Goal: Task Accomplishment & Management: Use online tool/utility

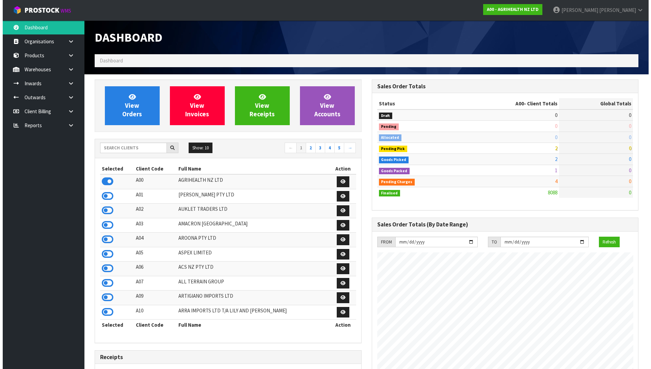
scroll to position [516, 277]
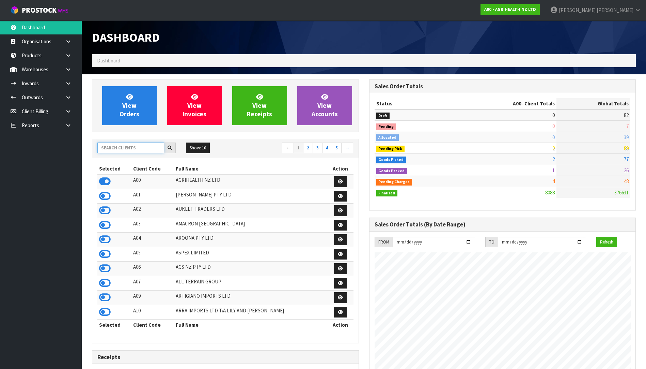
click at [154, 151] on input "text" at bounding box center [130, 147] width 67 height 11
click at [63, 67] on link at bounding box center [71, 69] width 22 height 14
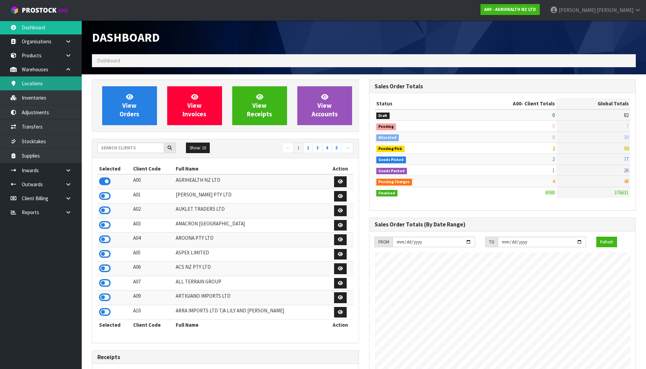
click at [52, 86] on link "Locations" at bounding box center [41, 83] width 82 height 14
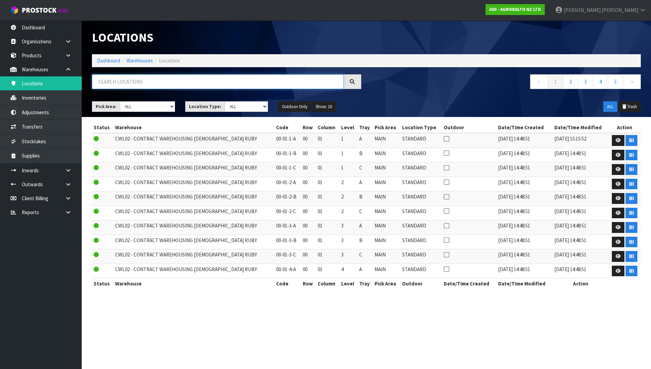
click at [119, 80] on input "text" at bounding box center [218, 81] width 252 height 15
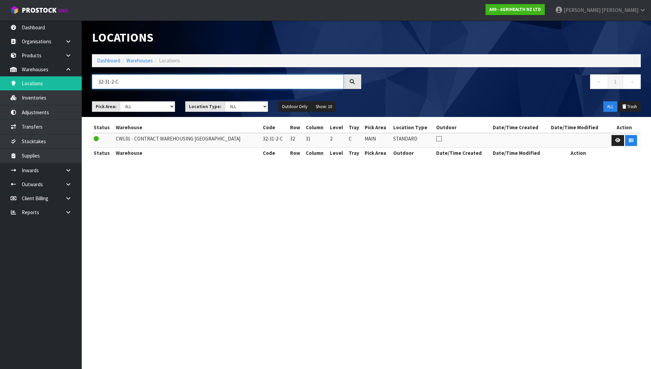
type input "32-31-2-C"
click at [380, 227] on section "Locations Dashboard Warehouses Locations 32-31-2-C ← 1 → Pick Area: Main Refurb…" at bounding box center [325, 184] width 651 height 369
click at [631, 141] on icon "button" at bounding box center [631, 140] width 4 height 4
click at [483, 195] on section "Locations Dashboard Warehouses Locations 32-31-2-C ← 1 → Pick Area: Main Refurb…" at bounding box center [325, 184] width 651 height 369
click at [630, 139] on icon "button" at bounding box center [631, 140] width 4 height 4
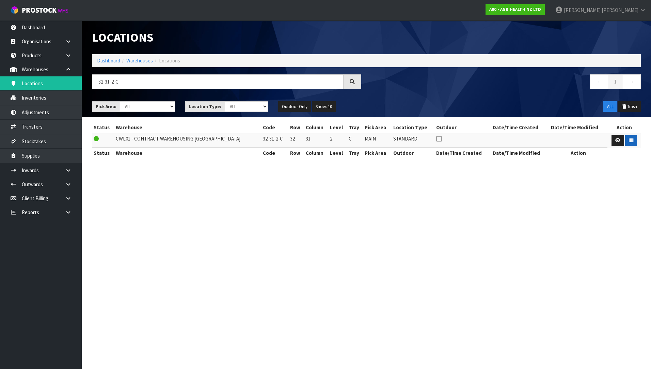
click at [580, 184] on section "Locations Dashboard Warehouses Locations 32-31-2-C ← 1 → Pick Area: Main Refurb…" at bounding box center [325, 184] width 651 height 369
click at [632, 141] on icon "button" at bounding box center [631, 140] width 4 height 4
click at [623, 141] on link at bounding box center [618, 140] width 13 height 11
click at [625, 141] on button "button" at bounding box center [631, 140] width 12 height 11
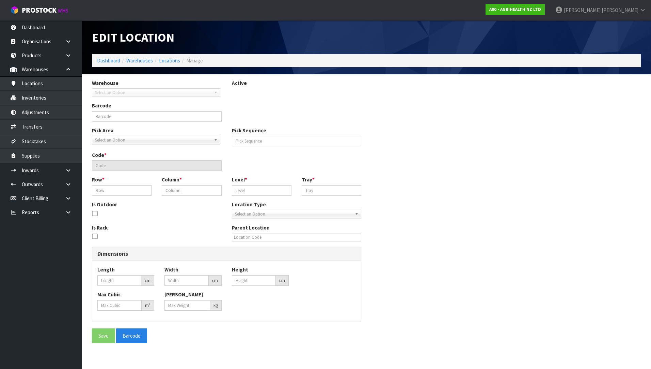
type input "32-31-2-C"
type input "4929"
type input "32-31-2-C"
type input "32"
type input "31"
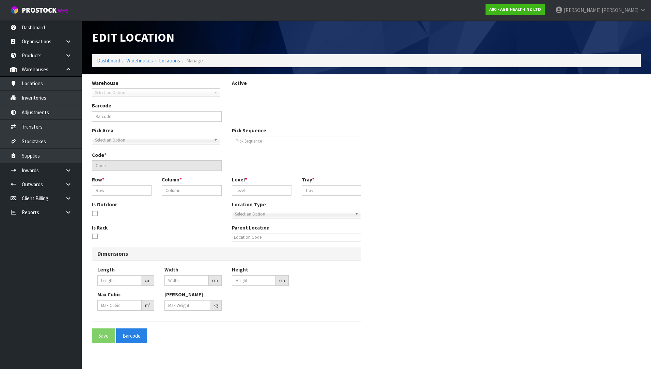
type input "2"
type input "C"
type input "0"
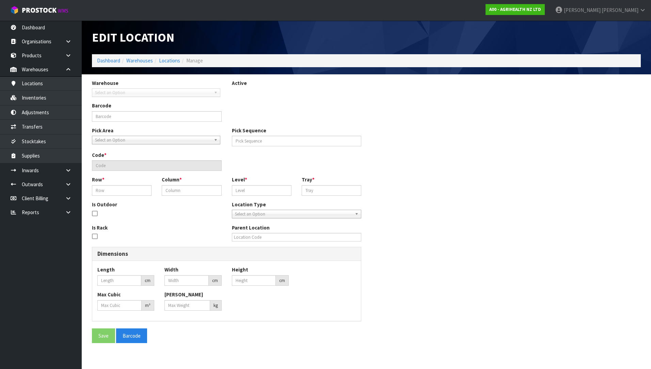
type input "0"
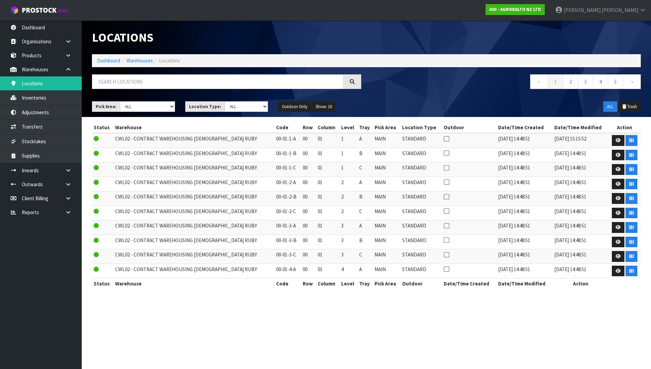
click at [608, 27] on div "Locations" at bounding box center [366, 37] width 559 height 34
click at [121, 99] on div "Pick Area: Main Refurb Damaged Parts Showroom Yard Cross-dock ALL Location Type…" at bounding box center [366, 106] width 559 height 21
click at [209, 80] on input "text" at bounding box center [218, 81] width 252 height 15
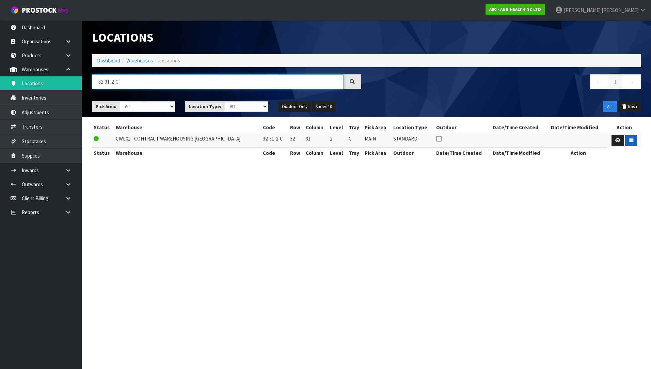
type input "32-31-2-C"
click at [634, 143] on button "button" at bounding box center [631, 140] width 12 height 11
click at [632, 140] on button "button" at bounding box center [631, 140] width 12 height 11
drag, startPoint x: 620, startPoint y: 65, endPoint x: 420, endPoint y: 25, distance: 203.7
click at [420, 25] on div "Locations" at bounding box center [366, 37] width 559 height 34
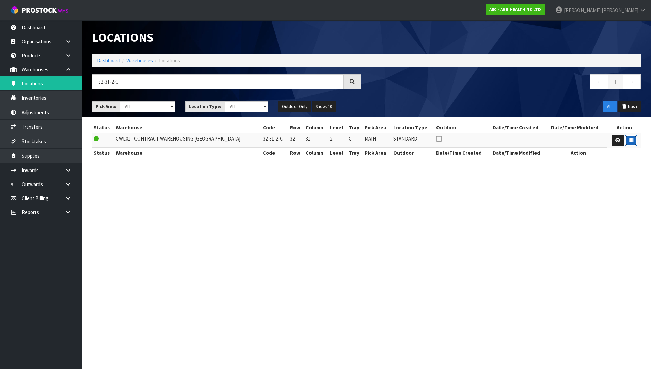
click at [634, 139] on button "button" at bounding box center [631, 140] width 12 height 11
click at [630, 143] on button "button" at bounding box center [631, 140] width 12 height 11
click at [626, 143] on button "button" at bounding box center [631, 140] width 12 height 11
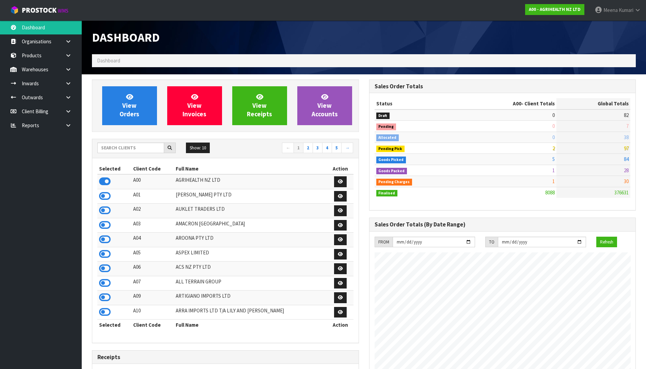
scroll to position [516, 277]
click at [139, 148] on input "text" at bounding box center [130, 147] width 67 height 11
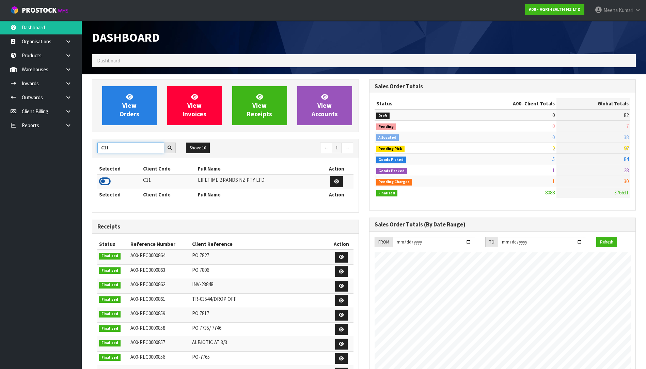
type input "C11"
click at [104, 185] on icon at bounding box center [105, 181] width 12 height 10
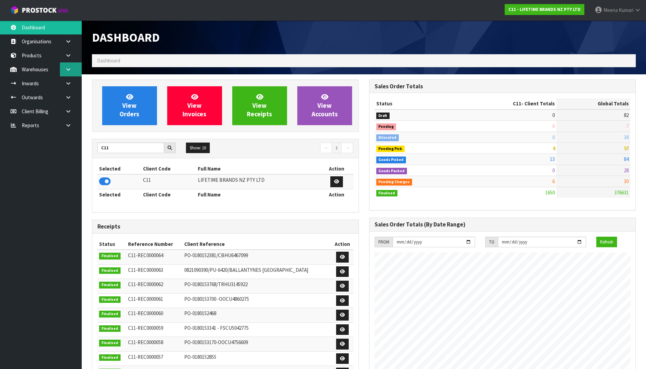
click at [77, 71] on link at bounding box center [71, 69] width 22 height 14
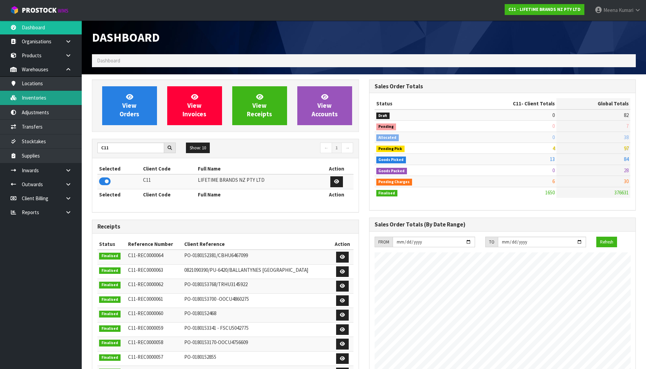
click at [54, 98] on link "Inventories" at bounding box center [41, 98] width 82 height 14
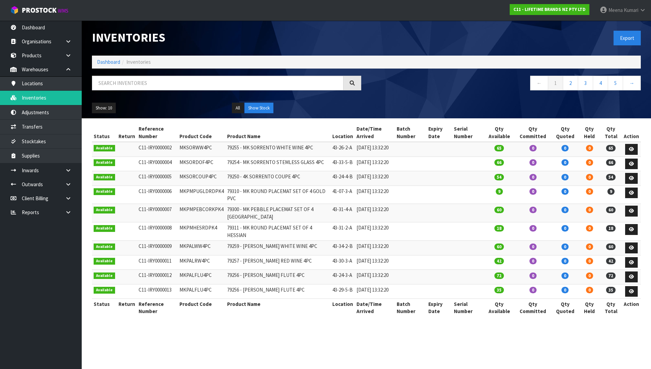
click at [183, 91] on div at bounding box center [227, 86] width 280 height 20
click at [202, 89] on input "text" at bounding box center [218, 83] width 252 height 15
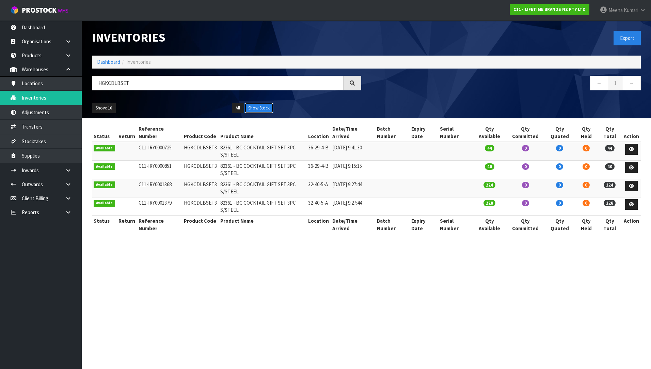
click at [265, 108] on button "Show Stock" at bounding box center [259, 108] width 29 height 11
click at [282, 323] on section "Inventories Export Dashboard Inventories HGKCDLBSET ← 1 → Show: 10 5 10 25 50 A…" at bounding box center [325, 184] width 651 height 369
click at [310, 296] on section "Inventories Export Dashboard Inventories HGKCDLBSET ← 1 → Show: 10 5 10 25 50 A…" at bounding box center [325, 184] width 651 height 369
click at [155, 74] on div "Inventories Export Dashboard Inventories HGKCDLBSET ← 1 → Show: 10 5 10 25 50 A…" at bounding box center [366, 69] width 559 height 98
click at [141, 80] on input "HGKCDLBSET" at bounding box center [218, 83] width 252 height 15
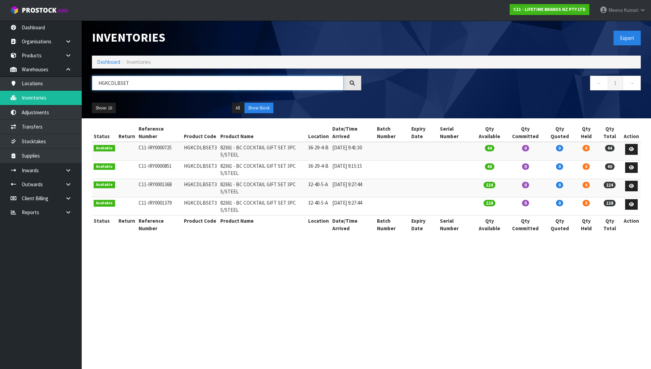
click at [141, 80] on input "HGKCDLBSET" at bounding box center [218, 83] width 252 height 15
type input "L"
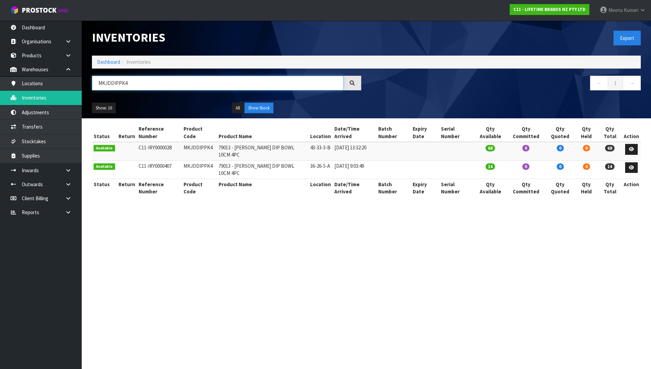
type input "MKJDDIPPK4"
click at [199, 143] on td "MKJDDIPPK4" at bounding box center [199, 151] width 35 height 18
copy td "MKJDDIPPK4"
click at [45, 54] on link "Products" at bounding box center [41, 55] width 82 height 14
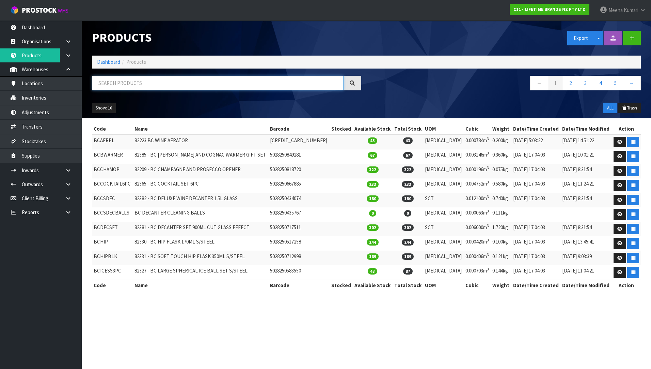
click at [124, 85] on input "text" at bounding box center [218, 83] width 252 height 15
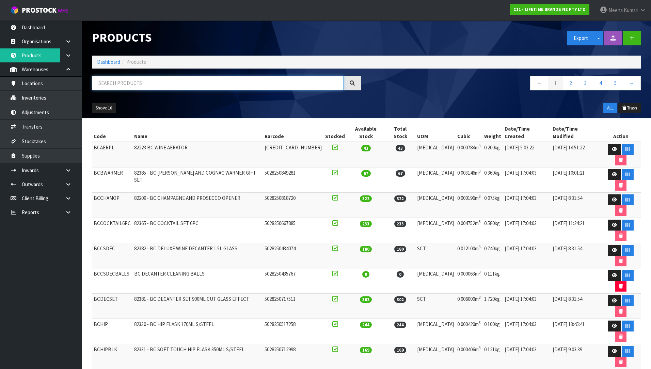
paste input "MKJDDIPPK4"
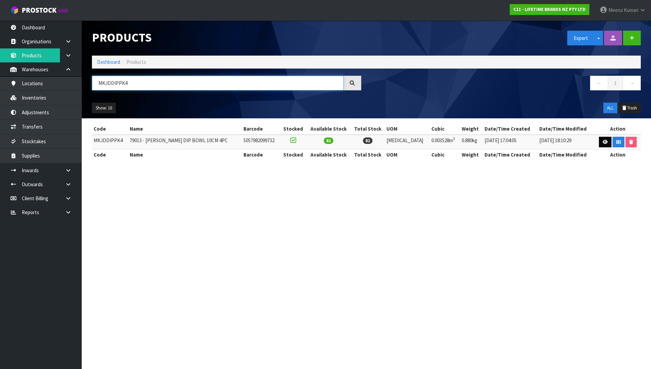
type input "MKJDDIPPK4"
click at [603, 141] on icon at bounding box center [605, 142] width 5 height 4
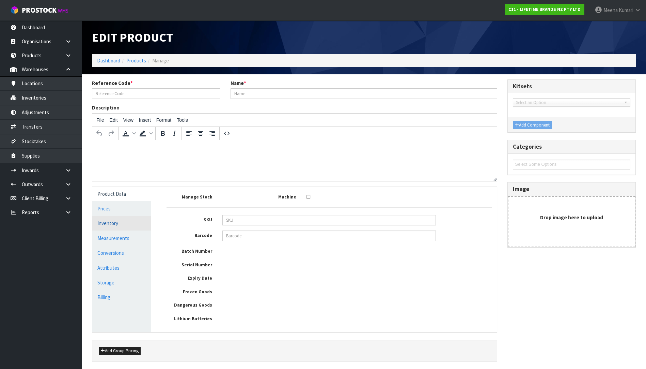
type input "MKJDDIPPK4"
type input "79013 - MK JARDIN DIP BOWL 10CM 4PC"
type input "5057982099732"
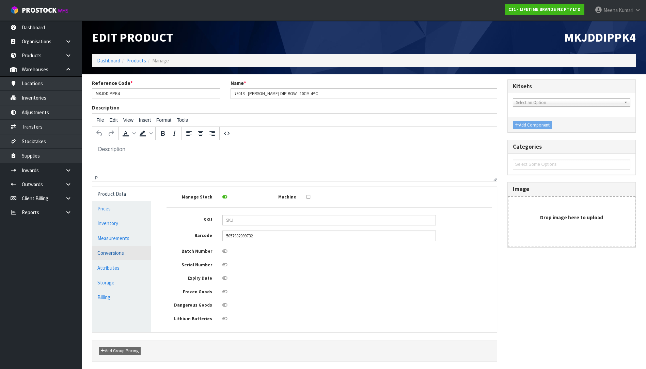
click at [116, 252] on link "Conversions" at bounding box center [121, 253] width 59 height 14
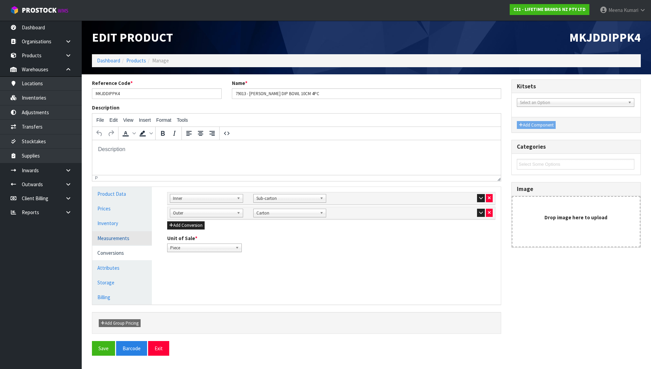
click at [120, 241] on link "Measurements" at bounding box center [122, 238] width 60 height 14
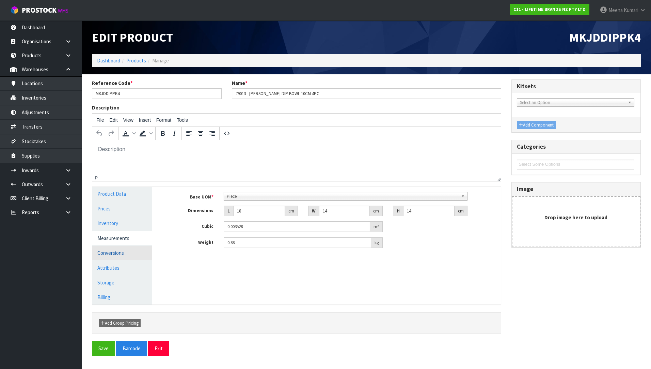
click at [126, 247] on link "Conversions" at bounding box center [122, 253] width 60 height 14
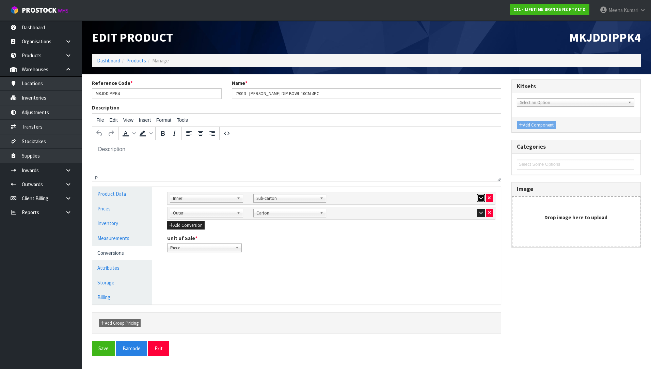
click at [483, 197] on icon "button" at bounding box center [481, 198] width 4 height 4
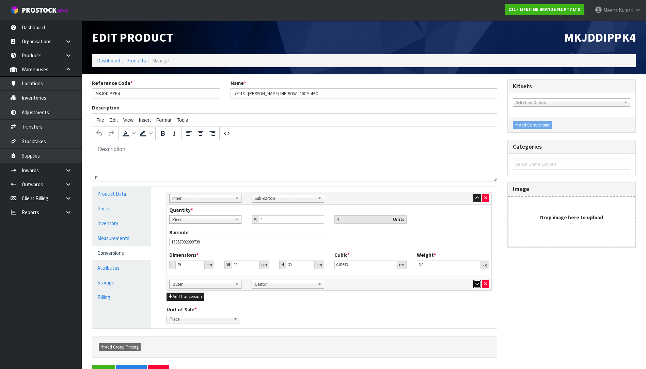
click at [475, 283] on button "button" at bounding box center [478, 284] width 8 height 8
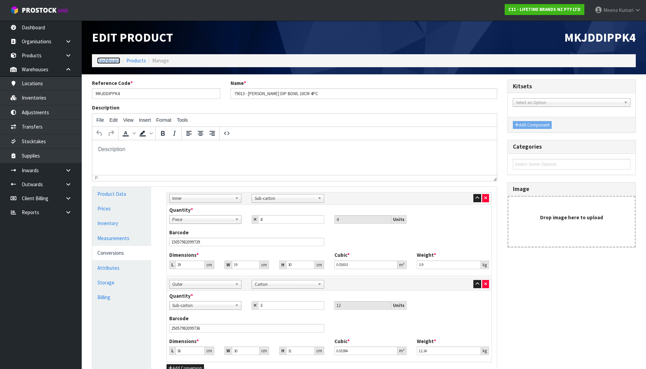
click at [109, 57] on link "Dashboard" at bounding box center [108, 60] width 23 height 6
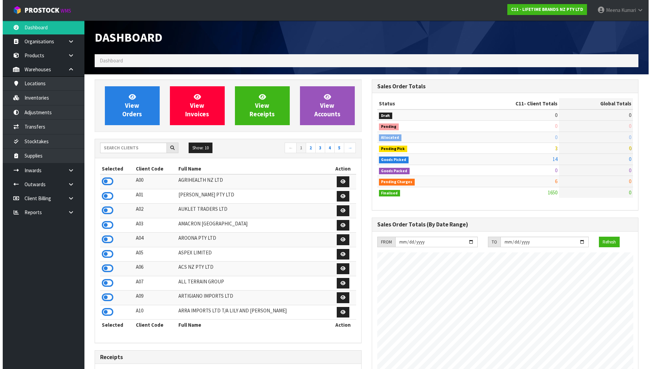
scroll to position [516, 277]
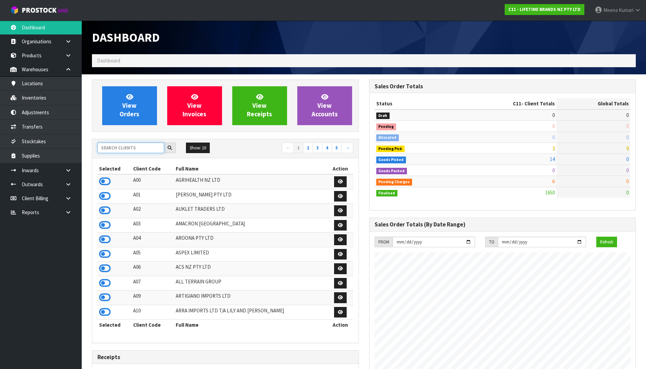
click at [149, 149] on input "text" at bounding box center [130, 147] width 67 height 11
click at [29, 111] on link "Adjustments" at bounding box center [41, 112] width 82 height 14
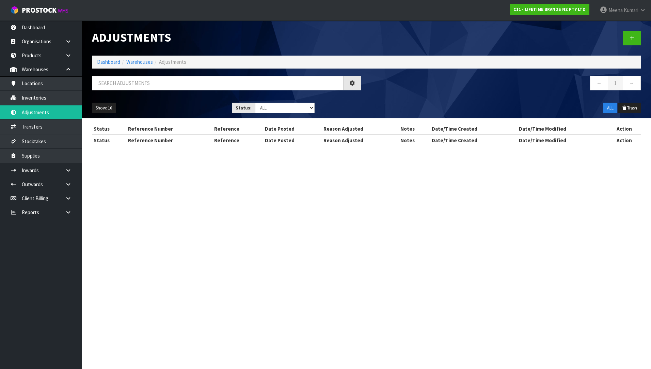
click at [29, 99] on div "Adjustments Dashboard Warehouses Adjustments ← 1 → Show: 10 5 10 25 50 Status: …" at bounding box center [325, 79] width 651 height 158
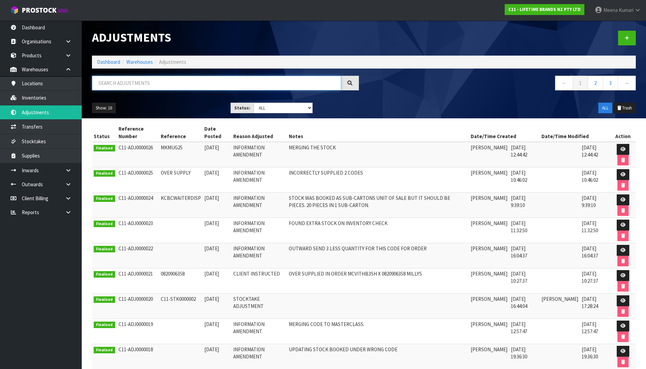
click at [110, 84] on input "text" at bounding box center [216, 83] width 249 height 15
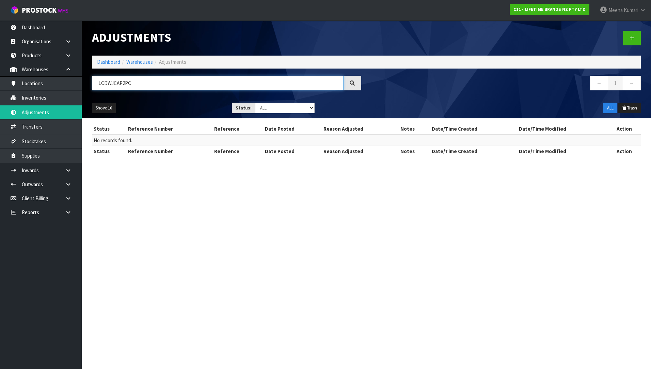
type input "LCDWJCAP2PC"
drag, startPoint x: 144, startPoint y: 74, endPoint x: 77, endPoint y: 86, distance: 67.8
click at [77, 86] on body "Toggle navigation ProStock WMS C11 - LIFETIME BRANDS NZ PTY LTD Meena Kumari Lo…" at bounding box center [325, 184] width 651 height 369
drag, startPoint x: 77, startPoint y: 86, endPoint x: 139, endPoint y: 90, distance: 61.8
click at [139, 90] on input "LCDWJCAP2PC" at bounding box center [218, 83] width 252 height 15
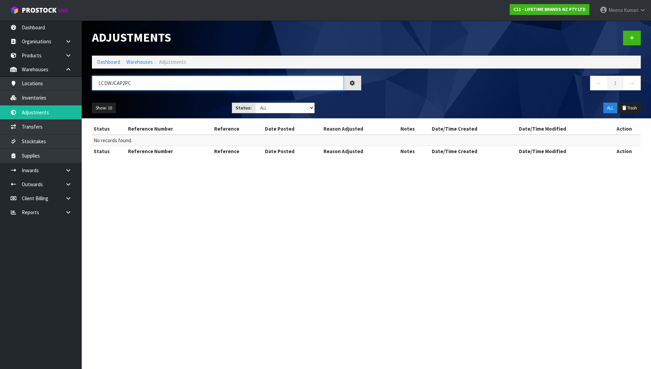
drag, startPoint x: 138, startPoint y: 82, endPoint x: 96, endPoint y: 83, distance: 42.3
click at [96, 83] on input "LCDWJCAP2PC" at bounding box center [218, 83] width 252 height 15
click at [55, 98] on link "Inventories" at bounding box center [41, 98] width 82 height 14
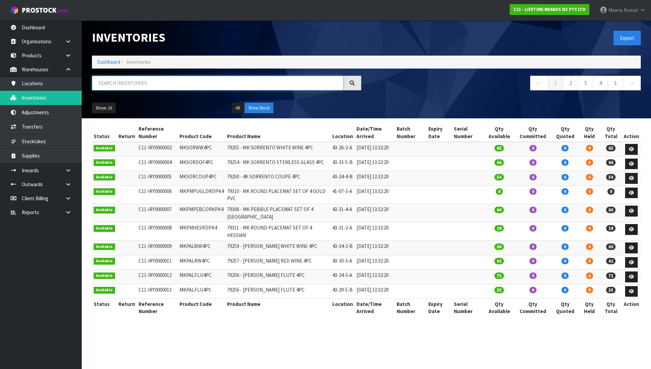
click at [119, 82] on input "text" at bounding box center [218, 83] width 252 height 15
paste input "LCDWJCAP2PC"
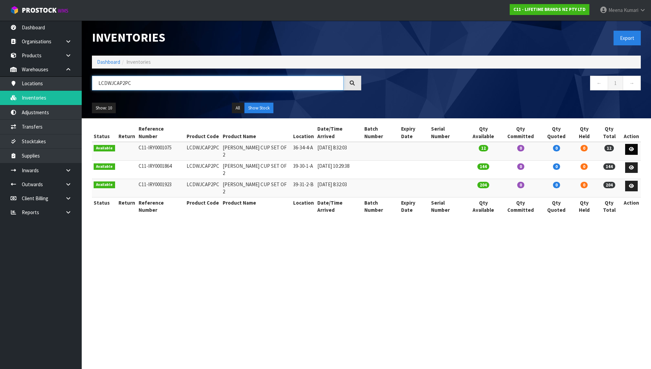
type input "LCDWJCAP2PC"
click at [630, 147] on icon at bounding box center [631, 149] width 5 height 4
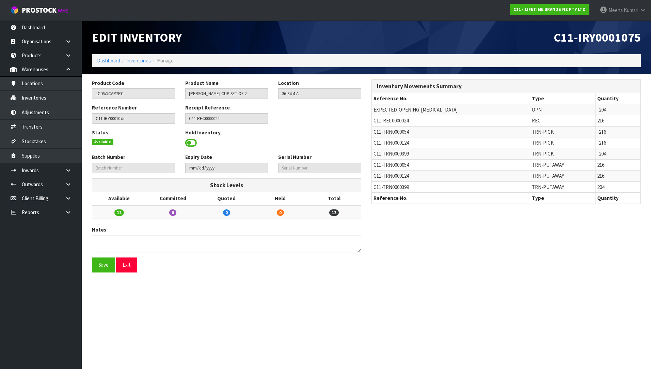
click at [191, 142] on span at bounding box center [191, 143] width 12 height 10
click at [294, 140] on span "Select an Option" at bounding box center [316, 142] width 71 height 8
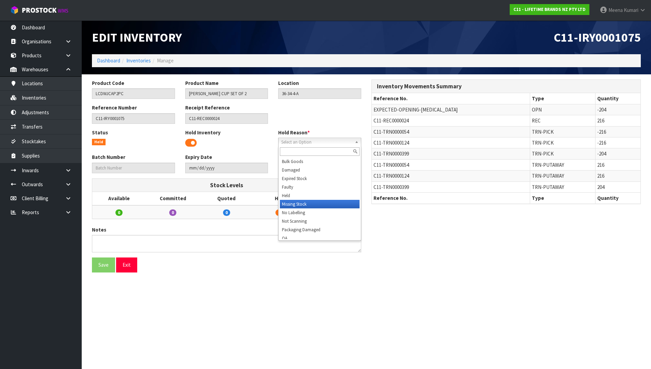
click at [305, 201] on li "Missing Stock" at bounding box center [320, 204] width 80 height 9
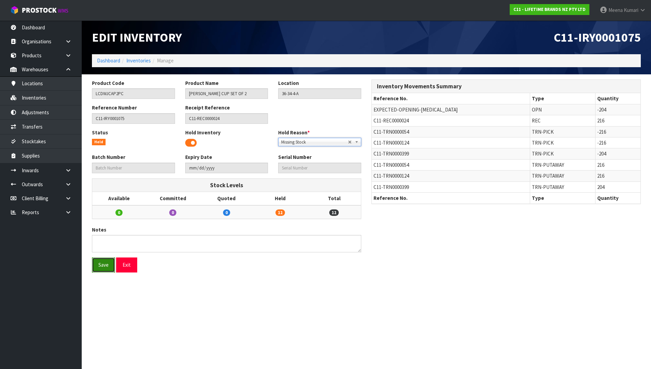
click at [99, 268] on button "Save" at bounding box center [103, 264] width 23 height 15
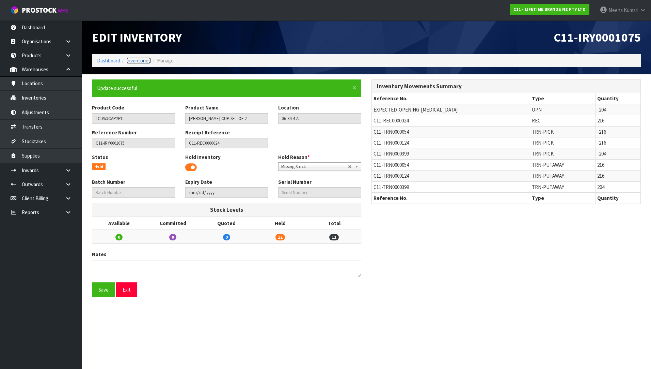
click at [136, 59] on link "Inventories" at bounding box center [138, 60] width 25 height 6
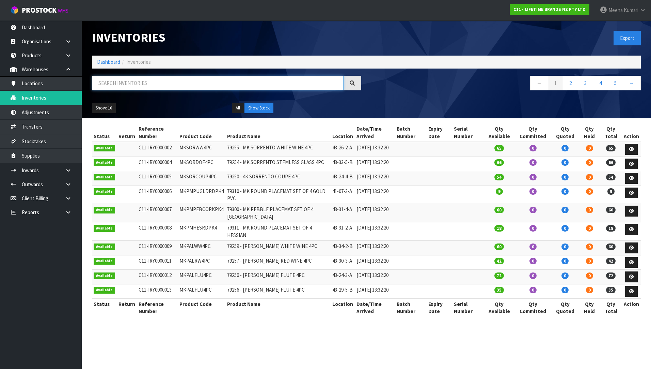
click at [141, 81] on input "text" at bounding box center [218, 83] width 252 height 15
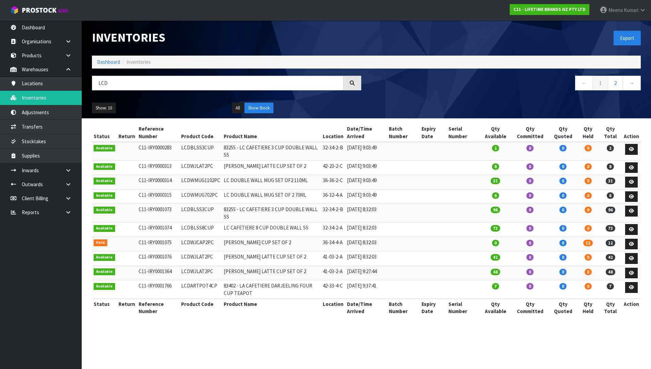
click at [195, 251] on td "LCDWJCAP2PC" at bounding box center [201, 243] width 43 height 15
copy td "LCDWJCAP2PC"
click at [141, 88] on input "LCD" at bounding box center [218, 83] width 252 height 15
type input "L"
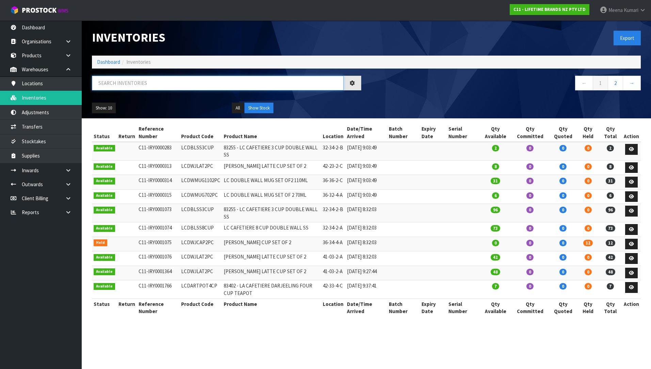
paste input "LCDWJCAP2PC"
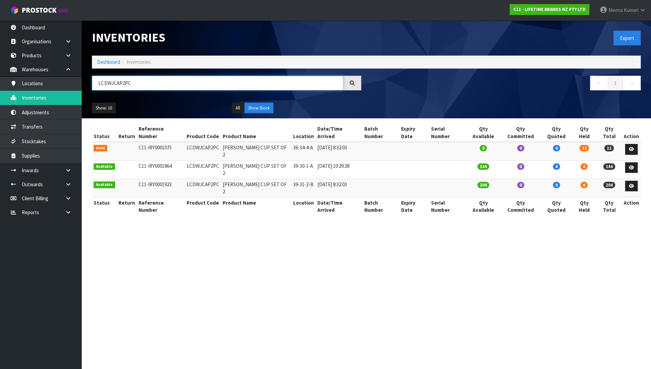
type input "LCDWJCAP2PC"
drag, startPoint x: 184, startPoint y: 88, endPoint x: 46, endPoint y: 87, distance: 138.0
click at [46, 87] on body "Toggle navigation ProStock WMS C11 - LIFETIME BRANDS NZ PTY LTD Meena Kumari Lo…" at bounding box center [325, 184] width 651 height 369
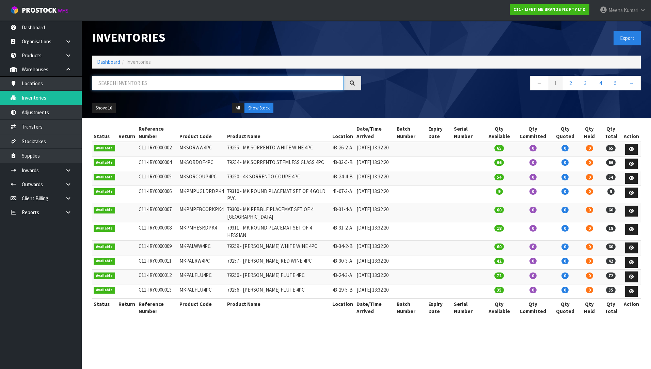
drag, startPoint x: 278, startPoint y: 85, endPoint x: 374, endPoint y: 383, distance: 313.3
click at [374, 368] on html "Toggle navigation ProStock WMS C11 - LIFETIME BRANDS NZ PTY LTD Meena Kumari Lo…" at bounding box center [325, 184] width 651 height 369
click at [41, 121] on link "Transfers" at bounding box center [41, 127] width 82 height 14
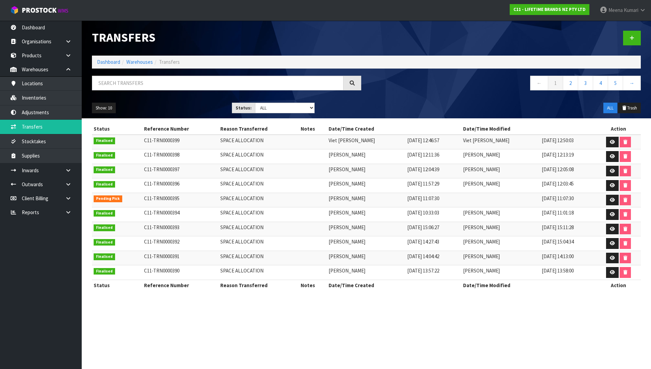
click at [431, 95] on div "← 1 2 3 4 5 →" at bounding box center [507, 87] width 280 height 22
click at [524, 90] on nav "← 1 2 3 4 5 →" at bounding box center [506, 84] width 269 height 17
click at [637, 50] on div at bounding box center [507, 37] width 280 height 35
click at [634, 44] on link at bounding box center [632, 38] width 18 height 15
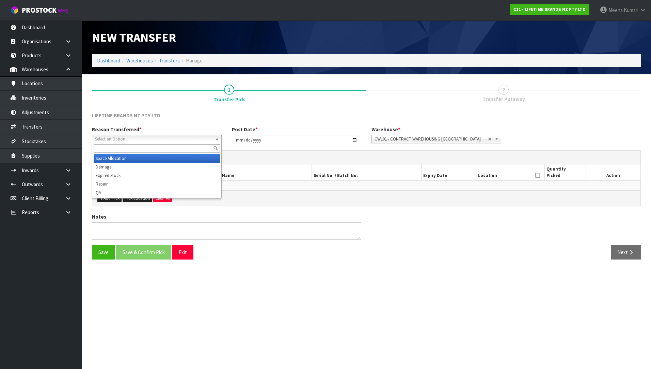
click at [151, 137] on span "Select an Option" at bounding box center [154, 139] width 118 height 8
click at [149, 161] on li "Space Allocation" at bounding box center [157, 158] width 126 height 9
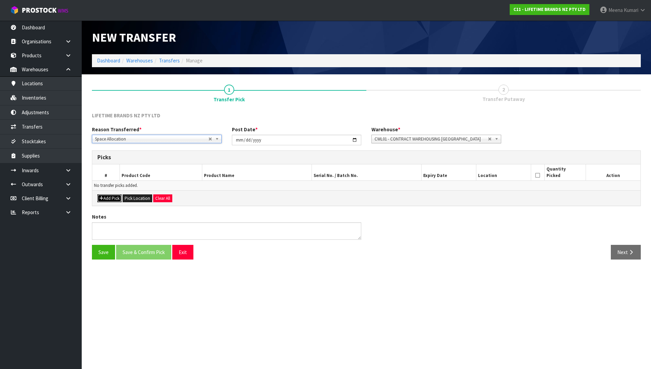
click at [115, 196] on button "Add Pick" at bounding box center [109, 198] width 24 height 8
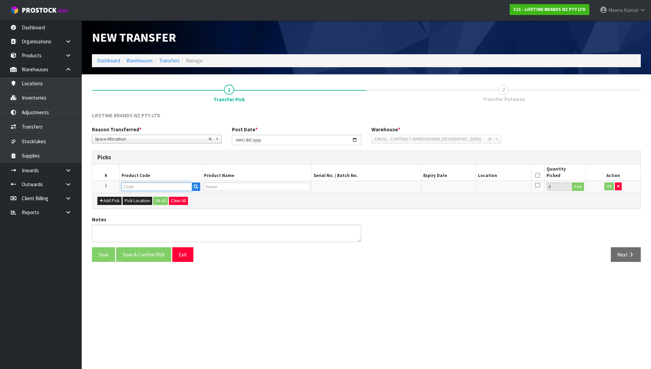
click at [156, 182] on input "text" at bounding box center [157, 186] width 71 height 9
click at [45, 102] on link "Inventories" at bounding box center [41, 98] width 82 height 14
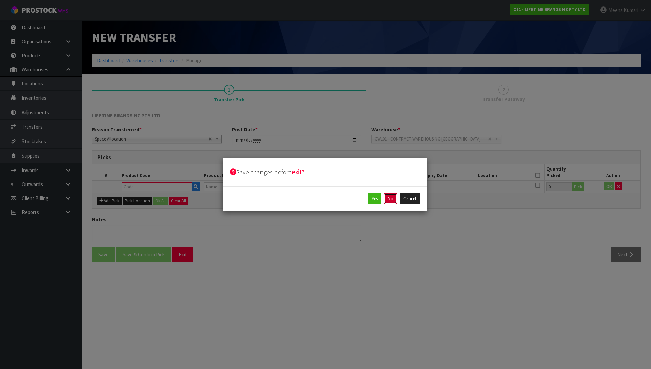
click at [389, 200] on button "No" at bounding box center [390, 198] width 13 height 11
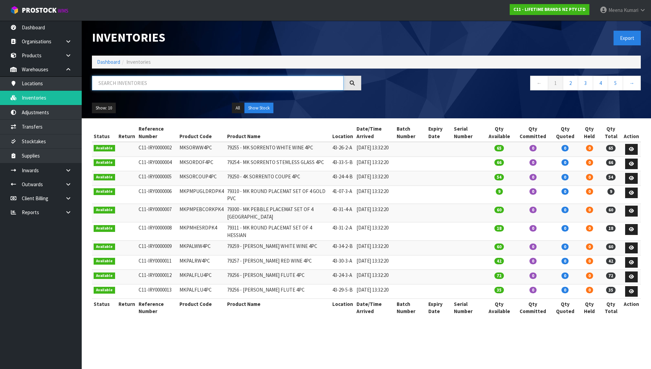
click at [156, 86] on input "text" at bounding box center [218, 83] width 252 height 15
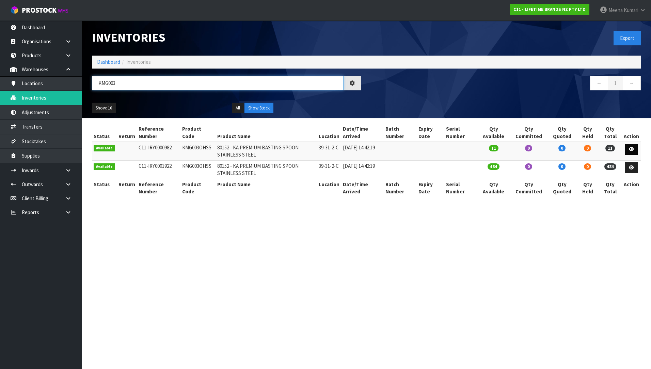
type input "KMG003"
click at [632, 151] on icon at bounding box center [631, 149] width 5 height 4
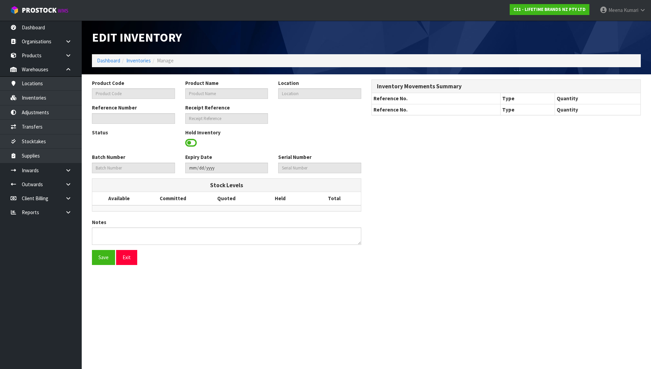
type input "KMG003OHSS"
type input "80152 - KA PREMIUM BASTING SPOON STAINLESS STEEL"
type input "39-31-2-C"
type input "C11-IRY0000982"
type input "C11-REC0000023"
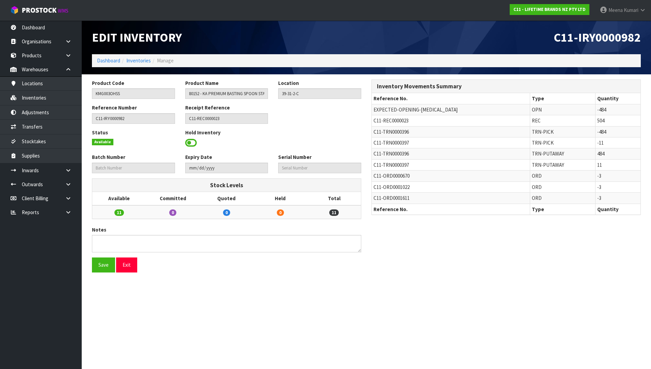
click at [190, 139] on span at bounding box center [191, 143] width 12 height 10
click at [156, 235] on textarea at bounding box center [226, 243] width 269 height 17
click at [327, 138] on span "Select an Option" at bounding box center [316, 142] width 71 height 8
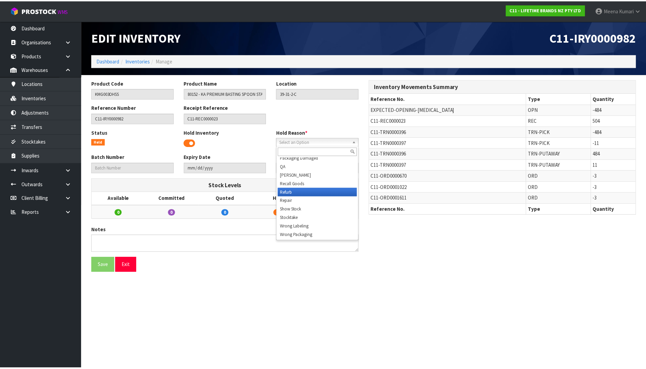
scroll to position [3, 0]
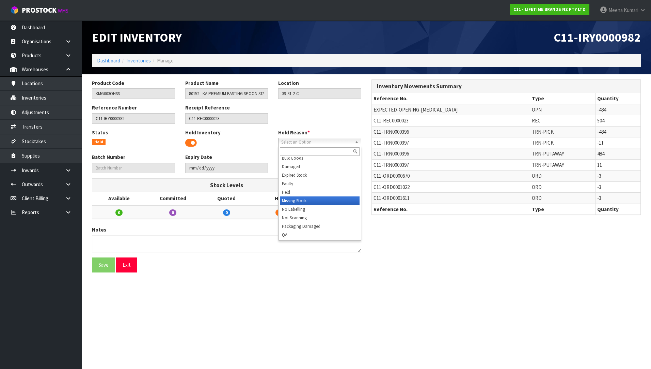
click at [307, 201] on li "Missing Stock" at bounding box center [320, 200] width 80 height 9
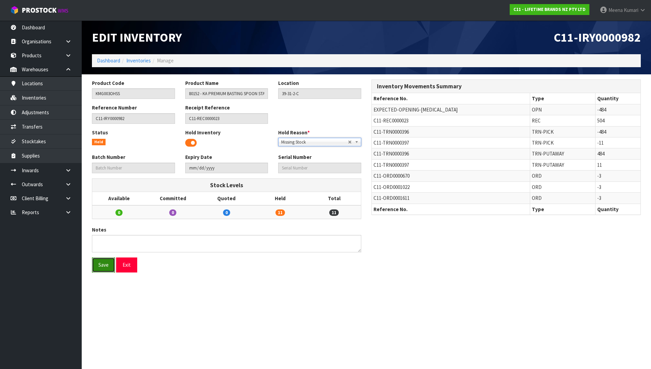
click at [106, 270] on button "Save" at bounding box center [103, 264] width 23 height 15
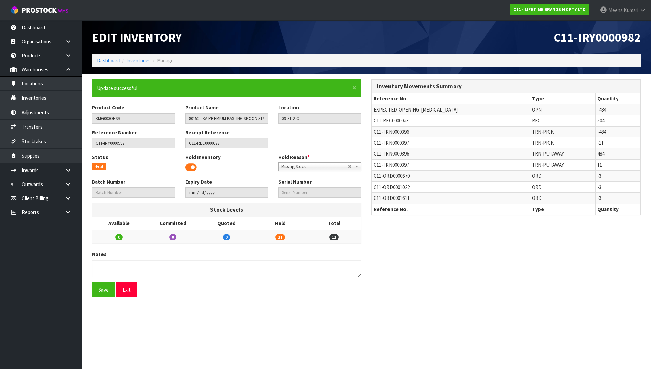
click at [131, 354] on section "Edit Inventory C11-IRY0000982 Dashboard Inventories Manage × Close Update succe…" at bounding box center [325, 184] width 651 height 369
click at [127, 292] on button "Exit" at bounding box center [126, 289] width 21 height 15
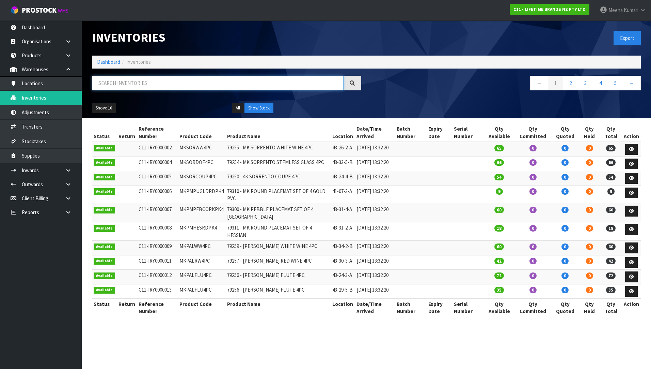
click at [196, 82] on input "text" at bounding box center [218, 83] width 252 height 15
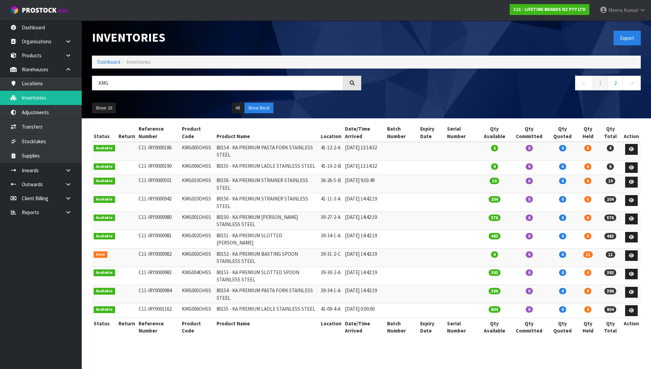
click at [197, 263] on td "KMG003OHSS" at bounding box center [197, 257] width 35 height 18
click at [193, 259] on td "KMG003OHSS" at bounding box center [197, 257] width 35 height 18
copy td "KMG003OHSS"
drag, startPoint x: 175, startPoint y: 76, endPoint x: 49, endPoint y: 73, distance: 126.4
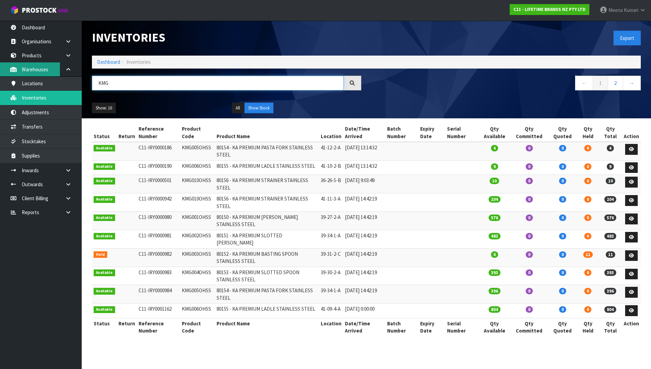
click at [48, 73] on body "Toggle navigation ProStock WMS C11 - LIFETIME BRANDS NZ PTY LTD Meena Kumari Lo…" at bounding box center [325, 184] width 651 height 369
paste input "003OHSS"
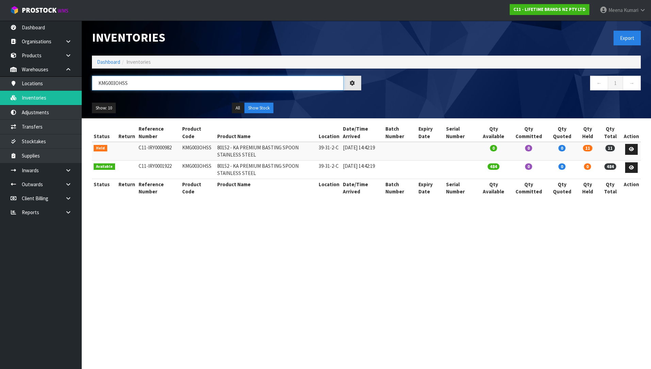
click at [129, 77] on input "KMG003OHSS" at bounding box center [218, 83] width 252 height 15
click at [129, 79] on input "KMG003OHSS" at bounding box center [218, 83] width 252 height 15
click at [145, 83] on input "KMG003OHSS" at bounding box center [218, 83] width 252 height 15
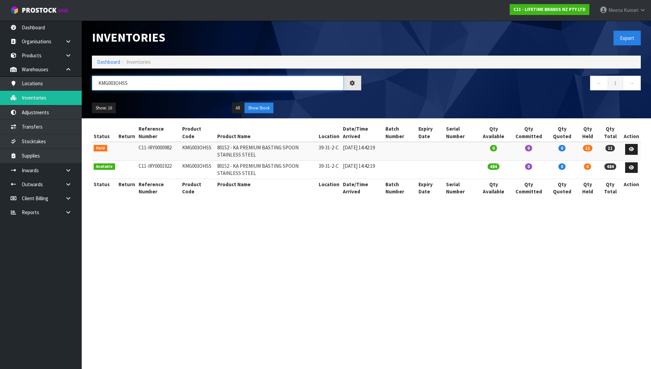
paste input "MKJDDIPPK4"
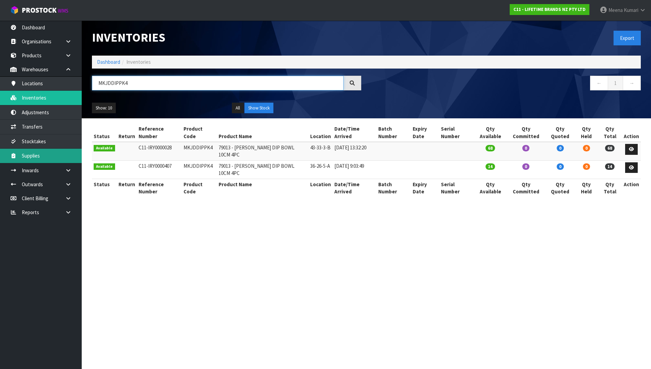
type input "MKJDDIPPK4"
click at [170, 81] on input "MKJDDIPPK4" at bounding box center [218, 83] width 252 height 15
click at [105, 63] on link "Dashboard" at bounding box center [108, 62] width 23 height 6
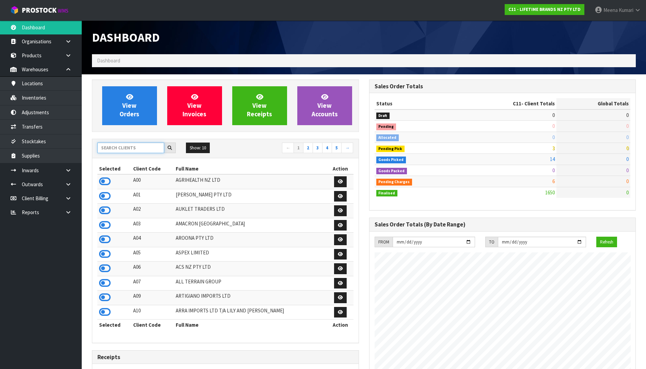
scroll to position [516, 277]
click at [127, 149] on input "text" at bounding box center [130, 147] width 67 height 11
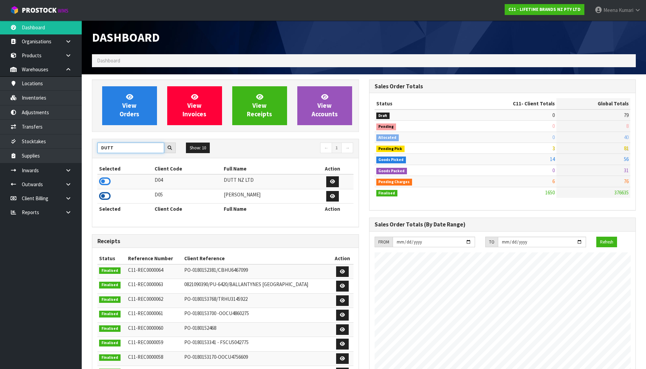
type input "DUTT"
click at [107, 197] on icon at bounding box center [105, 196] width 12 height 10
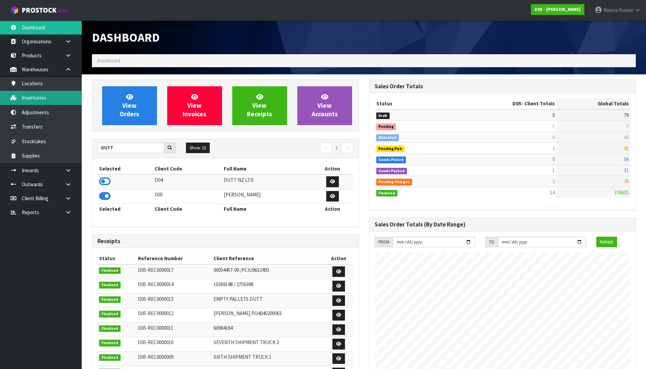
scroll to position [553, 277]
click at [57, 103] on link "Inventories" at bounding box center [41, 98] width 82 height 14
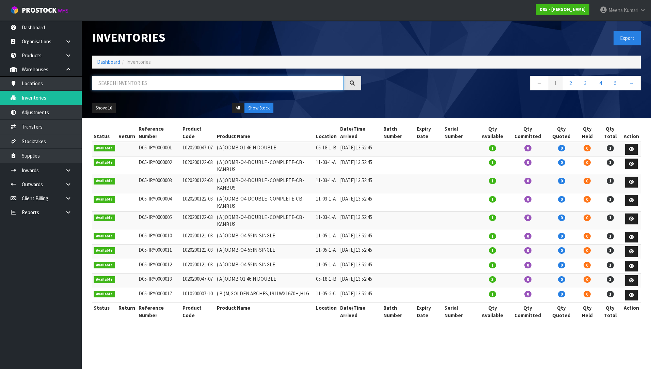
click at [202, 84] on input "text" at bounding box center [218, 83] width 252 height 15
paste input "2040100210-00"
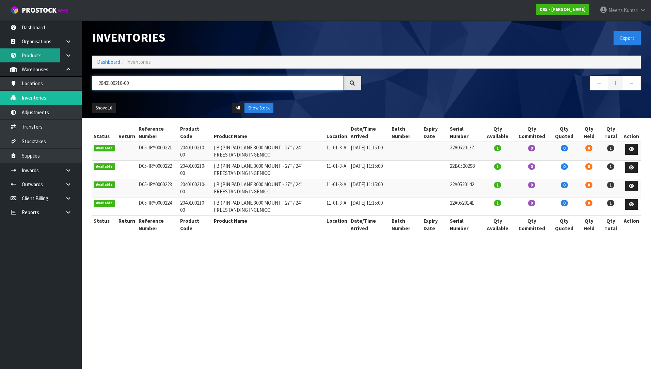
type input "2040100210-00"
click at [46, 58] on link "Products" at bounding box center [41, 55] width 82 height 14
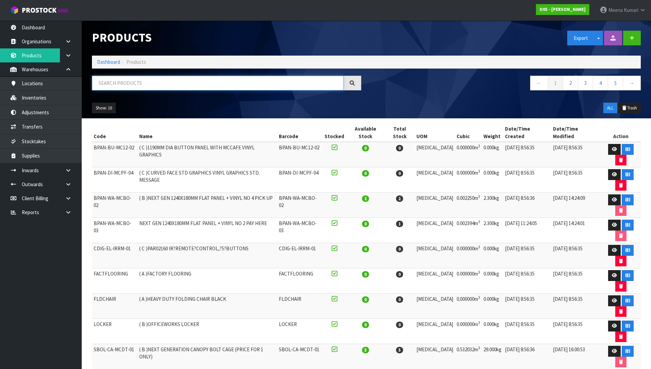
click at [157, 82] on input "text" at bounding box center [218, 83] width 252 height 15
paste input "2040100210-00"
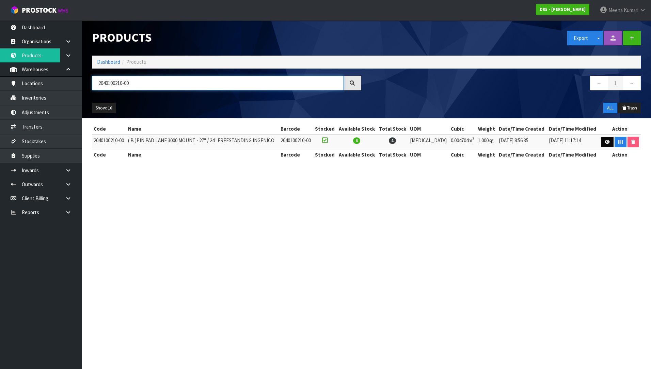
type input "2040100210-00"
click at [611, 141] on link at bounding box center [607, 142] width 13 height 11
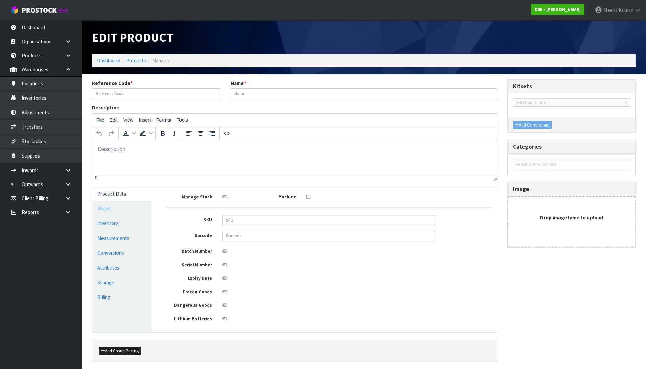
type input "2040100210-00"
type input "( B )PIN PAD LANE 3000 MOUNT - 27" / 24" FREESTANDING INGENICO"
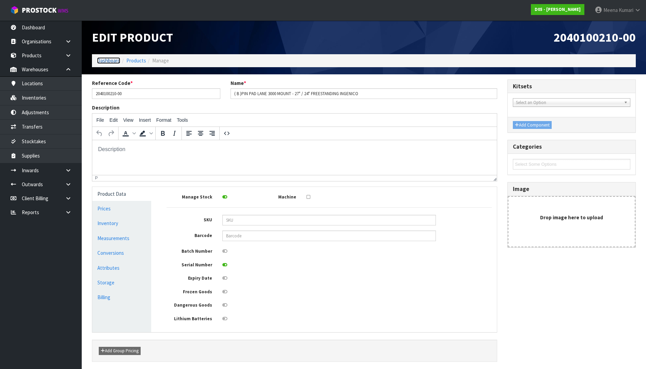
click at [112, 63] on link "Dashboard" at bounding box center [108, 60] width 23 height 6
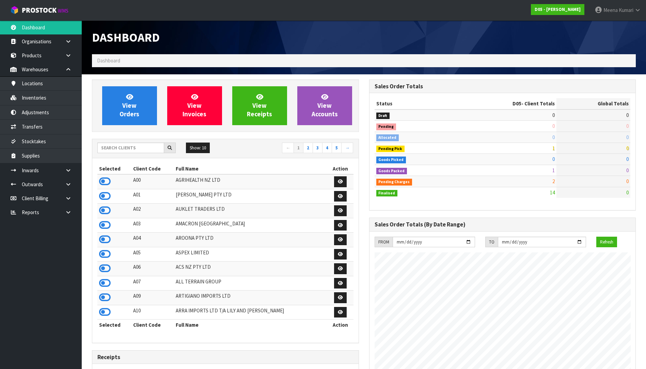
scroll to position [553, 277]
click at [126, 153] on input "text" at bounding box center [130, 147] width 67 height 11
type input "J"
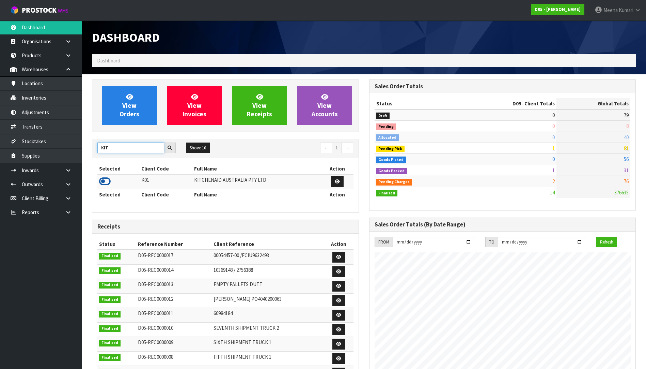
type input "KIT"
click at [105, 180] on icon at bounding box center [105, 181] width 12 height 10
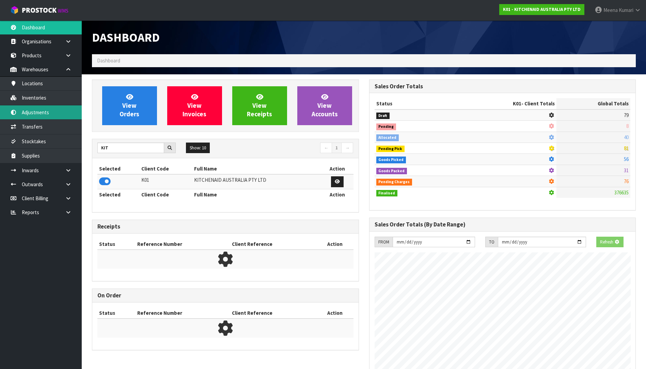
click at [47, 112] on link "Adjustments" at bounding box center [41, 112] width 82 height 14
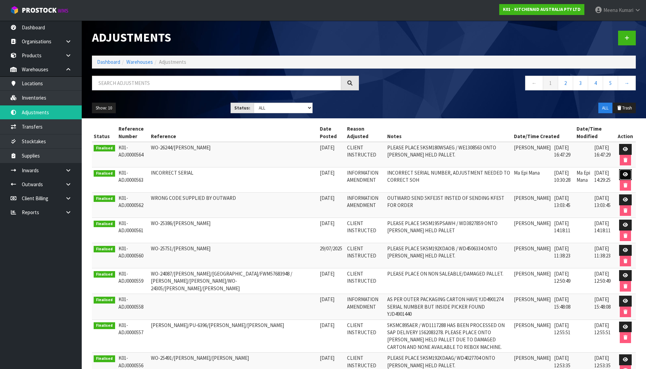
click at [623, 174] on link at bounding box center [625, 174] width 13 height 11
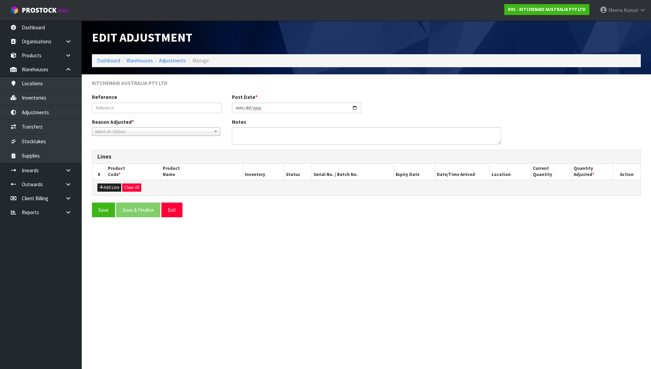
type input "INCORRECT SERIAL"
type input "2025-08-13"
type textarea "INCORRECT SERIAL NUMBER, ADJUSTMENT NEEDED TO CORRECT SOH"
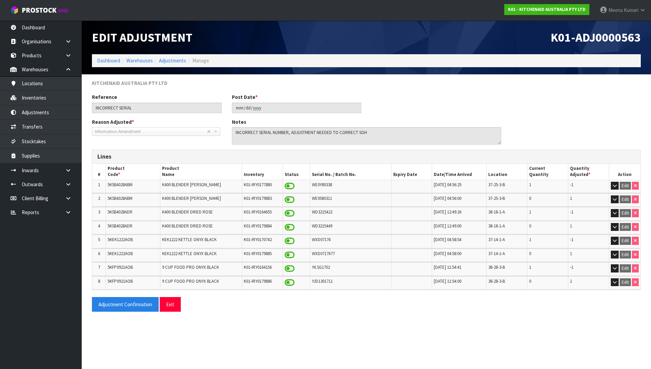
click at [123, 53] on div "Edit Adjustment" at bounding box center [227, 37] width 280 height 34
click at [113, 62] on link "Dashboard" at bounding box center [108, 60] width 23 height 6
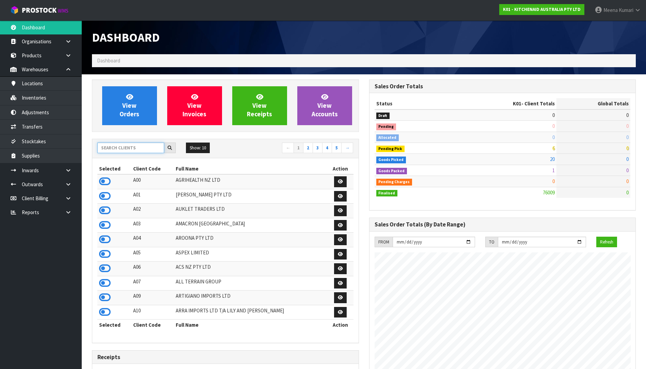
scroll to position [516, 277]
click at [115, 152] on input "text" at bounding box center [130, 147] width 67 height 11
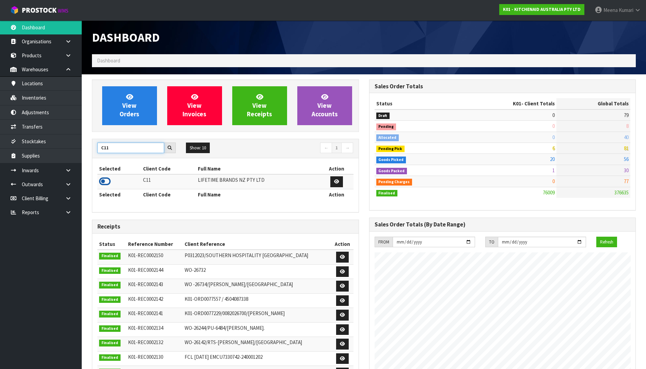
type input "C11"
click at [109, 183] on icon at bounding box center [105, 181] width 12 height 10
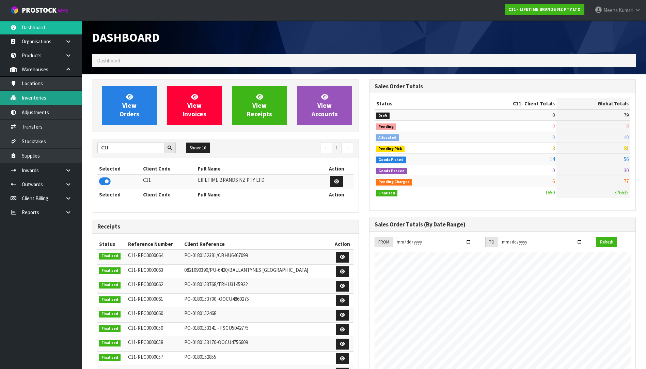
click at [55, 103] on link "Inventories" at bounding box center [41, 98] width 82 height 14
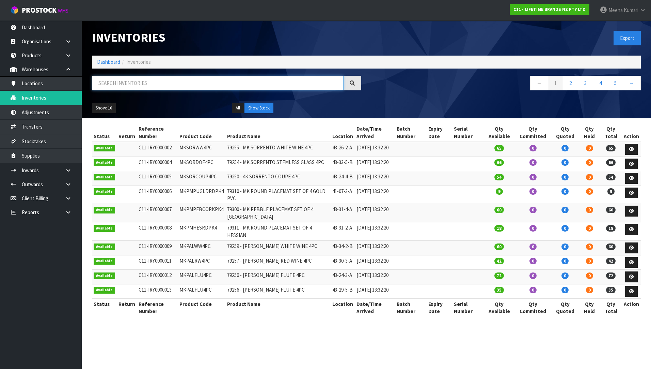
click at [205, 88] on input "text" at bounding box center [218, 83] width 252 height 15
paste input "KCMCHB54SH"
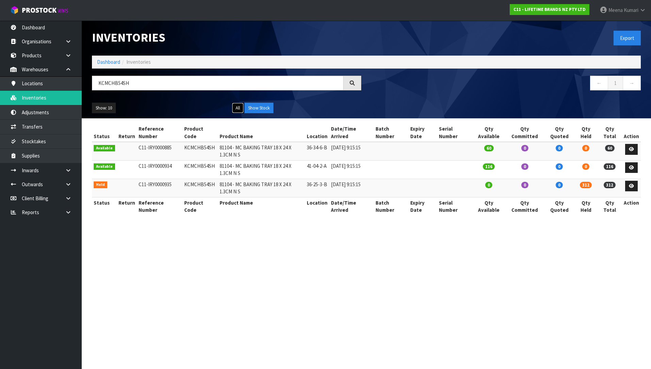
click at [235, 106] on button "All" at bounding box center [238, 108] width 12 height 11
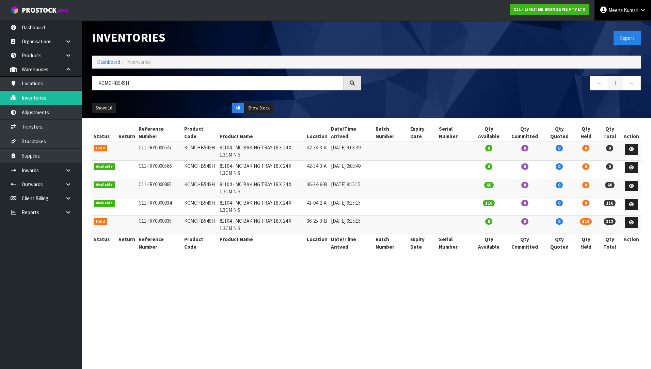
click at [602, 10] on icon at bounding box center [604, 10] width 8 height 0
click at [307, 46] on div "Inventories" at bounding box center [227, 37] width 280 height 34
click at [151, 86] on input "KCMCHB54SH" at bounding box center [218, 83] width 252 height 15
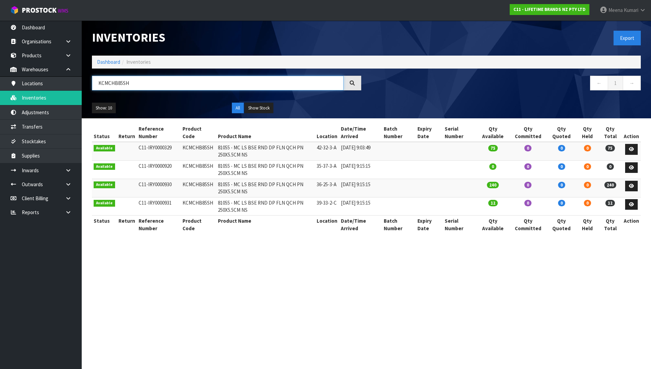
type input "KCMCHB85SH"
click at [502, 206] on td "12" at bounding box center [493, 206] width 33 height 18
drag, startPoint x: 504, startPoint y: 201, endPoint x: 465, endPoint y: 206, distance: 38.9
click at [465, 206] on tr "Available C11-IRY0000931 KCMCHB85SH 81055 - MC LS BSE RND DP FLN QCH PN 250X5.5…" at bounding box center [366, 206] width 549 height 18
click at [462, 206] on td at bounding box center [460, 206] width 34 height 18
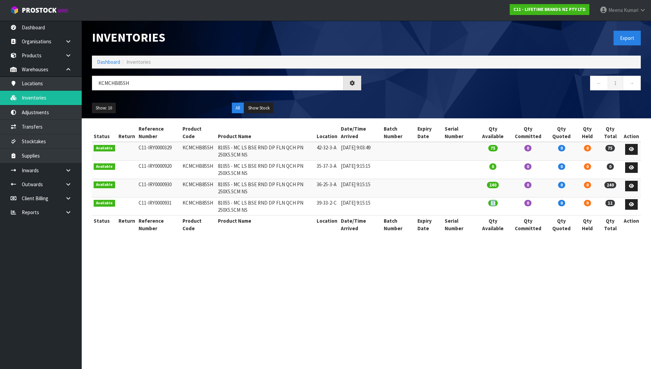
drag, startPoint x: 495, startPoint y: 202, endPoint x: 525, endPoint y: 207, distance: 30.7
click at [525, 207] on tr "Available C11-IRY0000931 KCMCHB85SH 81055 - MC LS BSE RND DP FLN QCH PN 250X5.5…" at bounding box center [366, 206] width 549 height 18
drag, startPoint x: 525, startPoint y: 207, endPoint x: 520, endPoint y: 207, distance: 5.5
click at [520, 207] on td "0" at bounding box center [529, 206] width 38 height 18
drag, startPoint x: 512, startPoint y: 207, endPoint x: 486, endPoint y: 207, distance: 25.9
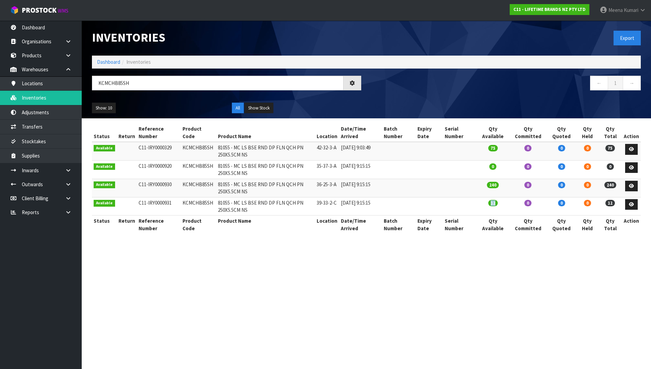
click at [486, 207] on td "12" at bounding box center [493, 206] width 33 height 18
drag, startPoint x: 486, startPoint y: 207, endPoint x: 527, endPoint y: 211, distance: 41.8
click at [527, 211] on td "0" at bounding box center [529, 206] width 38 height 18
click at [112, 61] on link "Dashboard" at bounding box center [108, 62] width 23 height 6
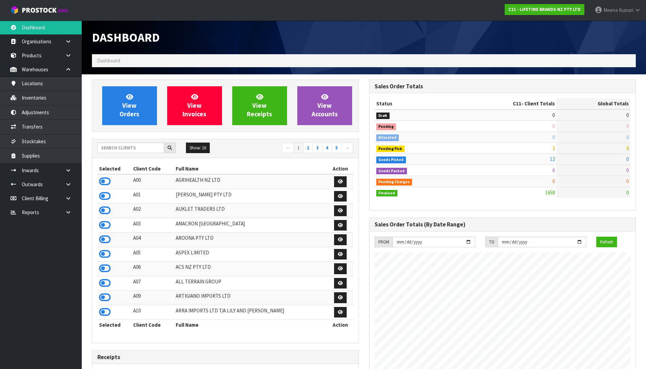
scroll to position [516, 277]
click at [135, 151] on input "text" at bounding box center [130, 147] width 67 height 11
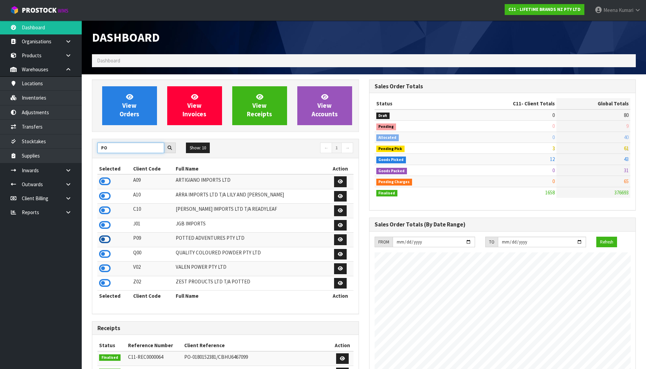
type input "PO"
click at [109, 240] on icon at bounding box center [105, 239] width 12 height 10
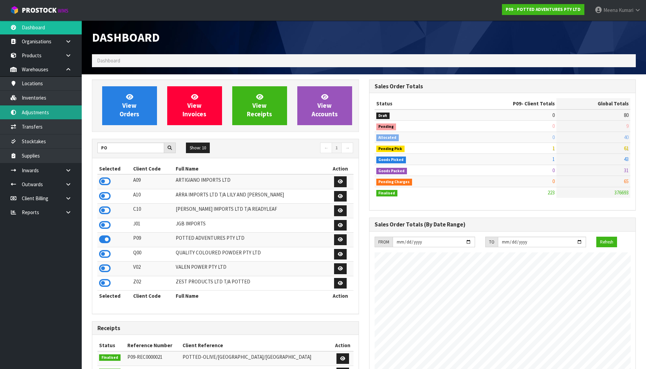
click at [62, 118] on link "Adjustments" at bounding box center [41, 112] width 82 height 14
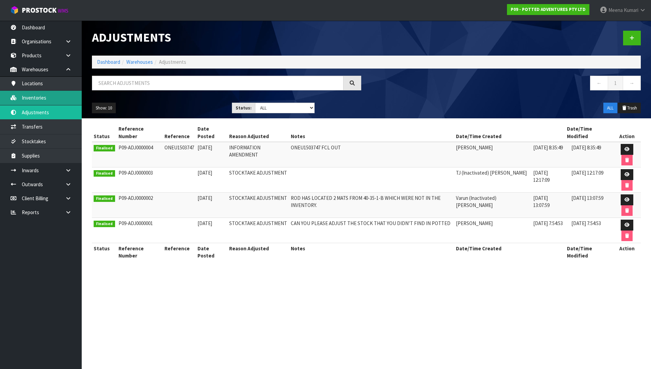
click at [47, 96] on link "Inventories" at bounding box center [41, 98] width 82 height 14
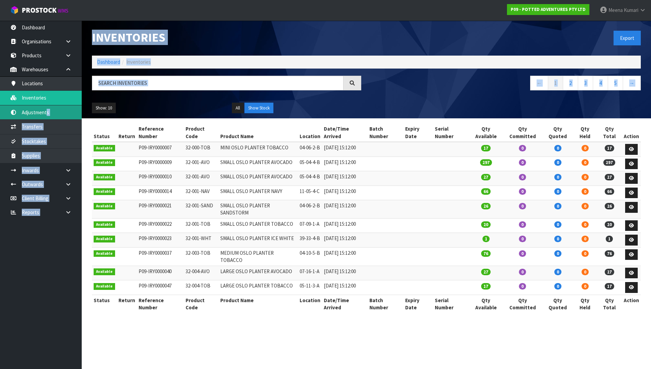
click at [46, 110] on body "Toggle navigation ProStock WMS P09 - POTTED ADVENTURES PTY LTD Meena Kumari Log…" at bounding box center [325, 184] width 651 height 369
drag, startPoint x: 46, startPoint y: 110, endPoint x: 41, endPoint y: 112, distance: 5.2
click at [41, 112] on link "Adjustments" at bounding box center [41, 112] width 82 height 14
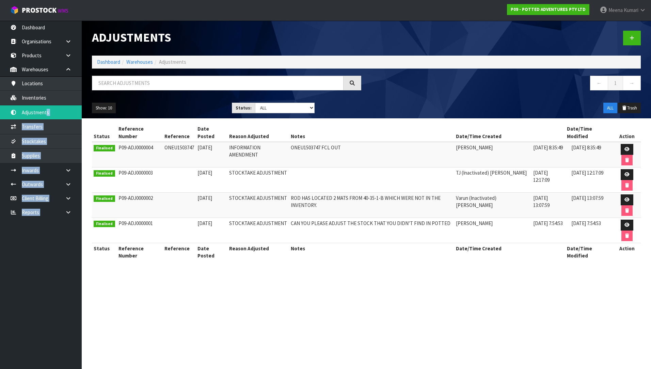
click at [431, 92] on nav "← 1 →" at bounding box center [506, 84] width 269 height 17
click at [627, 150] on icon at bounding box center [627, 149] width 5 height 4
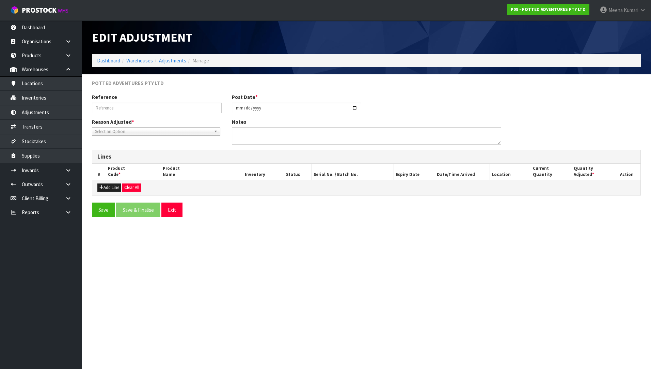
type input "ONEU1503747"
type input "2024-10-31"
type textarea "ONEU1503747 FCL OUT"
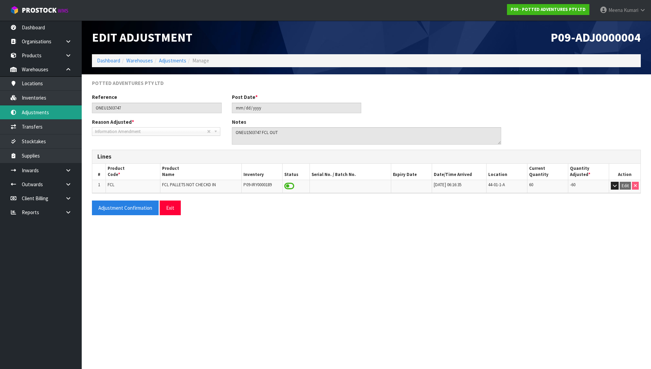
click at [36, 113] on link "Adjustments" at bounding box center [41, 112] width 82 height 14
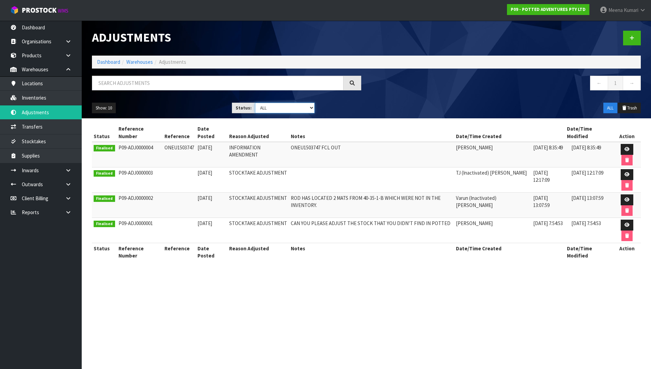
click at [280, 110] on select "Draft Pending Finalised ALL" at bounding box center [285, 108] width 60 height 11
select select "string:1"
click at [255, 103] on select "Draft Pending Finalised ALL" at bounding box center [285, 108] width 60 height 11
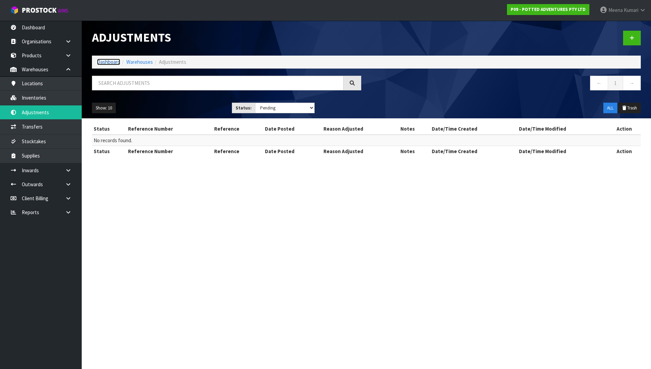
click at [109, 61] on link "Dashboard" at bounding box center [108, 62] width 23 height 6
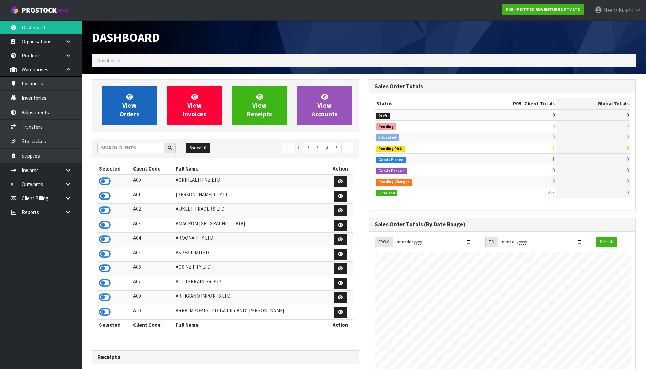
scroll to position [516, 277]
click at [157, 146] on input "text" at bounding box center [130, 147] width 67 height 11
type input "["
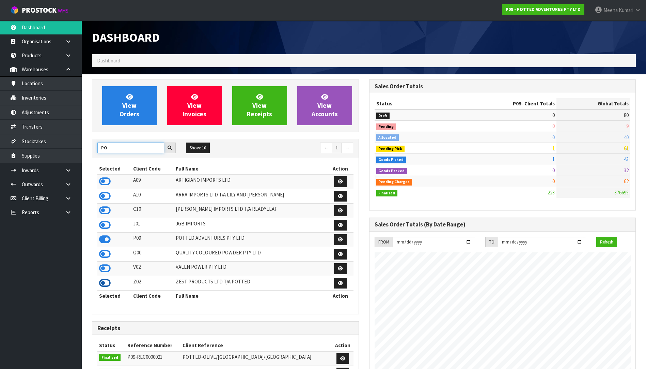
type input "PO"
click at [107, 281] on icon at bounding box center [105, 283] width 12 height 10
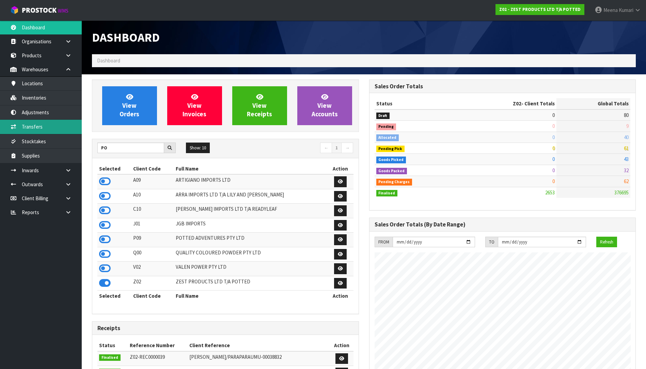
scroll to position [417, 277]
click at [47, 112] on link "Adjustments" at bounding box center [41, 112] width 82 height 14
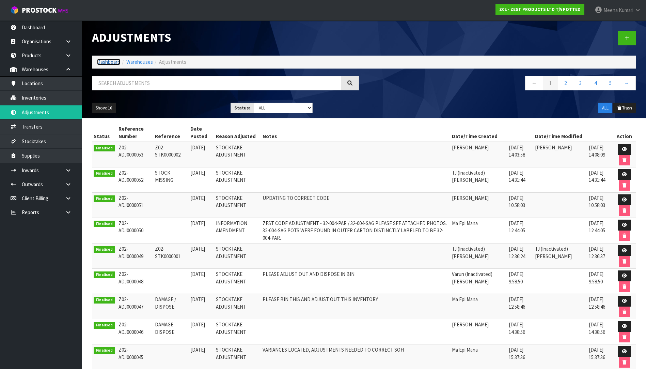
click at [113, 64] on link "Dashboard" at bounding box center [108, 62] width 23 height 6
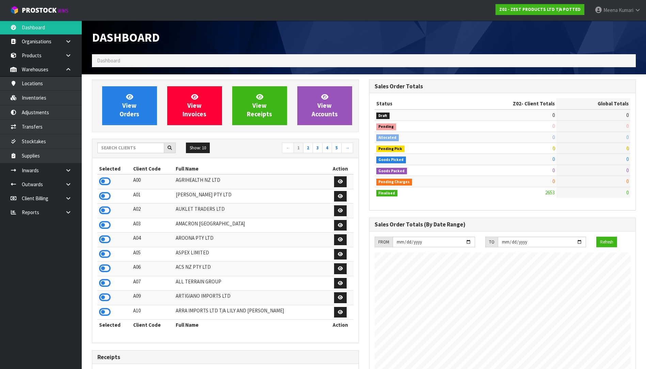
scroll to position [417, 277]
click at [155, 147] on input "text" at bounding box center [130, 147] width 67 height 11
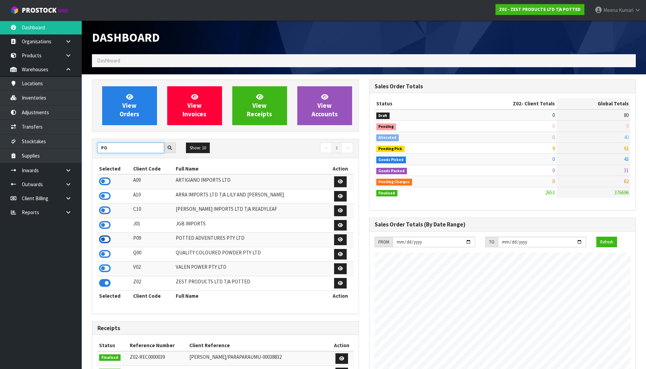
type input "PO"
click at [106, 238] on icon at bounding box center [105, 239] width 12 height 10
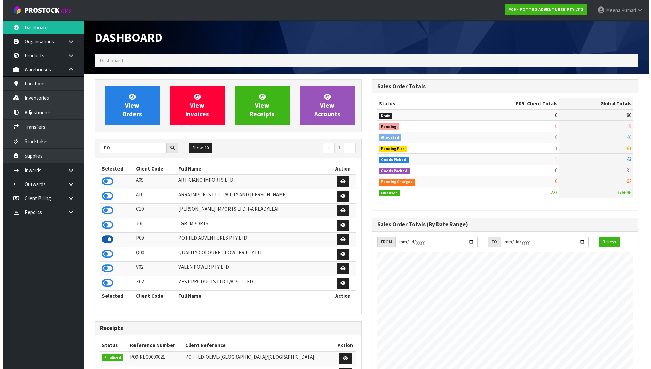
scroll to position [516, 277]
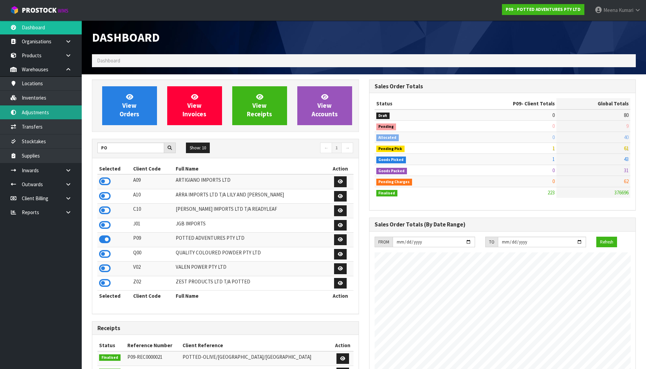
click at [70, 106] on link "Adjustments" at bounding box center [41, 112] width 82 height 14
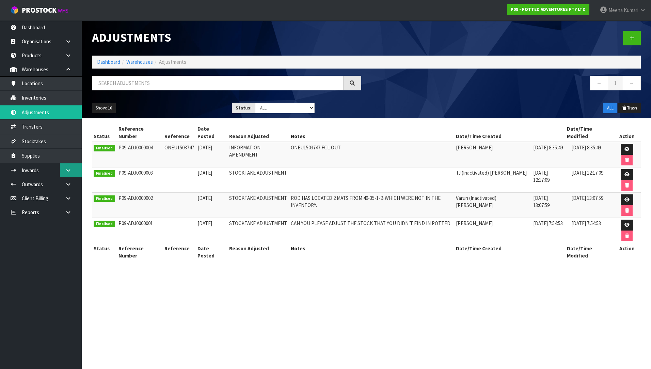
click at [75, 173] on link at bounding box center [71, 170] width 22 height 14
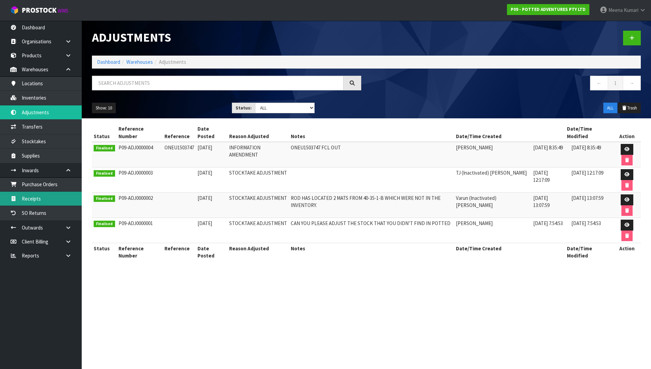
click at [47, 200] on link "Receipts" at bounding box center [41, 198] width 82 height 14
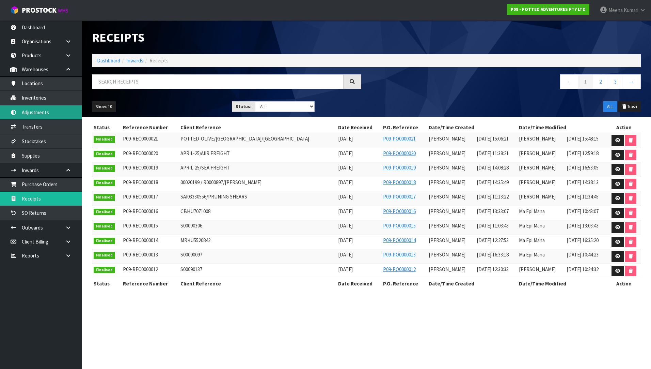
click at [46, 109] on link "Adjustments" at bounding box center [41, 112] width 82 height 14
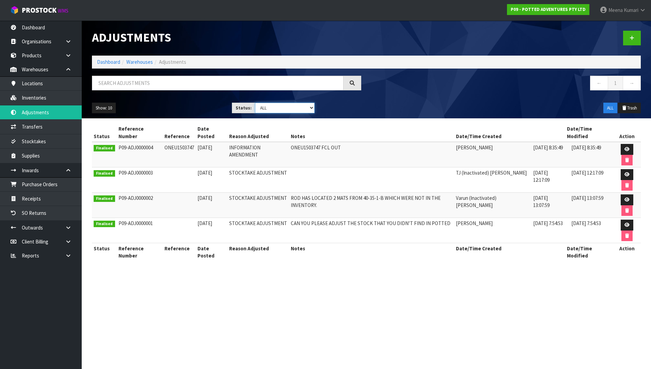
click at [259, 110] on select "Draft Pending Finalised ALL" at bounding box center [285, 108] width 60 height 11
select select "string:1"
click at [255, 103] on select "Draft Pending Finalised ALL" at bounding box center [285, 108] width 60 height 11
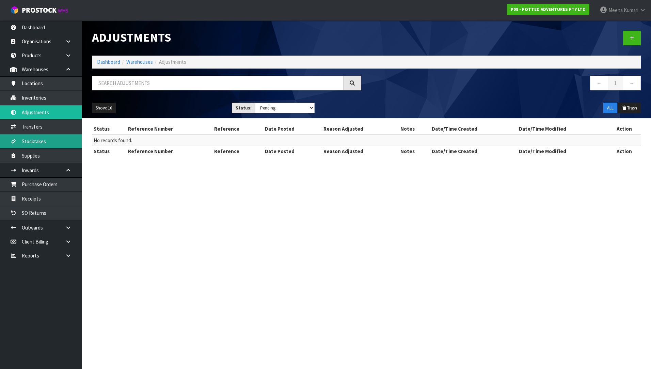
click at [32, 141] on link "Stocktakes" at bounding box center [41, 141] width 82 height 14
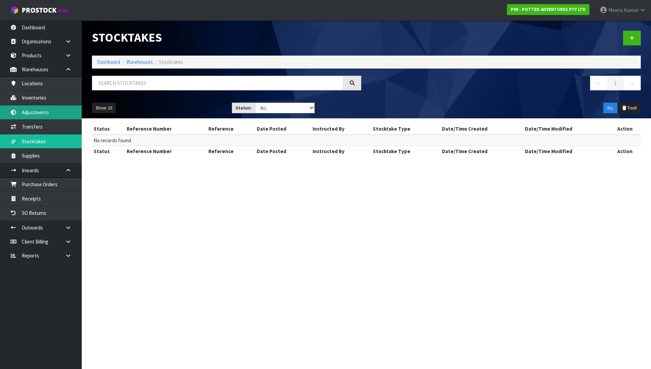
click at [50, 109] on link "Adjustments" at bounding box center [41, 112] width 82 height 14
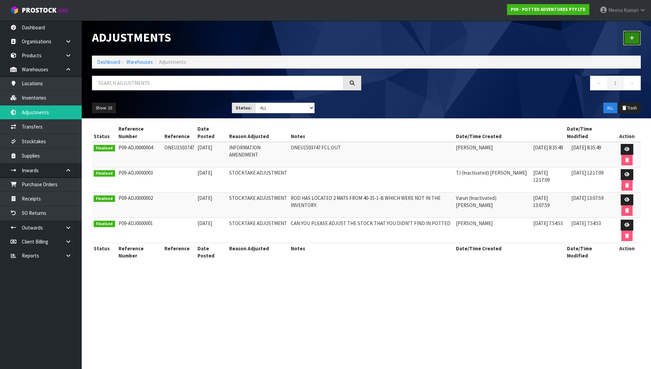
click at [633, 38] on icon at bounding box center [632, 37] width 5 height 5
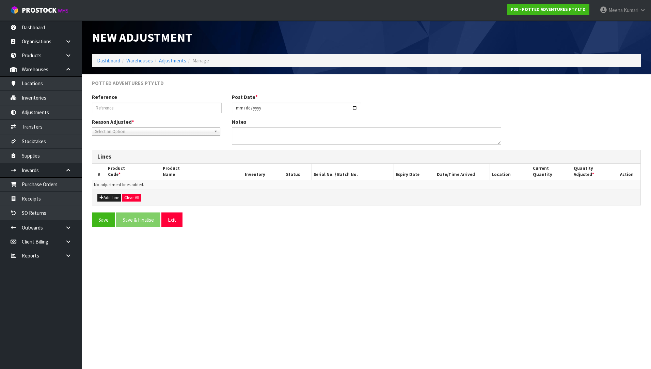
click at [124, 131] on span "Select an Option" at bounding box center [153, 131] width 116 height 8
click at [124, 151] on li "Stocktake Adjustment" at bounding box center [156, 150] width 125 height 9
click at [125, 132] on span "Stocktake Adjustment" at bounding box center [151, 131] width 112 height 8
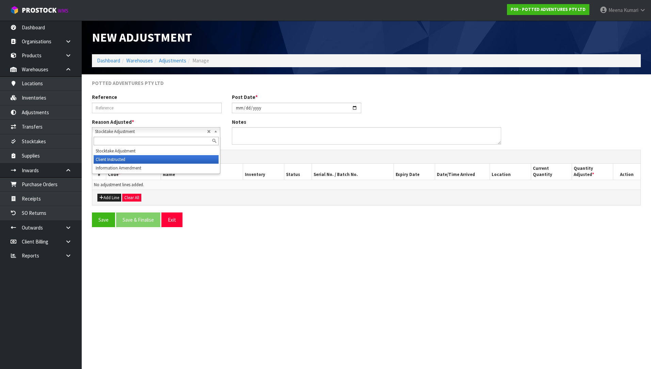
click at [126, 159] on li "Client Instructed" at bounding box center [156, 159] width 125 height 9
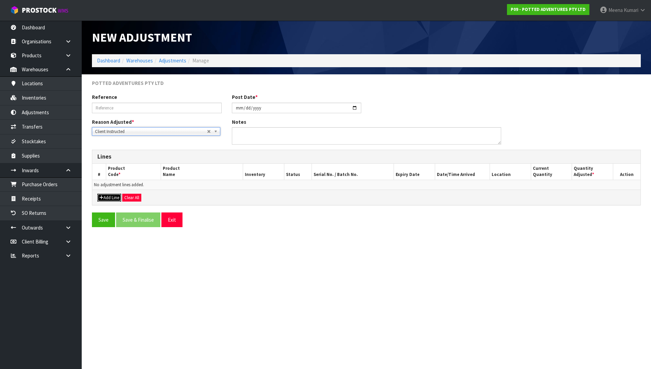
click at [111, 198] on button "Add Line" at bounding box center [109, 197] width 24 height 8
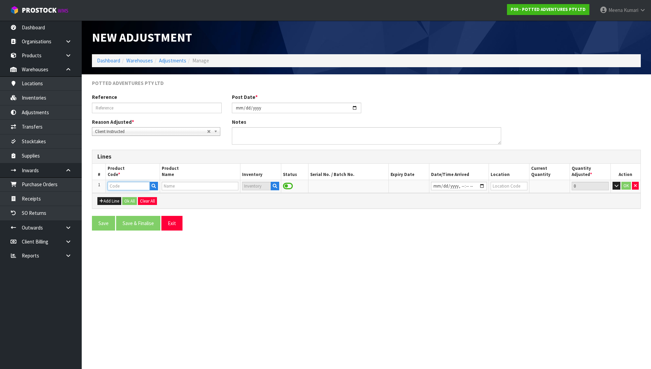
click at [118, 187] on input "text" at bounding box center [129, 186] width 42 height 9
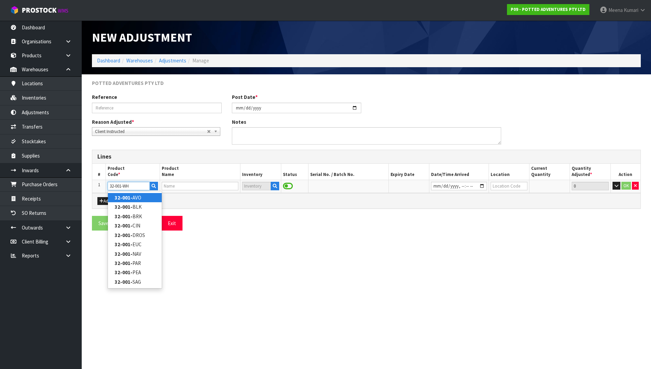
type input "32-001-WHT"
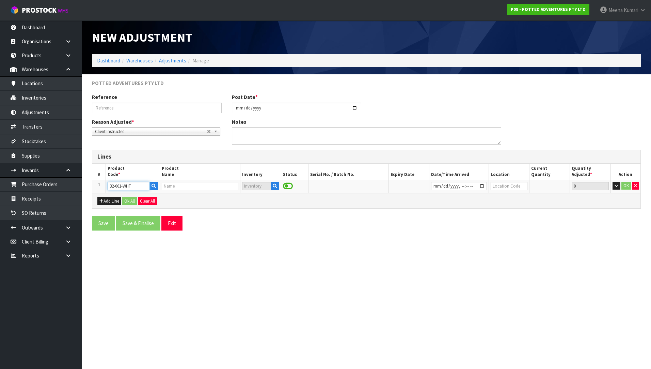
type input "SMALL OSLO PLANTER ICE WHITE"
type input "32-001-WHT"
click at [276, 187] on icon "button" at bounding box center [275, 186] width 4 height 4
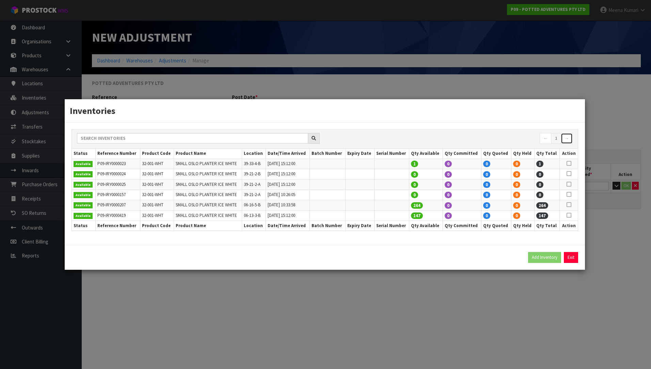
click at [569, 138] on link "→" at bounding box center [567, 138] width 12 height 11
click at [569, 139] on link "→" at bounding box center [567, 138] width 12 height 11
click at [279, 136] on input "text" at bounding box center [192, 138] width 231 height 11
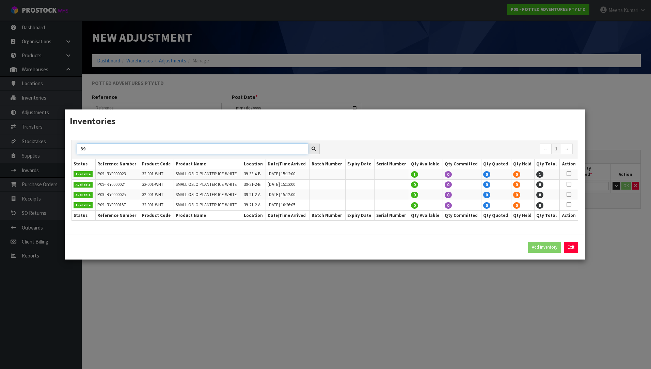
type input "39"
click at [146, 173] on td "32-001-WHT" at bounding box center [157, 174] width 34 height 10
copy tr "32-001-WHT"
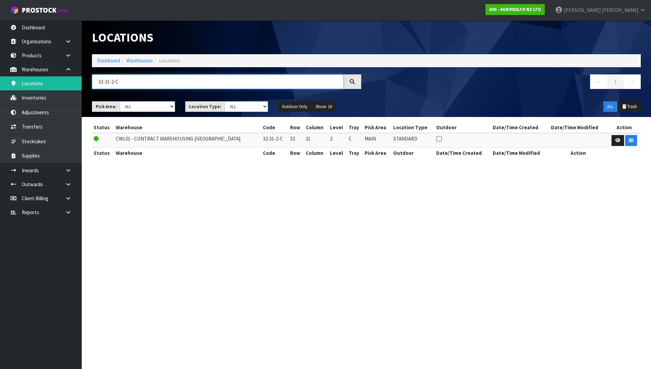
drag, startPoint x: 218, startPoint y: 84, endPoint x: 303, endPoint y: 45, distance: 93.8
click at [233, 77] on input "32-31-2-C" at bounding box center [218, 81] width 252 height 15
click at [541, 9] on strong "A00 - AGRIHEALTH NZ LTD" at bounding box center [516, 9] width 52 height 6
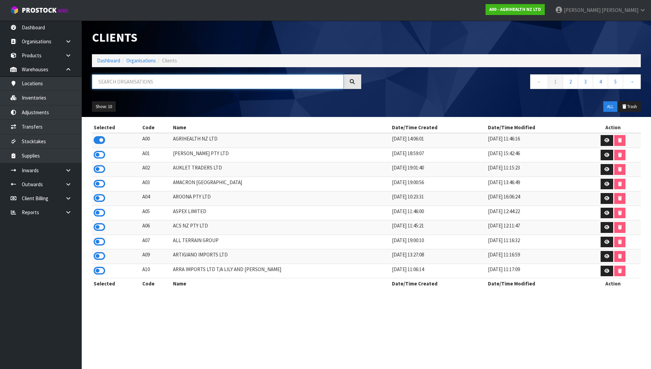
click at [280, 87] on input "text" at bounding box center [218, 81] width 252 height 15
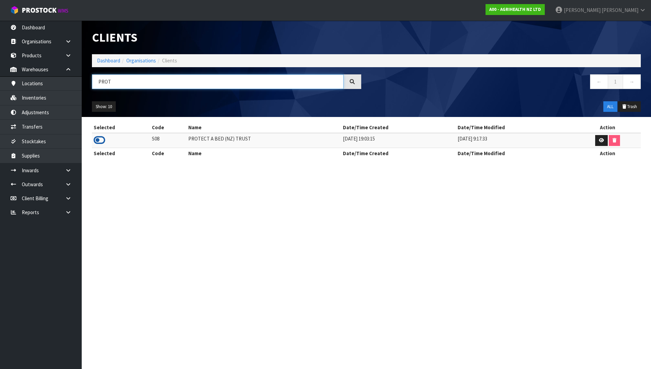
type input "PROT"
click at [100, 136] on icon at bounding box center [100, 140] width 12 height 10
click at [65, 103] on link "Inventories" at bounding box center [41, 98] width 82 height 14
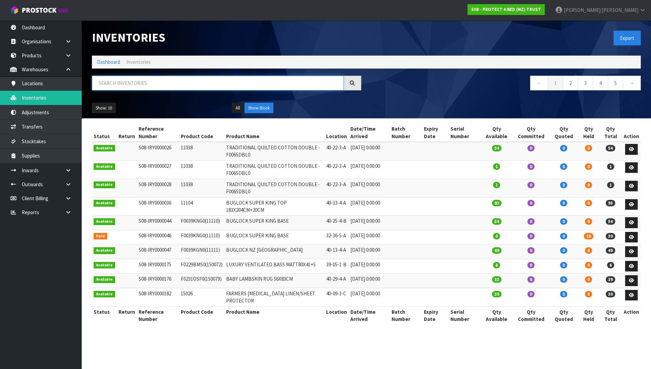
click at [155, 80] on input "text" at bounding box center [218, 83] width 252 height 15
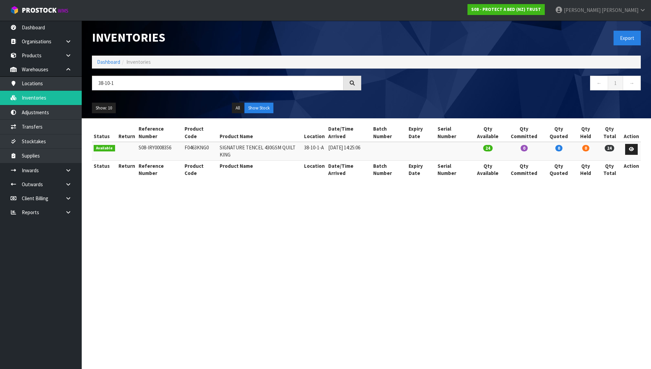
click at [189, 142] on td "F0463KNG0" at bounding box center [200, 151] width 35 height 18
copy td "F0463KNG0"
drag, startPoint x: 126, startPoint y: 82, endPoint x: 32, endPoint y: 75, distance: 94.0
click at [32, 75] on body "Toggle navigation ProStock WMS S08 - PROTECT A BED (NZ) TRUST James Luff Logout…" at bounding box center [325, 184] width 651 height 369
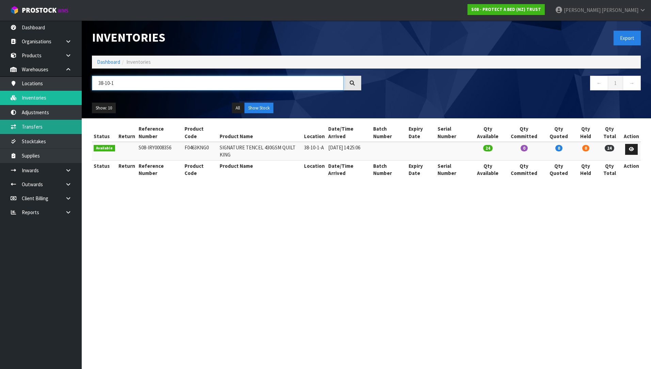
paste input "F0463KNG0"
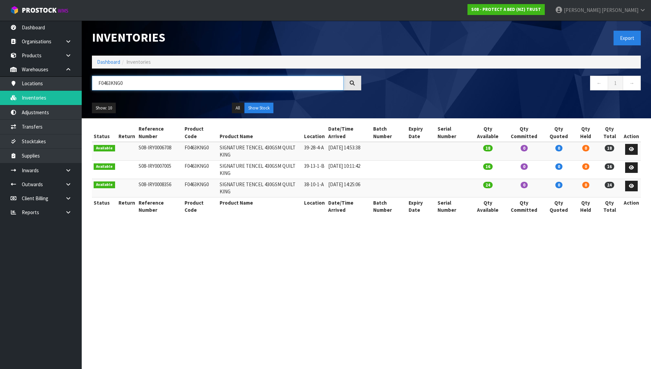
type input "F0463KNG0"
click at [541, 11] on strong "S08 - PROTECT A BED (NZ) TRUST" at bounding box center [506, 9] width 70 height 6
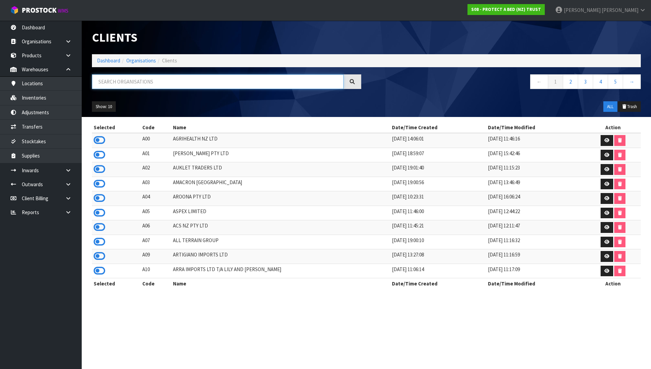
click at [245, 87] on input "text" at bounding box center [218, 81] width 252 height 15
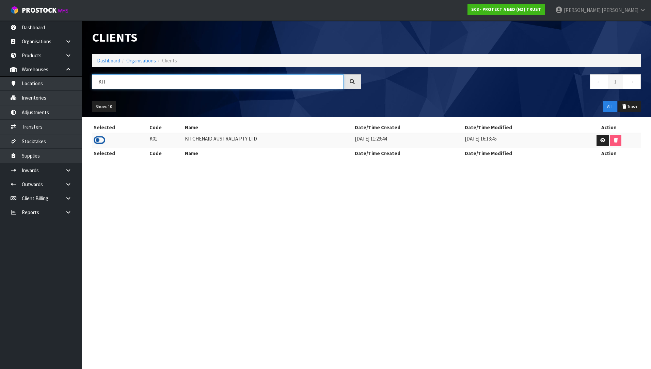
type input "KIT"
click at [102, 137] on icon at bounding box center [100, 140] width 12 height 10
click at [53, 94] on link "Inventories" at bounding box center [41, 98] width 82 height 14
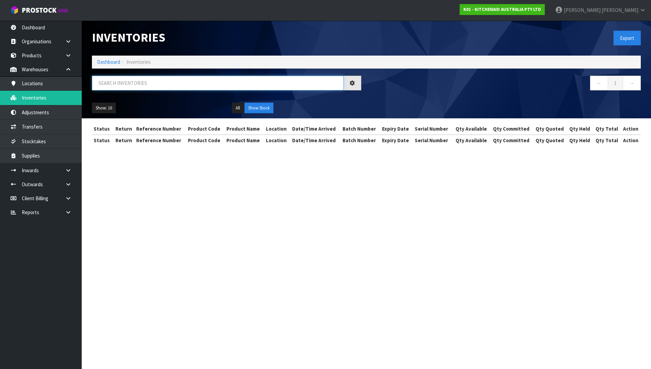
click at [133, 84] on input "text" at bounding box center [218, 83] width 252 height 15
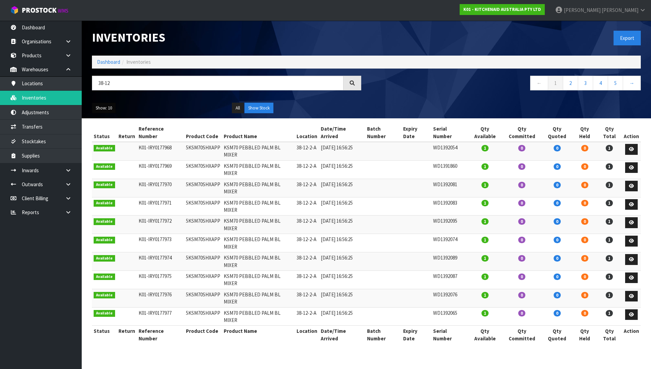
click at [107, 105] on button "Show: 10" at bounding box center [104, 108] width 24 height 11
click at [116, 153] on link "50" at bounding box center [119, 148] width 54 height 9
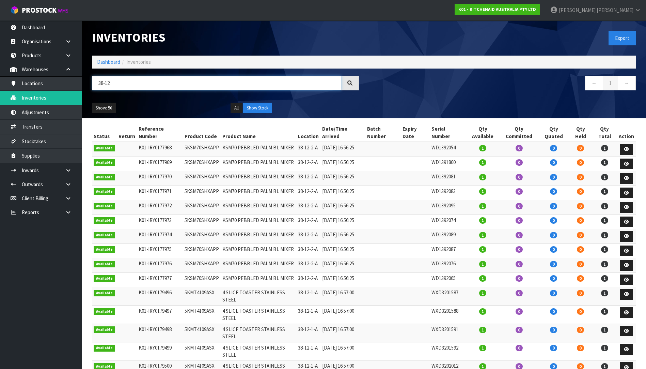
click at [127, 79] on input "38-12" at bounding box center [216, 83] width 249 height 15
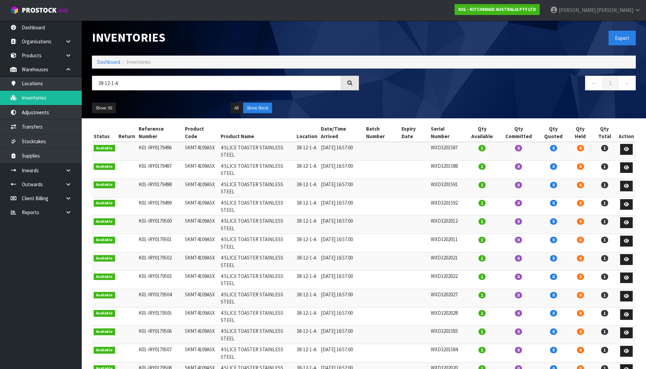
click at [198, 142] on td "5KMT4109ASX" at bounding box center [200, 151] width 35 height 18
copy td "5KMT4109ASX"
drag, startPoint x: 138, startPoint y: 87, endPoint x: 95, endPoint y: 99, distance: 44.5
click at [95, 99] on div "Inventories Export Dashboard Inventories 38-12-1-A ← 1 → Show: 50 5 10 25 50 Al…" at bounding box center [364, 69] width 554 height 98
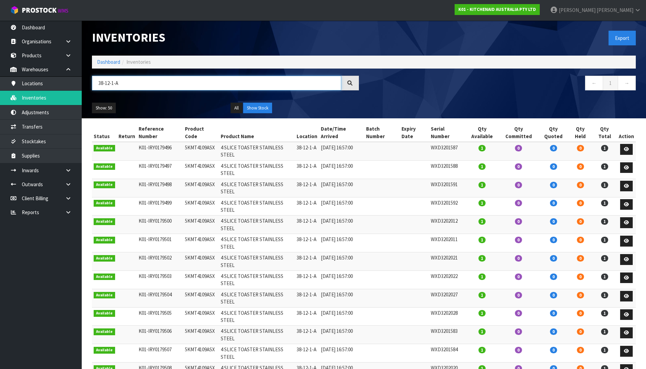
paste input "5KMT4109ASX"
type input "5"
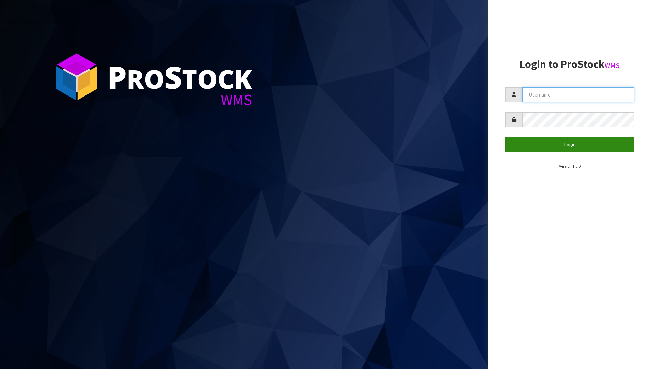
type input "James"
click at [561, 151] on button "Login" at bounding box center [570, 144] width 129 height 15
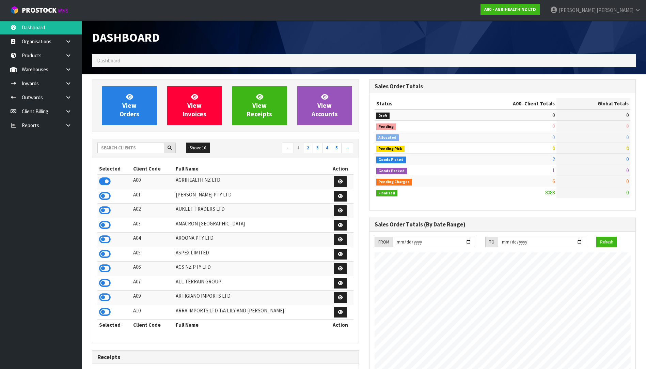
scroll to position [516, 277]
click at [124, 148] on input "text" at bounding box center [130, 147] width 67 height 11
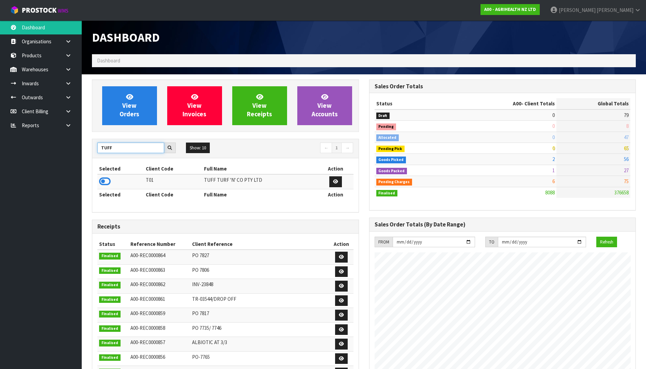
type input "TUFF"
click at [103, 182] on icon at bounding box center [105, 181] width 12 height 10
click at [72, 75] on link at bounding box center [71, 69] width 22 height 14
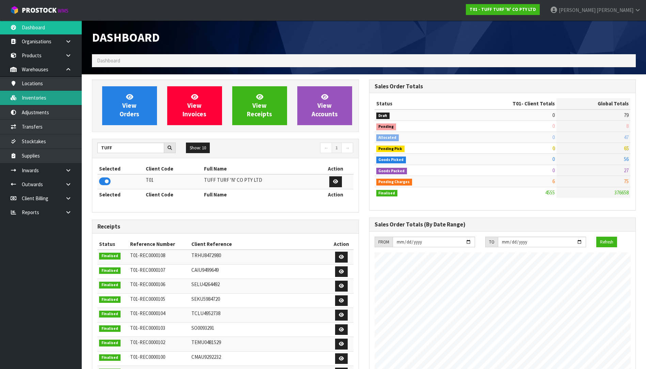
click at [61, 99] on link "Inventories" at bounding box center [41, 98] width 82 height 14
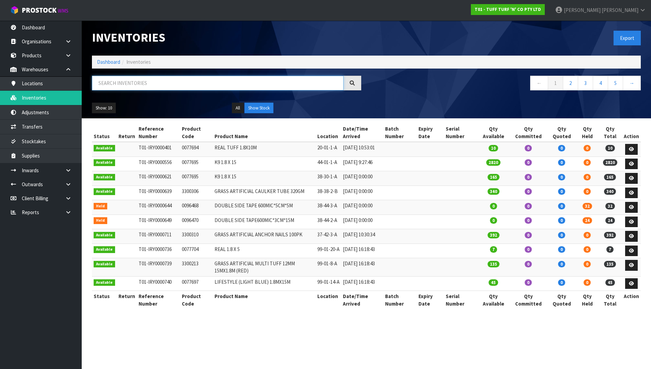
click at [125, 85] on input "text" at bounding box center [218, 83] width 252 height 15
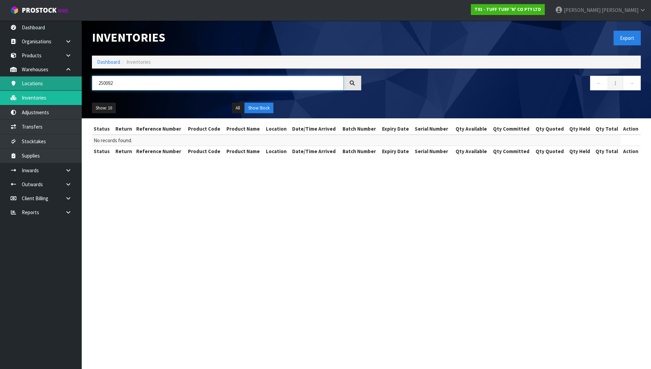
drag, startPoint x: 123, startPoint y: 85, endPoint x: 71, endPoint y: 90, distance: 52.7
click at [71, 90] on body "Toggle navigation ProStock WMS T01 - TUFF TURF 'N' CO PTY LTD James Luff Logout…" at bounding box center [325, 184] width 651 height 369
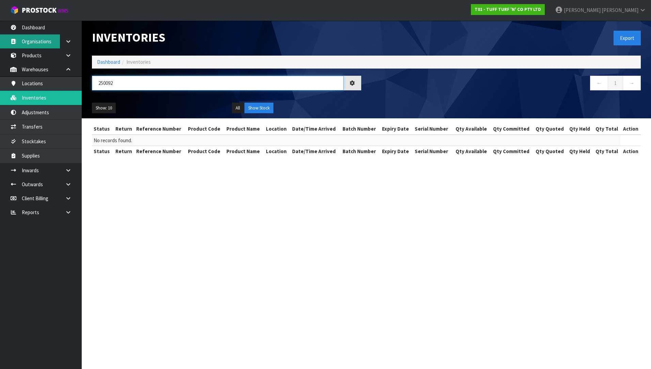
type input "250092"
click at [46, 46] on link "Organisations" at bounding box center [41, 41] width 82 height 14
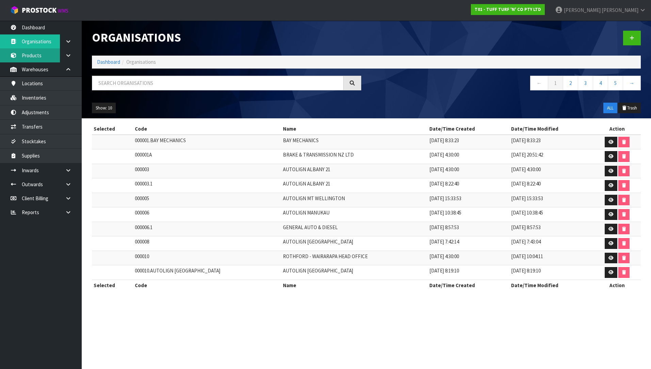
click at [44, 56] on link "Products" at bounding box center [41, 55] width 82 height 14
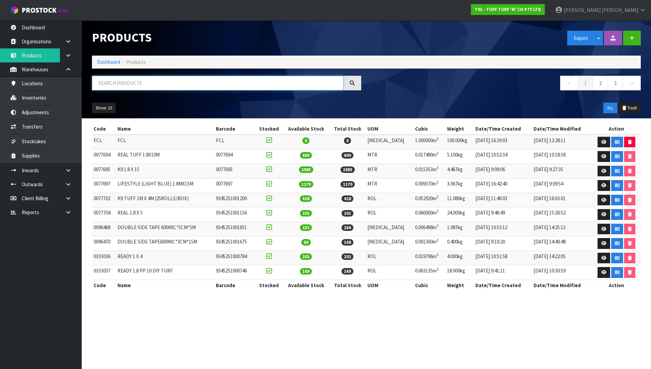
click at [130, 80] on input "text" at bounding box center [218, 83] width 252 height 15
paste input "250092"
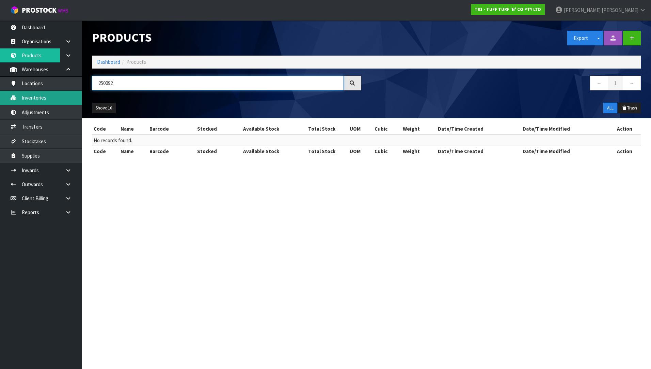
type input "250092"
click at [41, 94] on link "Inventories" at bounding box center [41, 98] width 82 height 14
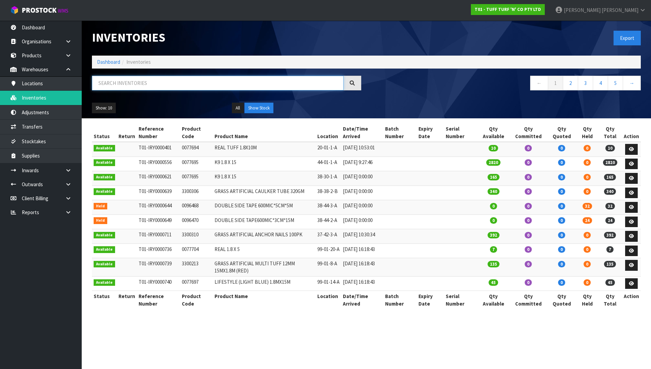
click at [118, 82] on input "text" at bounding box center [218, 83] width 252 height 15
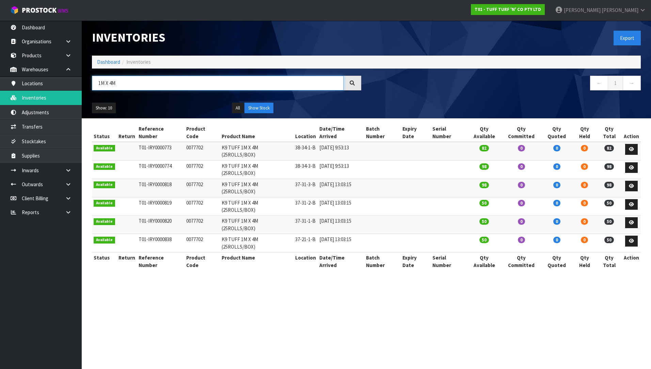
type input "1M X 4M"
click at [388, 215] on td at bounding box center [383, 224] width 36 height 18
click at [132, 83] on input "1M X 4M" at bounding box center [218, 83] width 252 height 15
click at [545, 13] on link "T01 - TUFF TURF 'N' CO PTY LTD" at bounding box center [508, 9] width 74 height 11
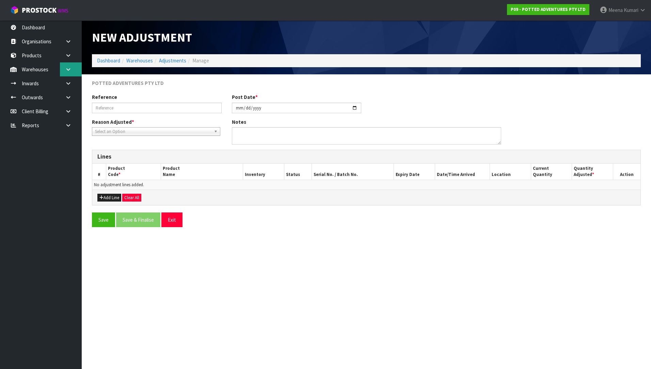
click at [72, 72] on link at bounding box center [71, 69] width 22 height 14
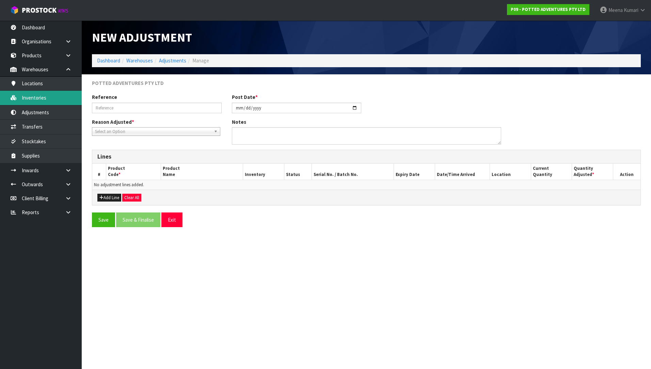
click at [68, 94] on link "Inventories" at bounding box center [41, 98] width 82 height 14
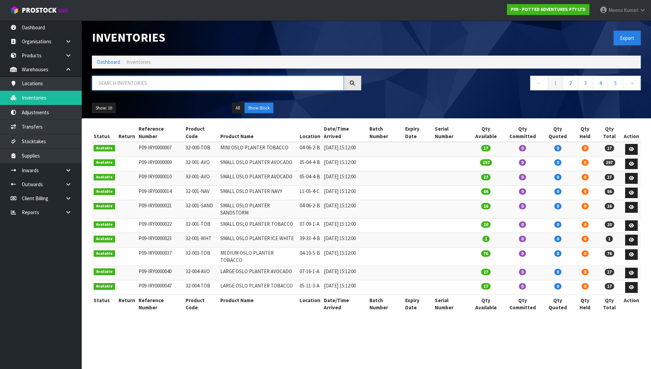
click at [131, 82] on input "text" at bounding box center [218, 83] width 252 height 15
paste input "32-001-WHT"
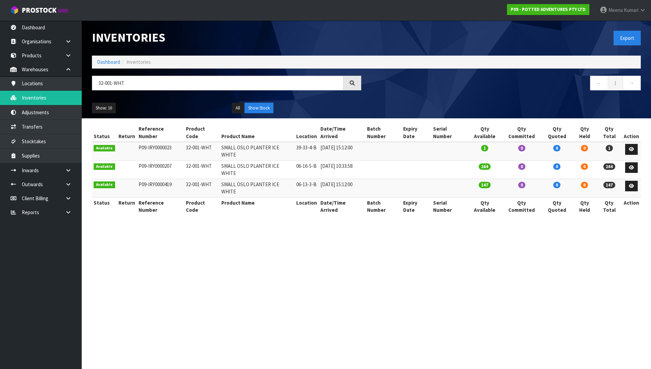
click at [298, 142] on td "39-33-4-B" at bounding box center [307, 151] width 24 height 18
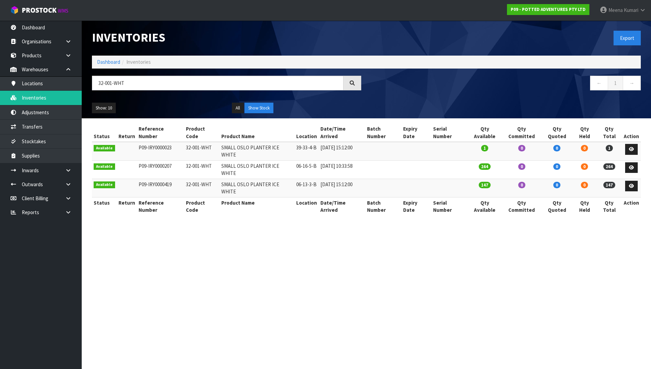
click at [483, 105] on div "Show: 10 5 10 25 50 All Show Stock" at bounding box center [366, 107] width 559 height 21
click at [189, 101] on div "Show: 10 5 10 25 50 All Show Stock" at bounding box center [366, 107] width 559 height 21
drag, startPoint x: 189, startPoint y: 101, endPoint x: 181, endPoint y: 85, distance: 18.0
click at [181, 85] on input "32-001-WHT" at bounding box center [218, 83] width 252 height 15
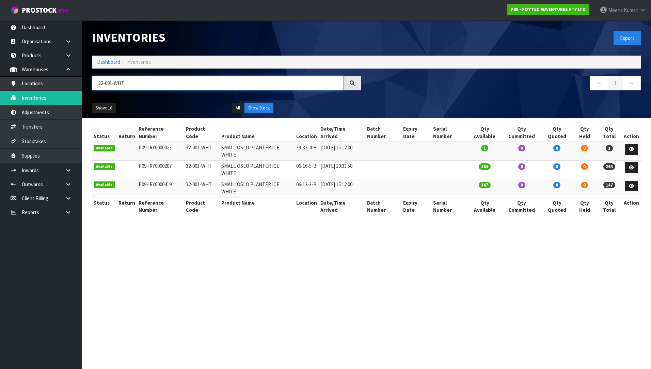
click at [181, 85] on input "32-001-WHT" at bounding box center [218, 83] width 252 height 15
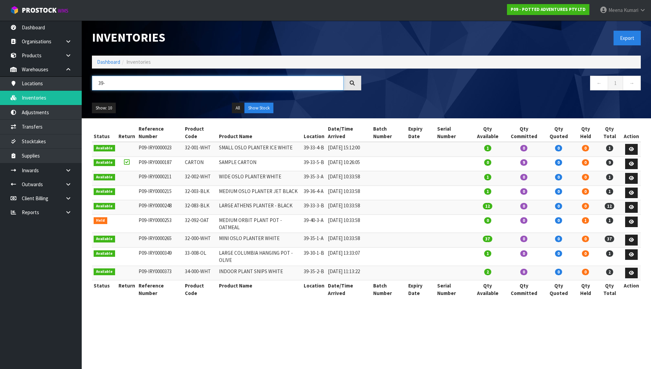
type input "39-"
click at [648, 96] on header "Inventories Export Dashboard Inventories 39- ← 1 → Show: 10 5 10 25 50 All Show…" at bounding box center [367, 69] width 570 height 98
click at [183, 142] on td "32-001-WHT" at bounding box center [200, 149] width 34 height 15
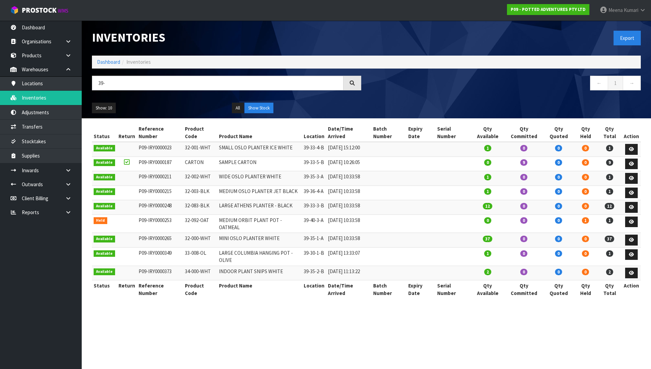
copy tr "32-001-WHT"
click at [59, 129] on link "Transfers" at bounding box center [41, 127] width 82 height 14
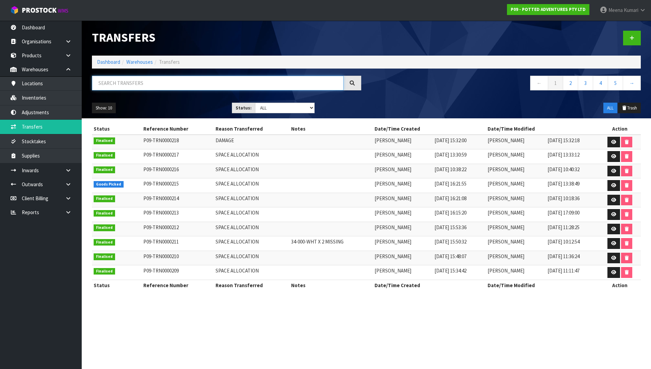
click at [134, 87] on input "text" at bounding box center [218, 83] width 252 height 15
paste input "32-001-WHT"
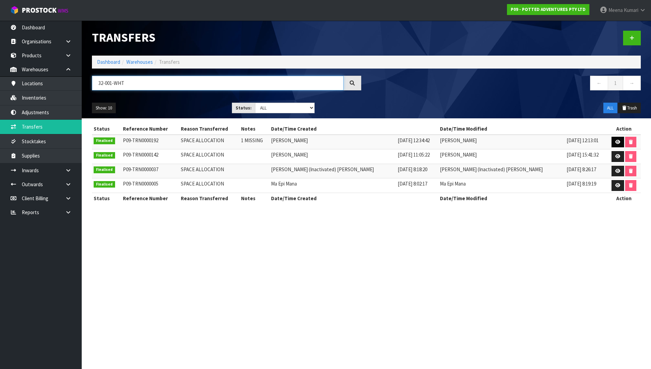
type input "32-001-WHT"
click at [615, 138] on link at bounding box center [618, 142] width 13 height 11
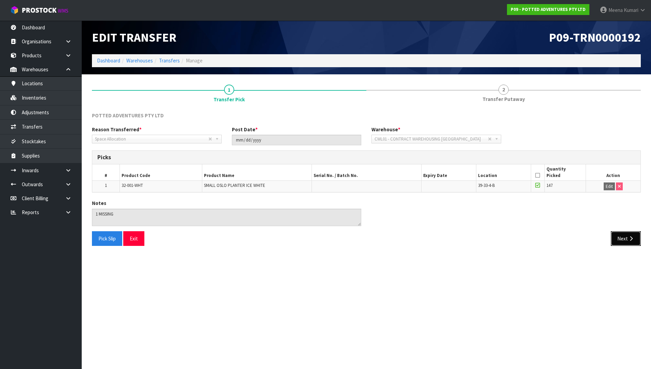
click at [625, 237] on button "Next" at bounding box center [626, 238] width 30 height 15
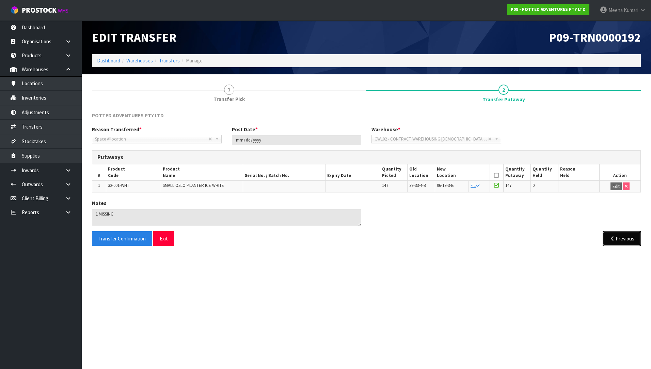
click at [625, 237] on button "Previous" at bounding box center [622, 238] width 38 height 15
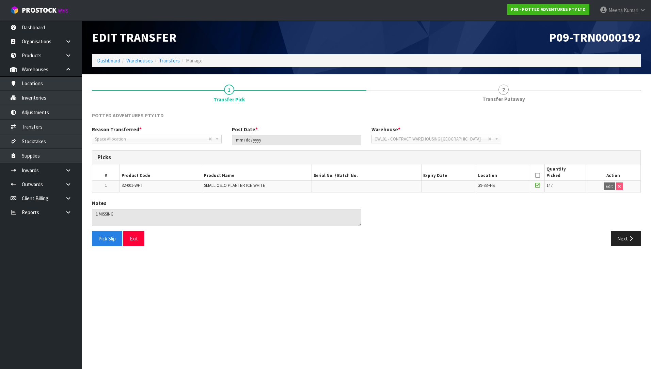
click at [128, 188] on td "32-001-WHT" at bounding box center [161, 186] width 82 height 12
copy tr "32-001-WHT"
click at [77, 94] on link "Inventories" at bounding box center [41, 98] width 82 height 14
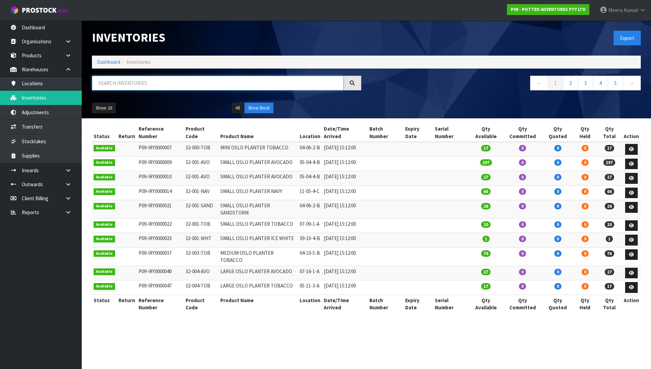
click at [118, 86] on input "text" at bounding box center [218, 83] width 252 height 15
paste input "32-001-WHT"
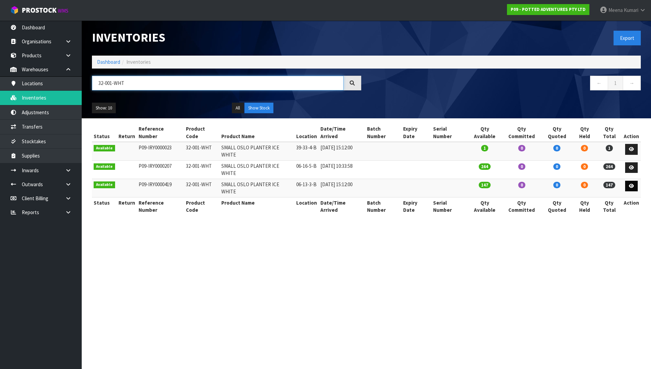
type input "32-001-WHT"
click at [631, 181] on link at bounding box center [631, 186] width 13 height 11
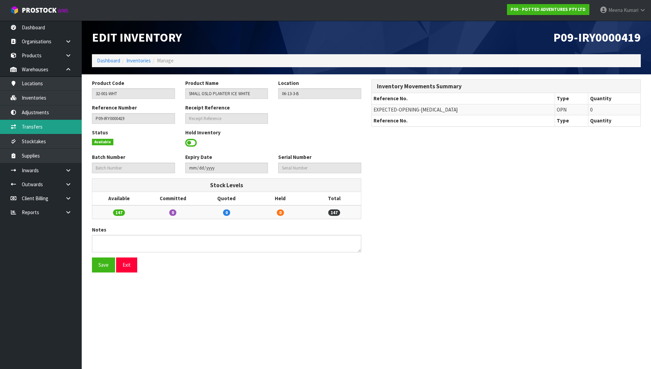
click at [42, 125] on link "Transfers" at bounding box center [41, 127] width 82 height 14
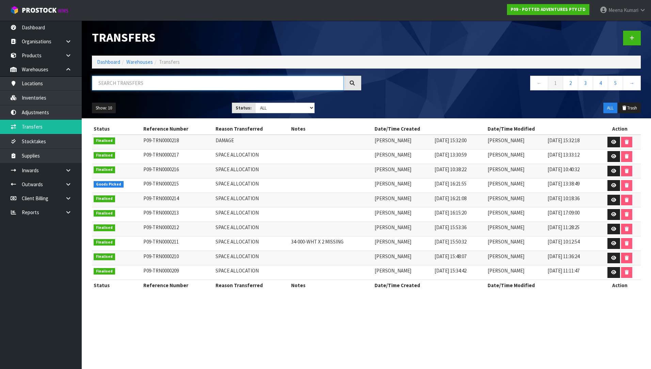
click at [191, 89] on input "text" at bounding box center [218, 83] width 252 height 15
paste input "32-001-WHT"
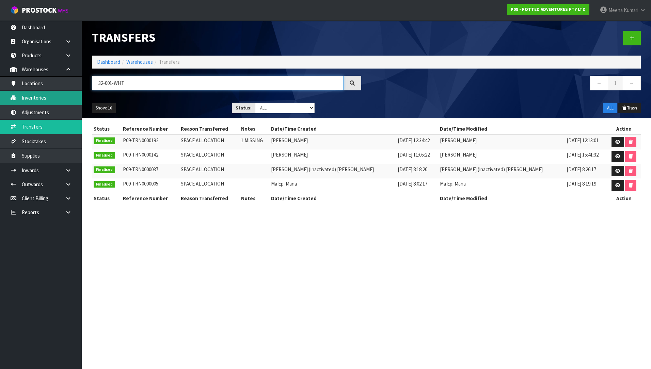
drag, startPoint x: 130, startPoint y: 86, endPoint x: 54, endPoint y: 99, distance: 76.7
click at [56, 97] on body "Toggle navigation ProStock WMS P09 - POTTED ADVENTURES PTY LTD Meena Kumari Log…" at bounding box center [325, 184] width 651 height 369
type input "32-001-WHT"
click at [53, 102] on link "Inventories" at bounding box center [41, 98] width 82 height 14
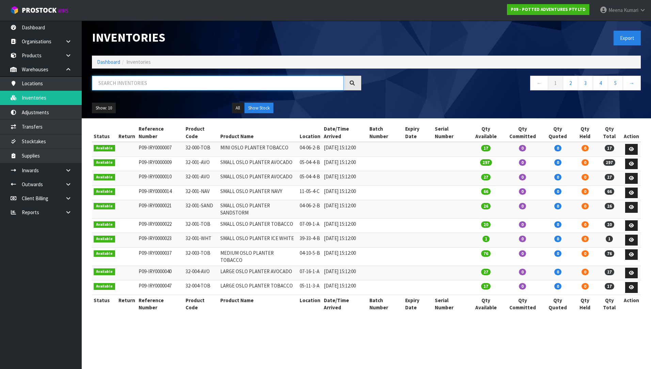
click at [124, 80] on input "text" at bounding box center [218, 83] width 252 height 15
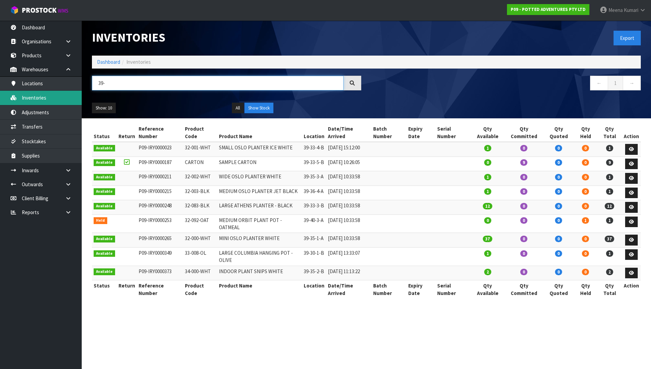
type input "39-"
click at [52, 94] on link "Inventories" at bounding box center [41, 98] width 82 height 14
click at [623, 38] on button "Export" at bounding box center [627, 38] width 27 height 15
click at [622, 38] on button "Export" at bounding box center [627, 38] width 27 height 15
click at [436, 37] on div "Export" at bounding box center [507, 37] width 280 height 35
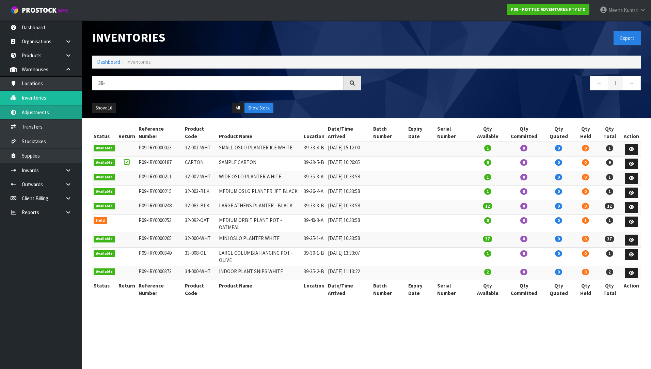
click at [54, 114] on link "Adjustments" at bounding box center [41, 112] width 82 height 14
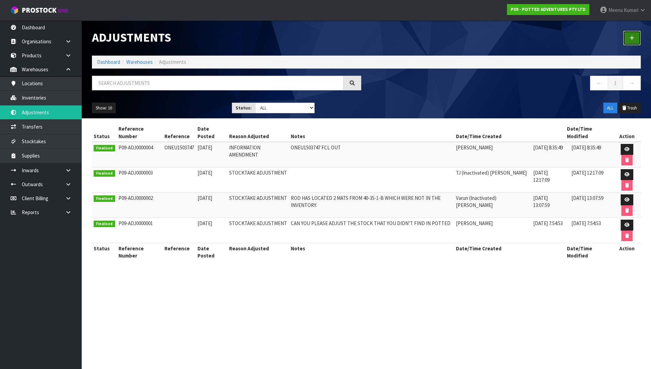
click at [633, 38] on icon at bounding box center [632, 37] width 5 height 5
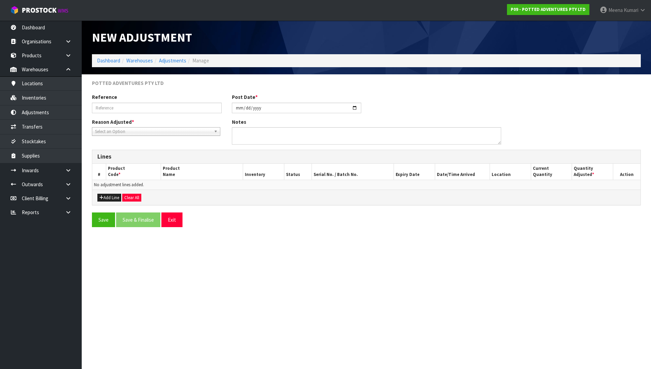
click at [127, 135] on span "Select an Option" at bounding box center [153, 131] width 116 height 8
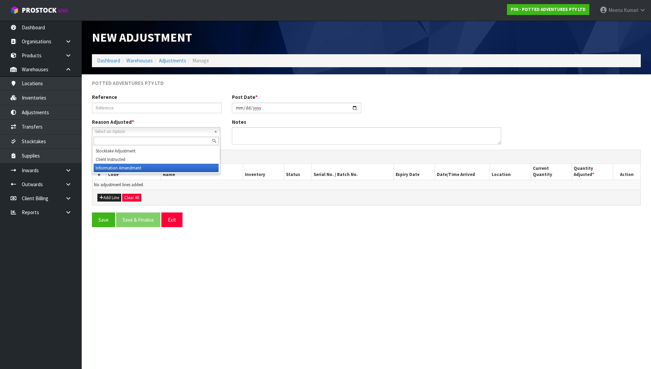
click at [127, 166] on li "Information Amendment" at bounding box center [156, 168] width 125 height 9
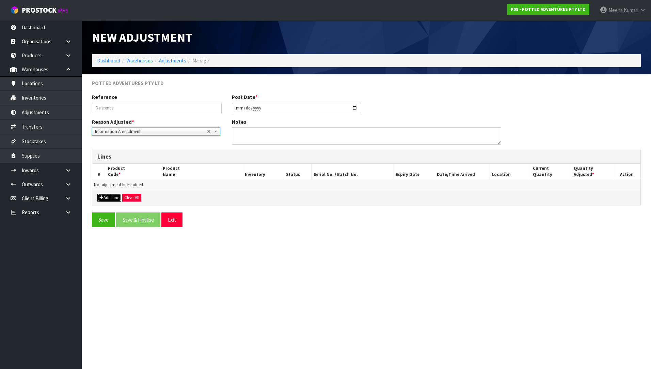
click at [110, 198] on button "Add Line" at bounding box center [109, 197] width 24 height 8
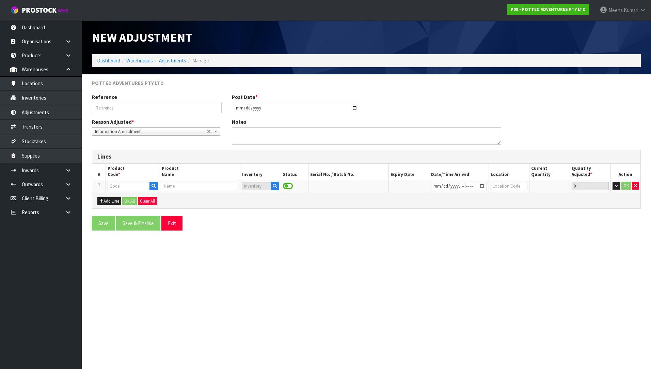
click at [123, 190] on div at bounding box center [133, 186] width 50 height 9
click at [123, 186] on input "text" at bounding box center [129, 186] width 42 height 9
paste input "32-000-WHT"
type input "32-000-WHT"
type input "MINI OSLO PLANTER WHITE"
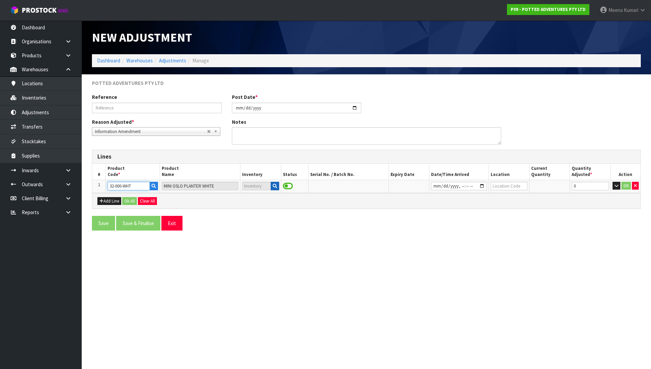
type input "32-000-WHT"
click at [276, 186] on icon "button" at bounding box center [275, 186] width 4 height 4
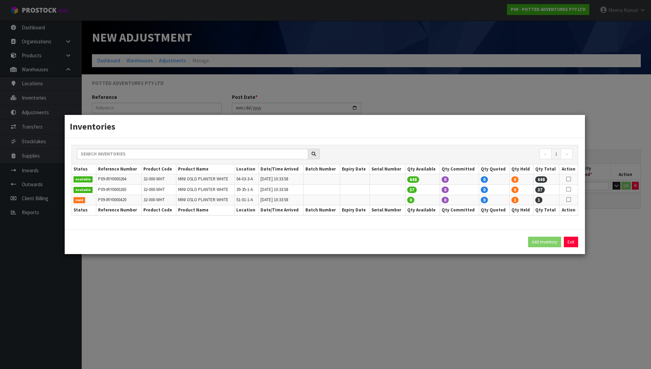
click at [570, 189] on icon at bounding box center [569, 189] width 5 height 0
click at [546, 243] on button "Add Inventory" at bounding box center [544, 241] width 33 height 11
type input "P09-IRY0000265"
type input "2024-11-01T10:33:58"
type input "39-35-1-A"
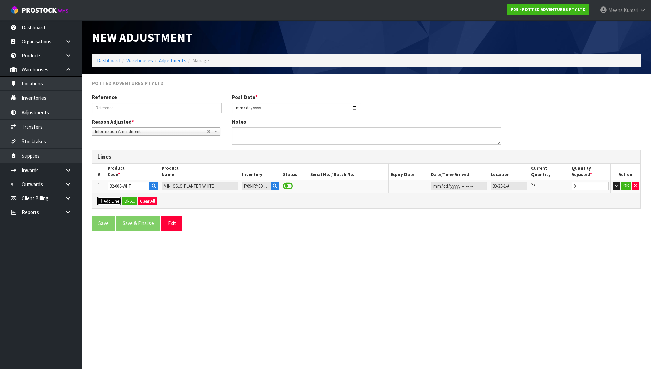
click at [116, 205] on button "Add Line" at bounding box center [109, 201] width 24 height 8
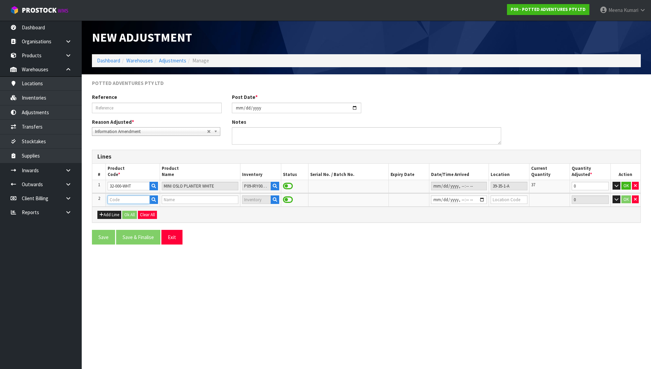
click at [124, 200] on input "text" at bounding box center [129, 199] width 42 height 9
paste input "32-003-BLK"
type input "32-003-BLK"
type input "MEDIUM OSLO PLANTER JET BLACK"
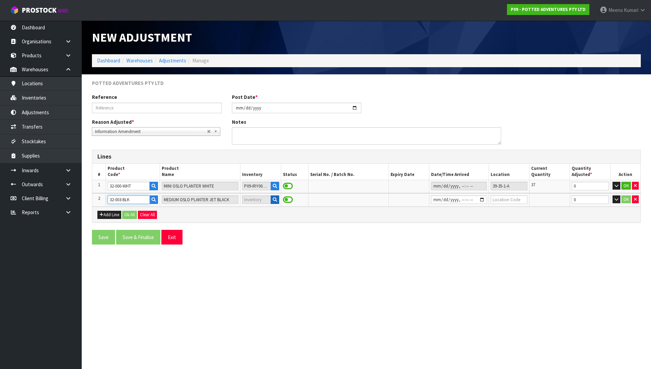
type input "32-003-BLK"
click at [271, 200] on button "button" at bounding box center [275, 199] width 9 height 9
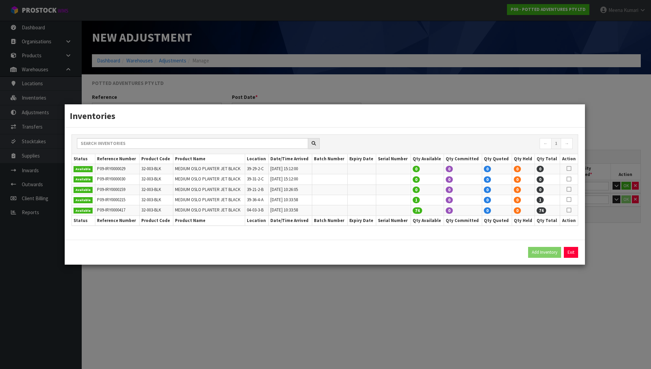
click at [570, 199] on icon at bounding box center [569, 199] width 5 height 0
click at [536, 251] on button "Add Inventory" at bounding box center [544, 252] width 33 height 11
type input "P09-IRY0000215"
type input "2024-11-01T10:33:58"
type input "39-36-4-A"
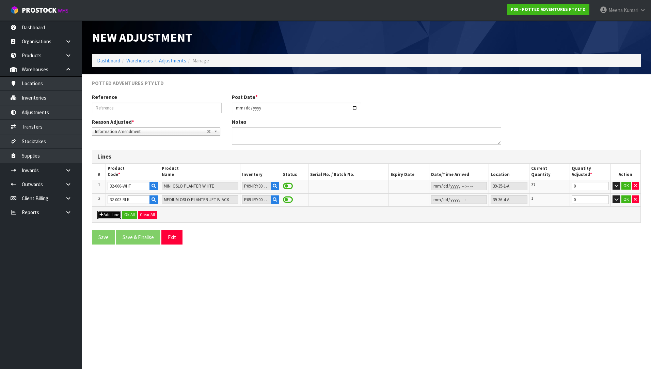
click at [105, 217] on button "Add Line" at bounding box center [109, 215] width 24 height 8
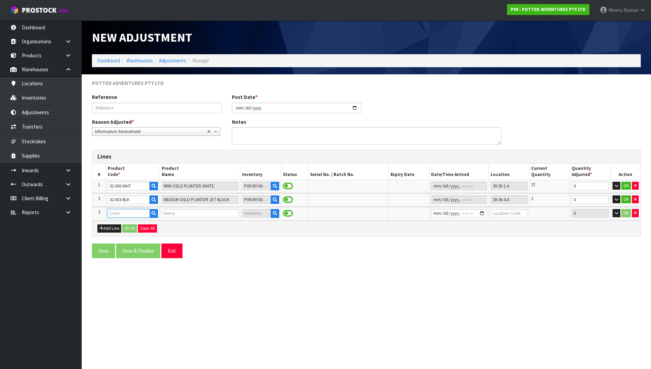
click at [129, 214] on input "text" at bounding box center [129, 213] width 42 height 9
paste input "32-092-OAT"
type input "32-092-OAT"
type input "MEDIUM ORBIT PLANT POT - OATMEAL"
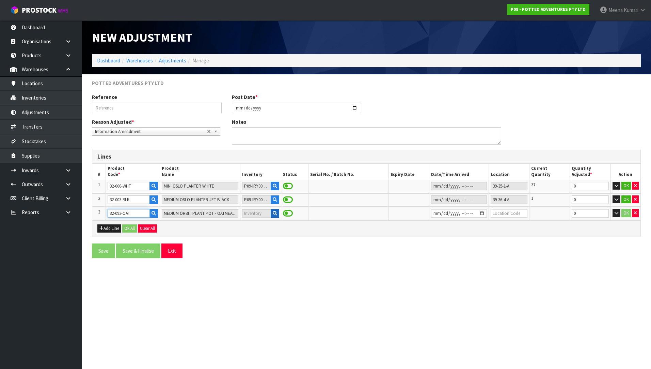
type input "32-092-OAT"
click at [273, 214] on icon "button" at bounding box center [275, 213] width 4 height 4
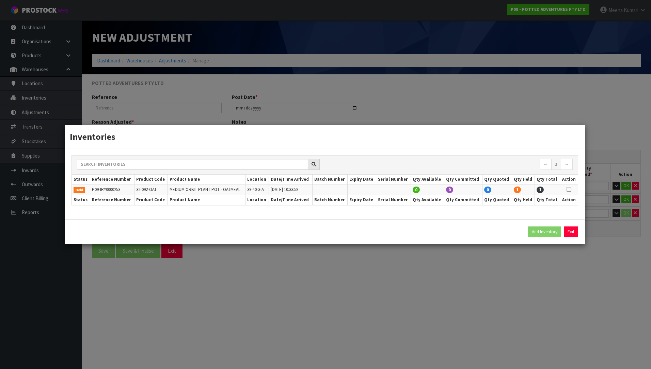
click at [567, 189] on icon at bounding box center [569, 189] width 5 height 0
click at [544, 231] on button "Add Inventory" at bounding box center [544, 231] width 33 height 11
type input "P09-IRY0000253"
type input "2024-11-01T10:33:58"
type input "39-40-3-A"
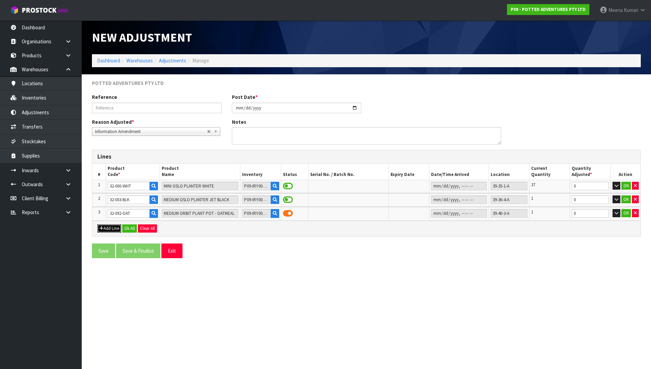
click at [112, 225] on button "Add Line" at bounding box center [109, 228] width 24 height 8
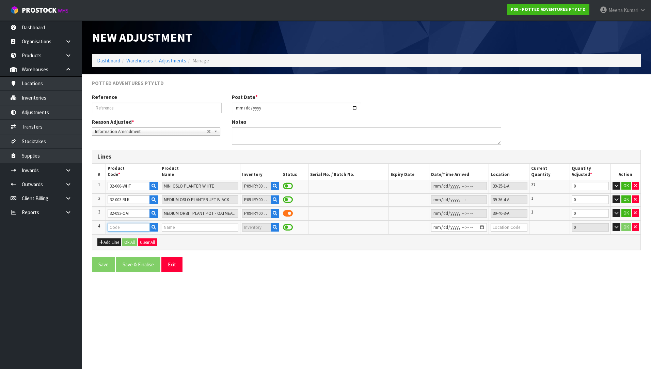
click at [135, 227] on input "text" at bounding box center [129, 227] width 42 height 9
paste input "33-008-OL"
type input "33-008-OL"
type input "LARGE COLUMBIA HANGING POT - OLIVE"
type input "33-008-OL"
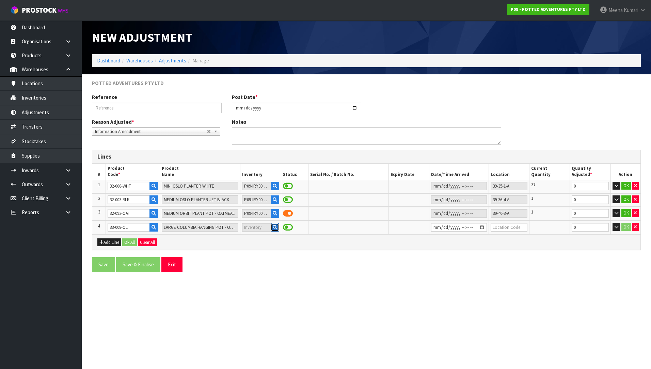
click at [274, 224] on button "button" at bounding box center [275, 227] width 9 height 9
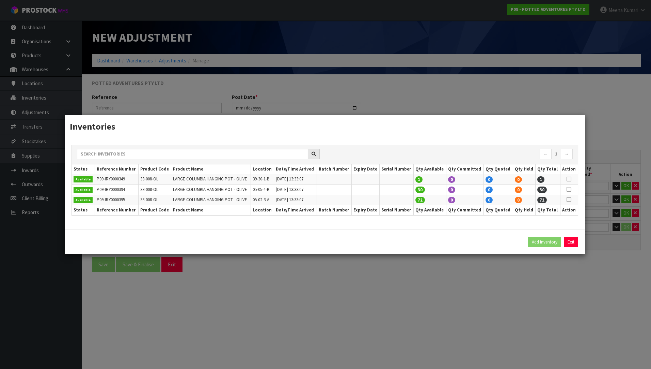
click at [567, 179] on icon at bounding box center [569, 179] width 5 height 0
click at [539, 241] on button "Add Inventory" at bounding box center [544, 241] width 33 height 11
type input "P09-IRY0000349"
type input "2024-12-16T13:33:07"
type input "39-30-1-B"
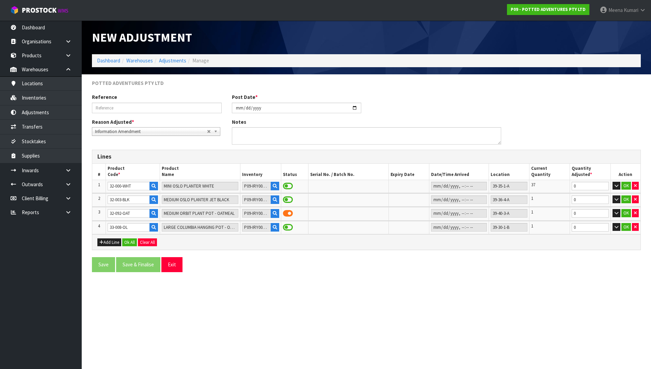
click at [413, 282] on section "POTTED ADVENTURES PTY LTD Reference Post Date * 2025-08-14 Reason Adjusted * St…" at bounding box center [367, 178] width 570 height 208
click at [107, 242] on button "Add Line" at bounding box center [109, 242] width 24 height 8
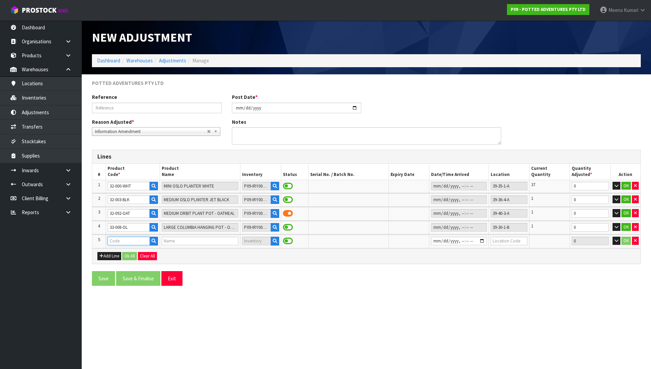
click at [111, 239] on input "text" at bounding box center [129, 240] width 42 height 9
paste input "34-000-WHT"
type input "34-000-WHT"
type input "INDOOR PLANT SNIPS WHITE"
type input "34-000-WHT"
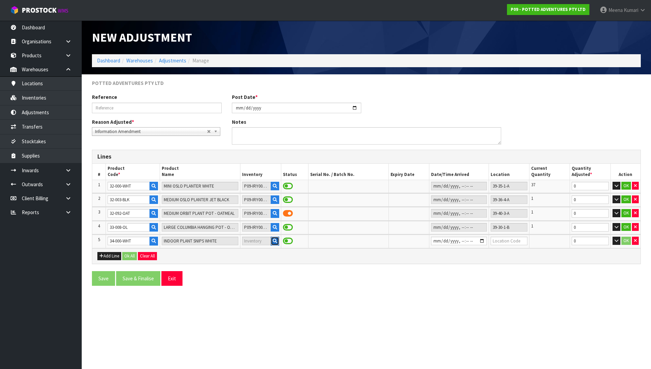
click at [274, 241] on icon "button" at bounding box center [275, 240] width 4 height 4
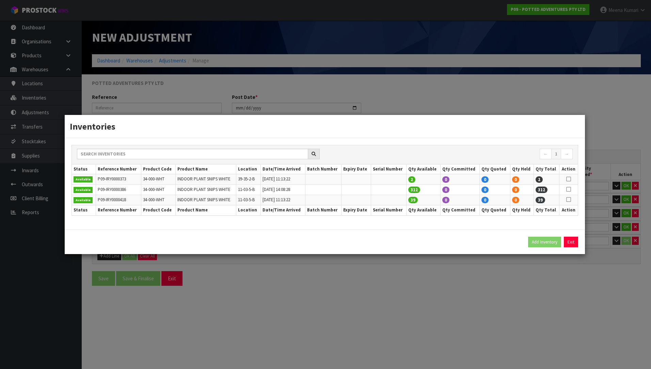
click at [569, 179] on icon at bounding box center [569, 179] width 5 height 0
click at [532, 242] on button "Add Inventory" at bounding box center [544, 241] width 33 height 11
type input "P09-IRY0000373"
type input "2025-01-31T11:13:22"
type input "39-35-2-B"
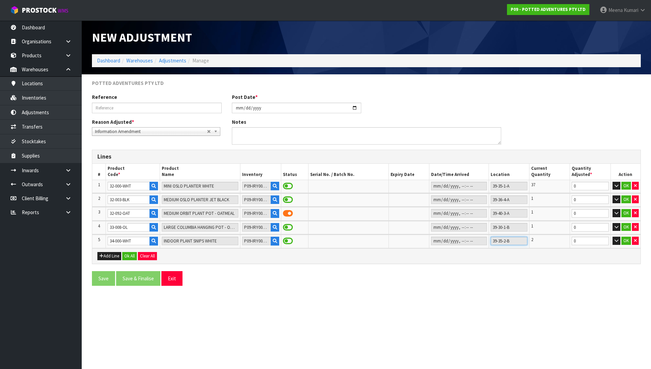
drag, startPoint x: 521, startPoint y: 238, endPoint x: 545, endPoint y: 265, distance: 36.7
click at [545, 265] on form "POTTED ADVENTURES PTY LTD Reference Post Date * 2025-08-14 Reason Adjusted * St…" at bounding box center [366, 185] width 549 height 212
click at [107, 260] on button "Add Line" at bounding box center [109, 256] width 24 height 8
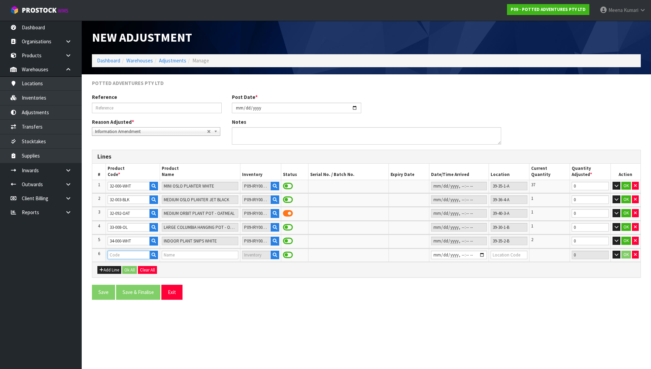
click at [112, 252] on input "text" at bounding box center [129, 254] width 42 height 9
paste input "34-003-EUC"
type input "34-003-EUC"
type input "PORTO WATERING CAN EUCALYPT"
type input "34-003-EUC"
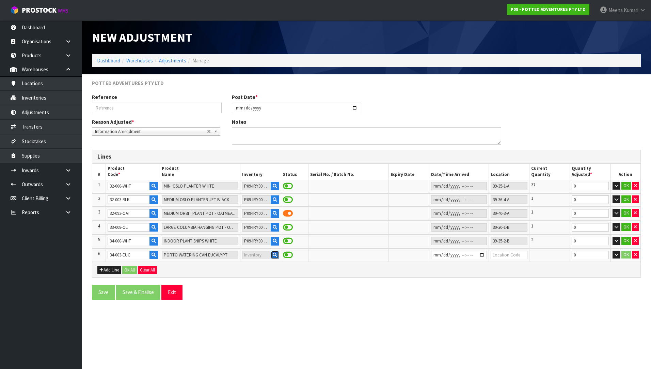
click at [271, 256] on button "button" at bounding box center [275, 254] width 9 height 9
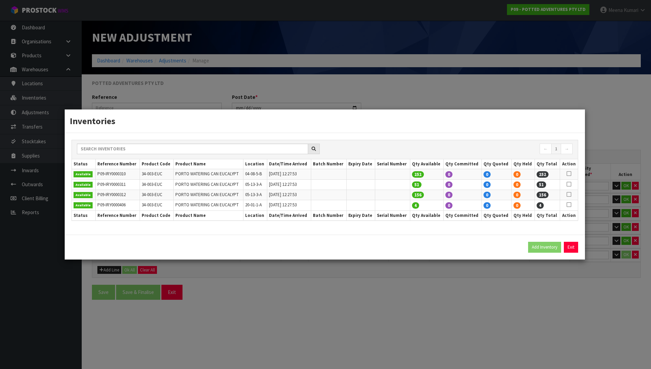
click at [569, 204] on icon at bounding box center [569, 204] width 5 height 0
click at [547, 247] on button "Add Inventory" at bounding box center [544, 247] width 33 height 11
type input "P09-IRY0000406"
type input "2024-12-04T12:27:53"
type input "20-01-1-A"
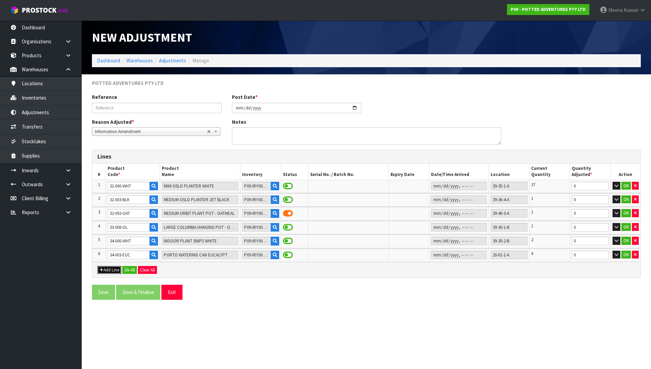
click at [104, 268] on button "Add Line" at bounding box center [109, 270] width 24 height 8
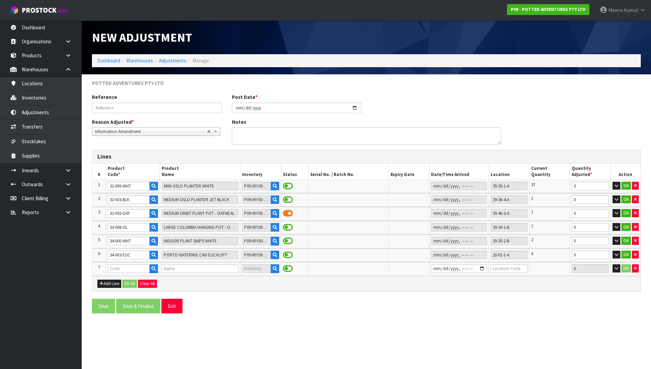
click at [141, 274] on td at bounding box center [133, 268] width 54 height 13
click at [141, 273] on td at bounding box center [133, 268] width 54 height 13
click at [136, 268] on input "text" at bounding box center [129, 268] width 42 height 9
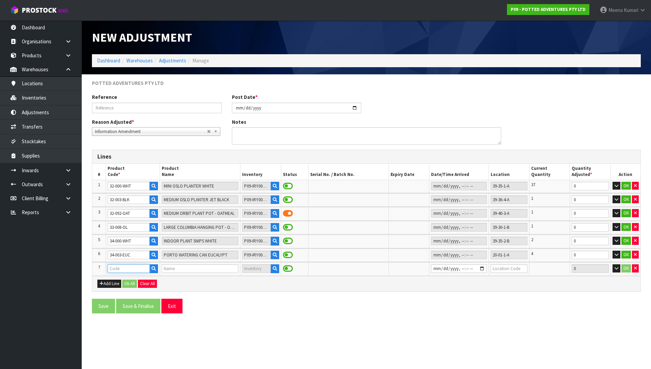
click at [135, 269] on input "text" at bounding box center [129, 268] width 42 height 9
paste input "32-000-PAR"
type input "32-000-PAR"
type input "MINI OSLO PLANTER PARCHMENT"
type input "32-000-PAR"
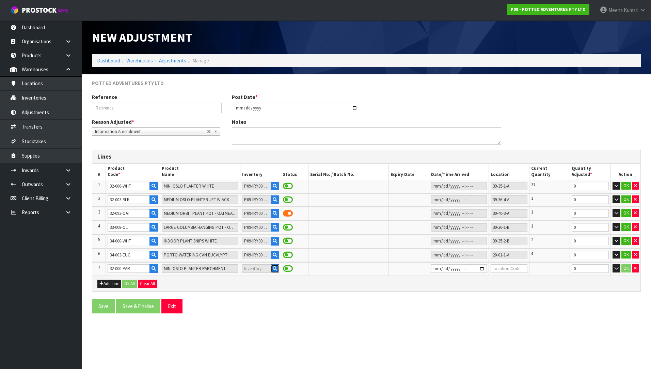
click at [273, 269] on icon "button" at bounding box center [275, 268] width 4 height 4
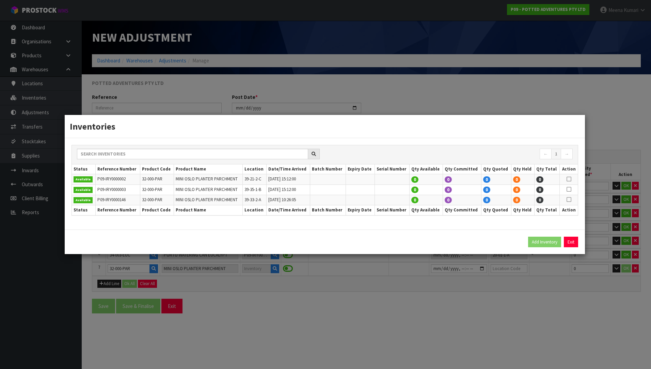
click at [354, 323] on div "Inventories ← 1 → Status Reference Number Product Code Product Name Location Da…" at bounding box center [325, 184] width 651 height 369
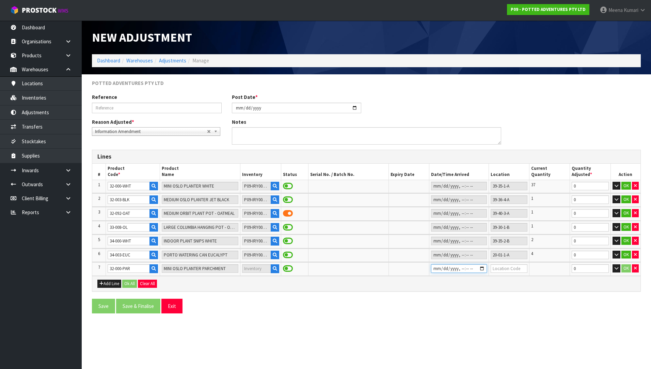
click at [484, 269] on input "datetime-local" at bounding box center [459, 268] width 56 height 9
type input "2025-08-14T15:08"
click at [505, 270] on input "text" at bounding box center [509, 268] width 37 height 9
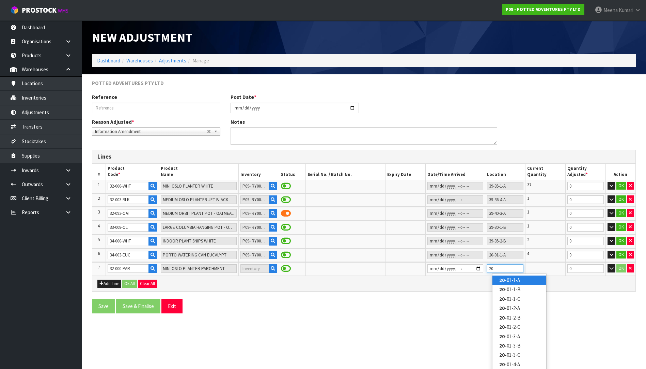
type input "2"
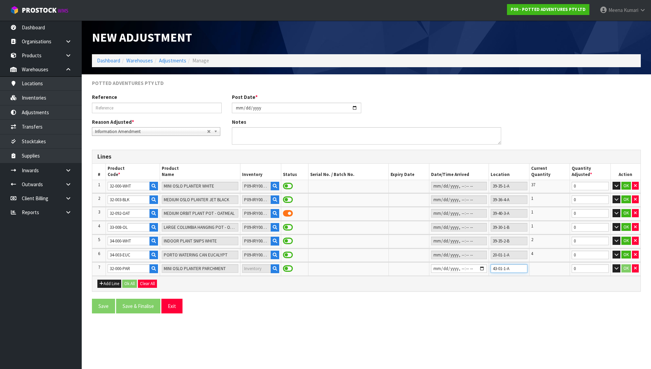
type input "43-01-1-A"
drag, startPoint x: 587, startPoint y: 269, endPoint x: 499, endPoint y: 270, distance: 87.9
click at [499, 270] on tr "7 32-000-PAR MINI OSLO PLANTER PARCHMENT 43-01-1-A 0 OK" at bounding box center [366, 268] width 548 height 13
type input "1"
click at [113, 279] on button "Add Line" at bounding box center [109, 283] width 24 height 8
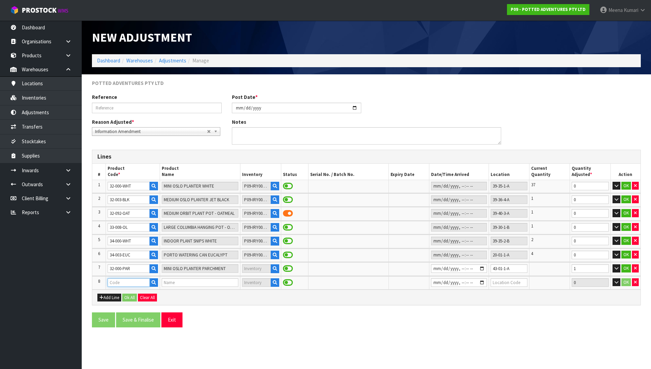
click at [118, 285] on input "text" at bounding box center [129, 282] width 42 height 9
paste input "32-004-CIN"
type input "32-004-CIN"
type input "LARGE OSLO PLANTER CINNAMON"
type input "32-004-CIN"
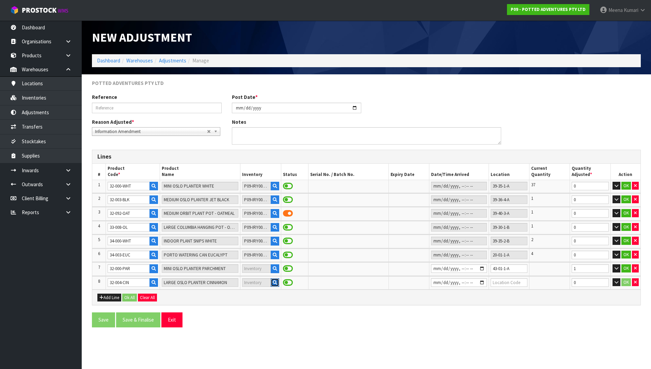
click at [273, 283] on icon "button" at bounding box center [275, 282] width 4 height 4
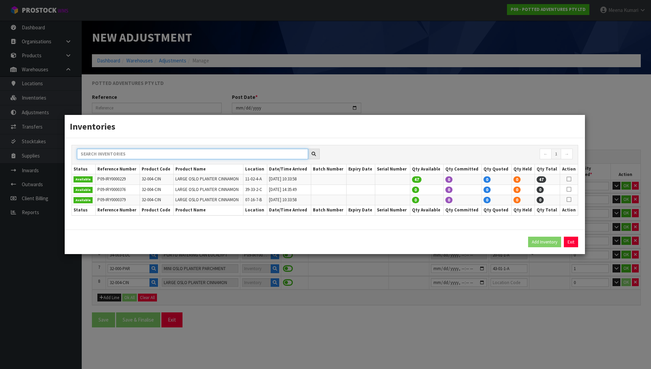
click at [170, 157] on input "text" at bounding box center [192, 154] width 231 height 11
click at [152, 182] on td "32-004-CIN" at bounding box center [157, 179] width 34 height 10
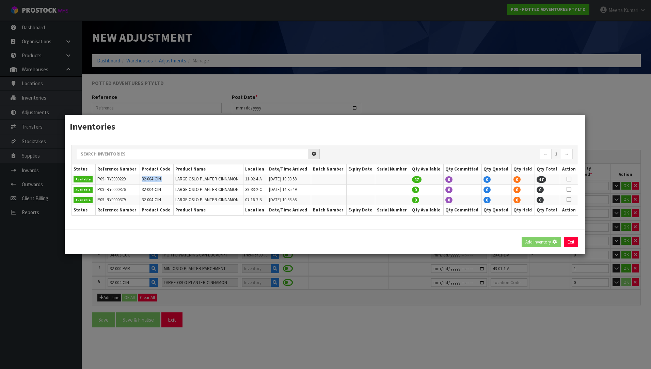
click at [152, 182] on td "32-004-CIN" at bounding box center [157, 179] width 34 height 10
copy tr "32-004-CIN"
click at [530, 80] on div "Inventories ← 1 → Status Reference Number Product Code Product Name Location Da…" at bounding box center [325, 184] width 651 height 369
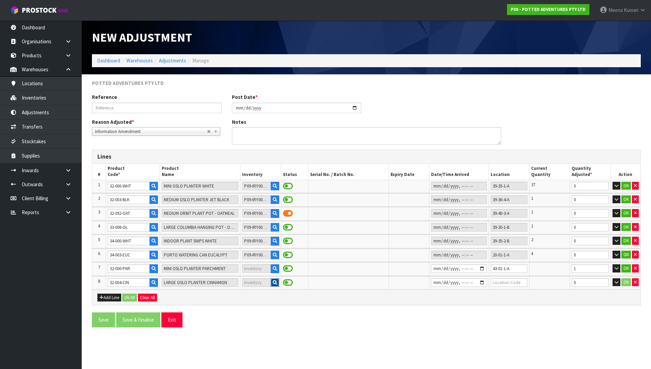
click at [274, 281] on icon "button" at bounding box center [275, 282] width 4 height 4
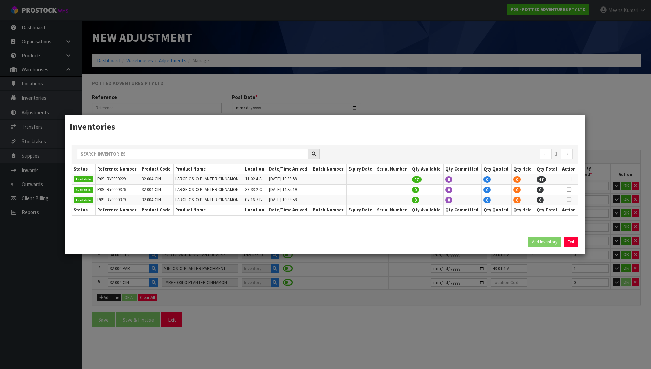
click at [569, 179] on icon at bounding box center [569, 179] width 5 height 0
click at [538, 241] on button "Add Inventory" at bounding box center [544, 241] width 33 height 11
type input "P09-IRY0000229"
type input "2024-11-01T10:33:58"
type input "11-02-4-A"
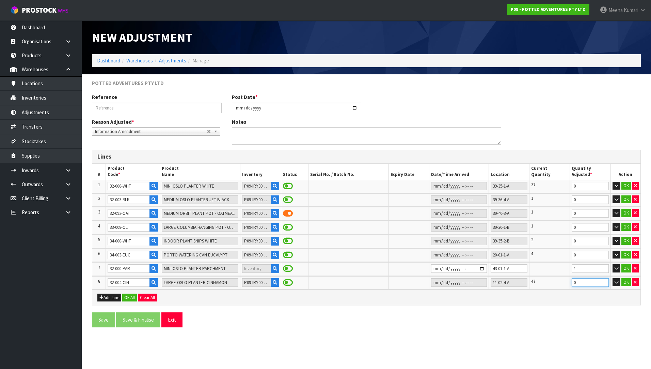
drag, startPoint x: 591, startPoint y: 284, endPoint x: 555, endPoint y: 285, distance: 36.8
click at [555, 285] on tr "8 32-004-CIN LARGE OSLO PLANTER CINNAMON P09-IRY0000229 11-02-4-A 47 0 OK" at bounding box center [366, 282] width 548 height 13
type input "120"
click at [105, 296] on button "Add Line" at bounding box center [109, 297] width 24 height 8
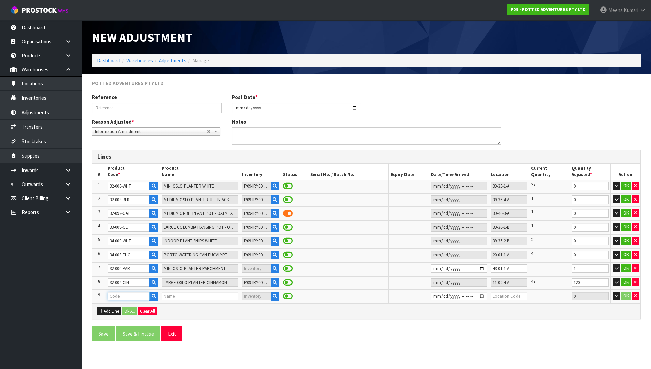
click at [119, 295] on input "text" at bounding box center [129, 296] width 42 height 9
paste input "32-084-RSND"
type input "32-084-RSND"
type input "XL ATHENS PLANTER - ROSE SAND"
type input "32-084-RSND"
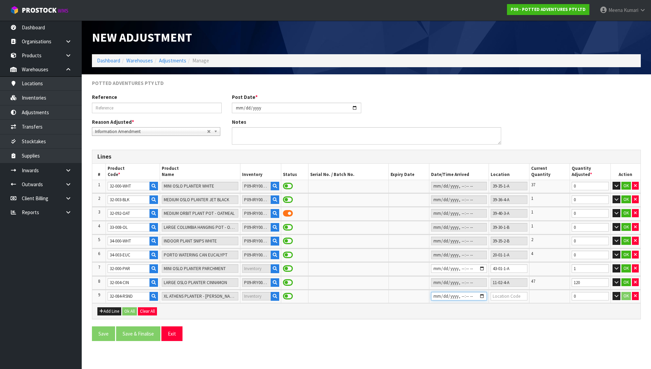
click at [485, 298] on input "datetime-local" at bounding box center [459, 296] width 56 height 9
type input "2025-08-14T15:11"
click at [502, 300] on input "text" at bounding box center [509, 296] width 37 height 9
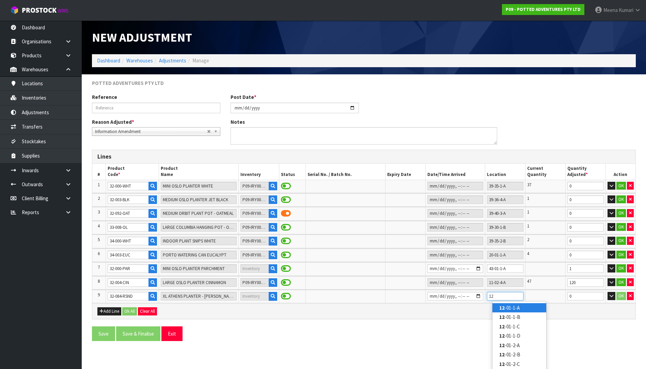
drag, startPoint x: 506, startPoint y: 296, endPoint x: 487, endPoint y: 298, distance: 18.5
click at [487, 298] on td "12" at bounding box center [505, 296] width 40 height 13
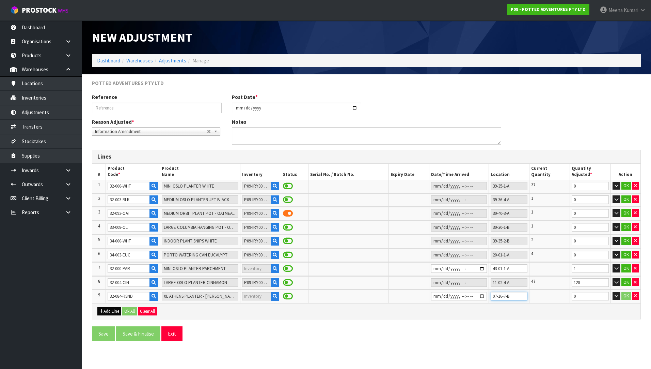
type input "07-16-7-B"
click at [117, 311] on button "Add Line" at bounding box center [109, 311] width 24 height 8
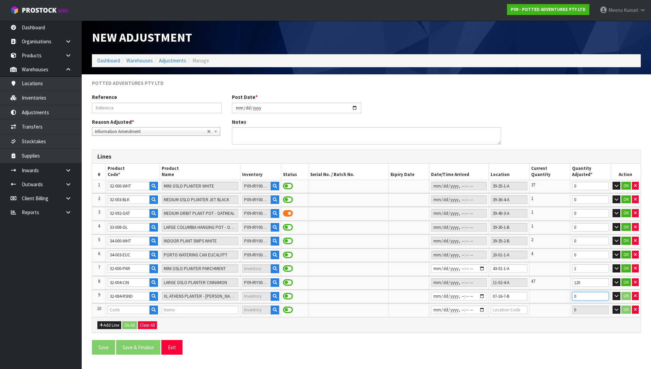
drag, startPoint x: 579, startPoint y: 294, endPoint x: 561, endPoint y: 297, distance: 17.9
click at [561, 297] on tr "9 32-084-RSND XL ATHENS PLANTER - ROSE SAND 07-16-7-B 0 OK" at bounding box center [366, 296] width 548 height 13
type input "12"
click at [124, 316] on td at bounding box center [133, 309] width 54 height 13
click at [124, 310] on input "text" at bounding box center [129, 309] width 42 height 9
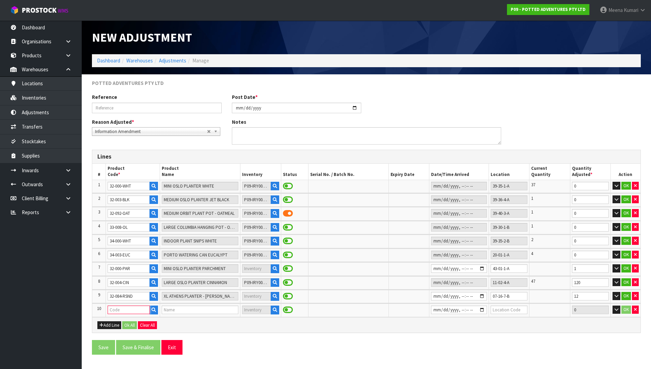
click at [130, 309] on input "text" at bounding box center [129, 309] width 42 height 9
paste input "32-004-SAG"
type input "32-004-SAG"
type input "LARGE OSLO PLANTER SAGE"
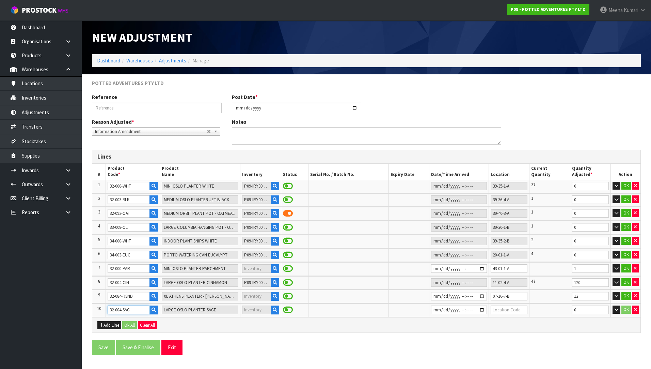
click at [123, 312] on input "32-004-SAG" at bounding box center [129, 309] width 42 height 9
type input "32-004-SAG"
click at [273, 312] on icon "button" at bounding box center [275, 309] width 4 height 4
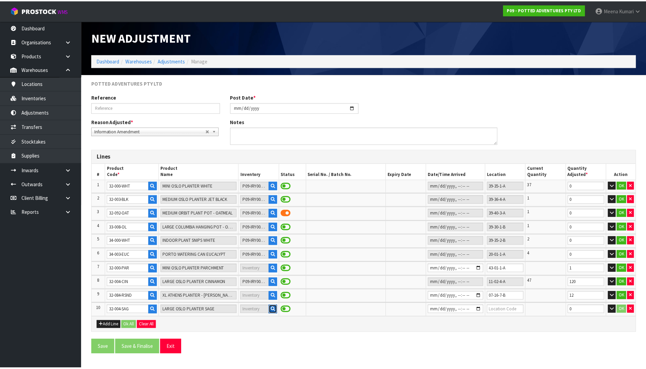
scroll to position [0, 0]
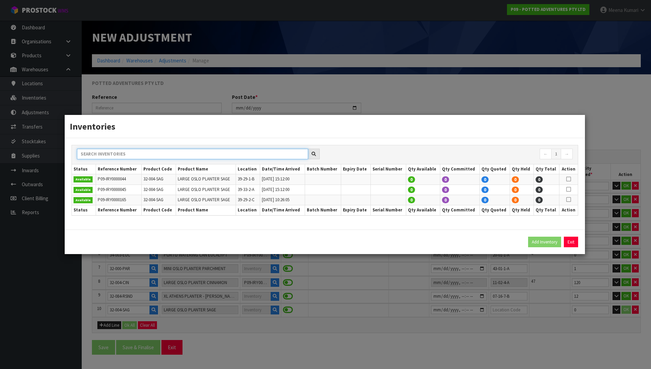
click at [239, 153] on input "text" at bounding box center [192, 154] width 231 height 11
click at [483, 309] on div "Inventories ← 1 → Status Reference Number Product Code Product Name Location Da…" at bounding box center [325, 184] width 651 height 369
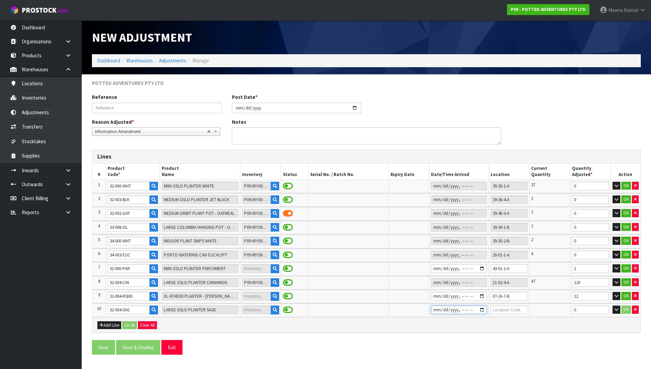
click at [483, 309] on input "datetime-local" at bounding box center [459, 309] width 56 height 9
type input "2025-08-14T15:12"
click at [510, 309] on input "text" at bounding box center [509, 309] width 37 height 9
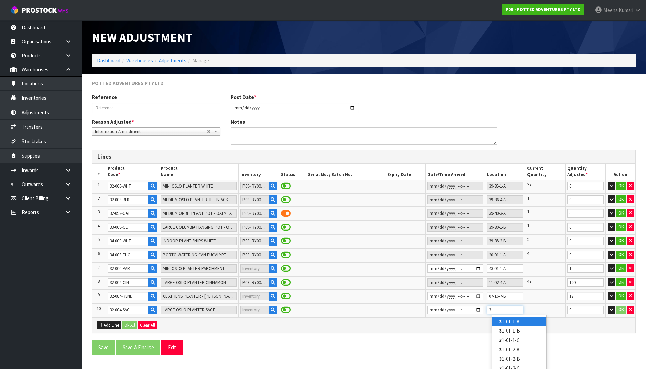
type input "3"
drag, startPoint x: 511, startPoint y: 296, endPoint x: 476, endPoint y: 296, distance: 34.4
click at [476, 296] on tr "9 32-084-RSND XL ATHENS PLANTER - ROSE SAND 07-16-7-B 12 OK" at bounding box center [363, 296] width 543 height 13
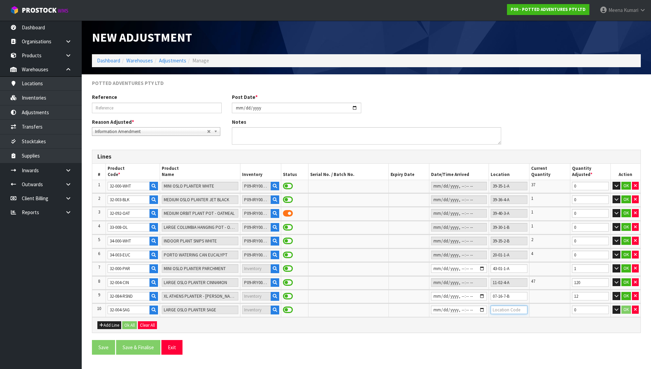
click at [500, 309] on input "text" at bounding box center [509, 309] width 37 height 9
paste input "07-16-7-B"
type input "07-16-7-B"
click at [115, 324] on button "Add Line" at bounding box center [109, 325] width 24 height 8
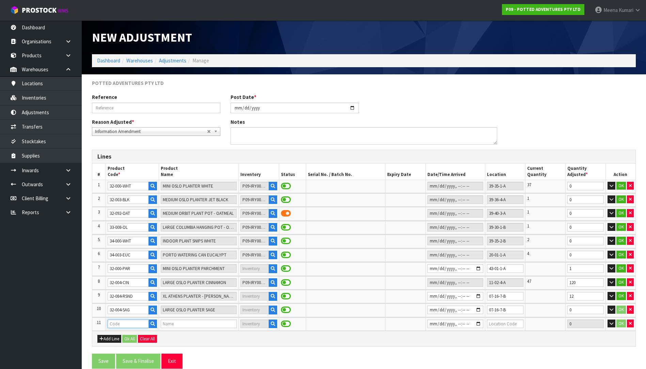
click at [120, 325] on input "text" at bounding box center [129, 323] width 42 height 9
click at [118, 325] on input "text" at bounding box center [129, 323] width 42 height 9
paste input "32-000-SAG"
type input "32-000-SAG"
type input "MINI OSLO PLANTER SAGE"
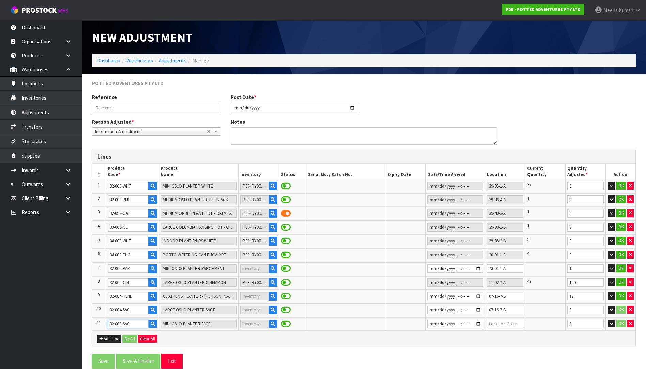
type input "32-000-SAG"
click at [480, 323] on input "datetime-local" at bounding box center [456, 323] width 56 height 9
type input "2025-08-14T15:13"
click at [497, 324] on input "text" at bounding box center [505, 323] width 36 height 9
drag, startPoint x: 515, startPoint y: 309, endPoint x: 471, endPoint y: 309, distance: 43.9
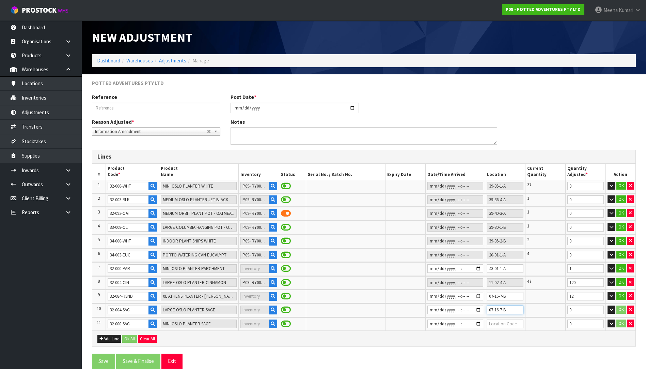
click at [471, 309] on tr "10 32-004-SAG LARGE OSLO PLANTER SAGE 07-16-7-B 0 OK" at bounding box center [363, 309] width 543 height 13
click at [492, 322] on input "text" at bounding box center [505, 323] width 36 height 9
paste input "07-16-7-B"
type input "07-16-7-B"
click at [568, 325] on input "0" at bounding box center [586, 323] width 36 height 9
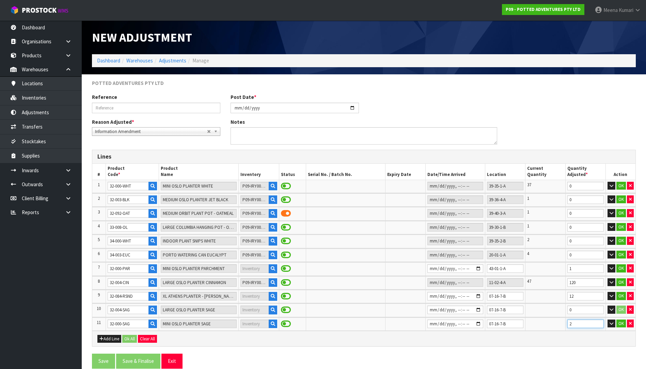
type input "2"
drag, startPoint x: 576, startPoint y: 313, endPoint x: 538, endPoint y: 313, distance: 37.5
click at [538, 313] on tr "10 32-004-SAG LARGE OSLO PLANTER SAGE 07-16-7-B 0 OK" at bounding box center [363, 309] width 543 height 13
type input "3"
click at [119, 338] on button "Add Line" at bounding box center [109, 339] width 24 height 8
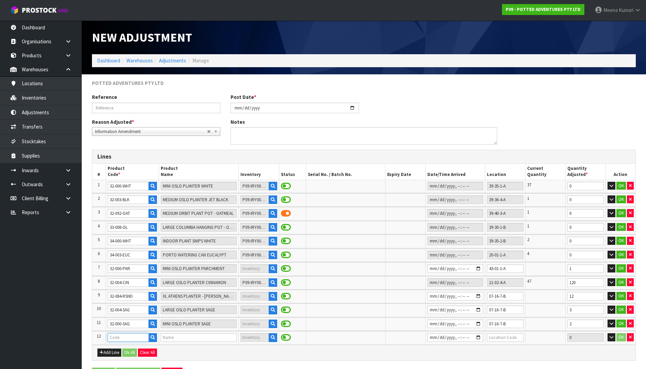
click at [137, 336] on input "text" at bounding box center [129, 337] width 42 height 9
paste input "32-000-PEA"
type input "32-000-PEA"
type input "MINI OSLO PLANTER PEACH"
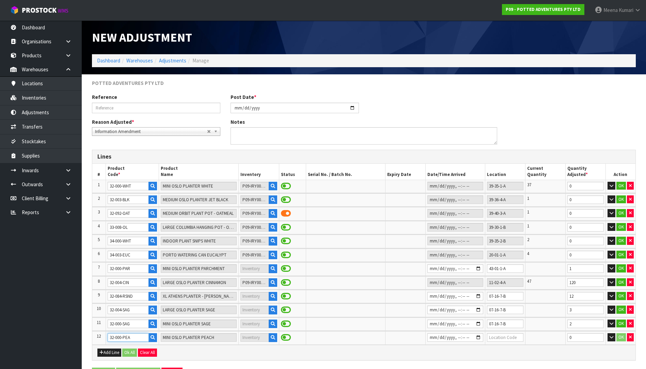
click at [143, 338] on input "32-000-PEA" at bounding box center [129, 337] width 42 height 9
paste input "text"
type input "32-000-PEA"
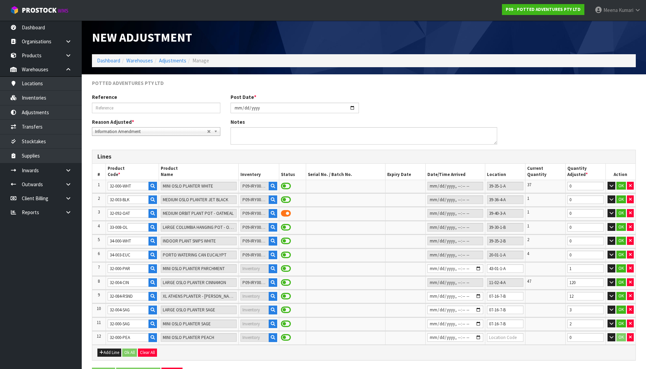
scroll to position [0, 0]
click at [478, 339] on input "datetime-local" at bounding box center [456, 337] width 56 height 9
type input "2025-08-14T15:13"
click at [494, 337] on input "text" at bounding box center [505, 337] width 36 height 9
drag, startPoint x: 580, startPoint y: 340, endPoint x: 559, endPoint y: 339, distance: 20.8
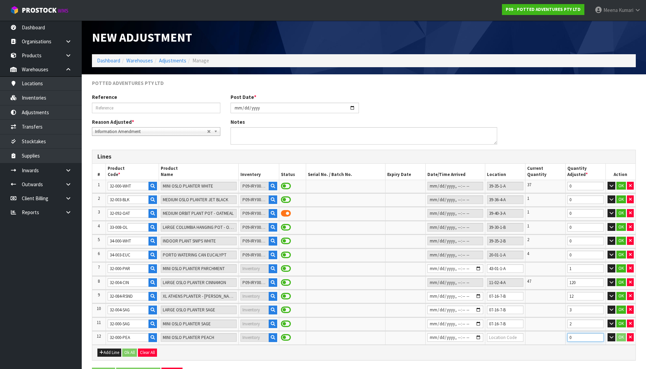
click at [559, 339] on tr "12 32-000-PEA MINI OSLO PLANTER PEACH 0 OK" at bounding box center [363, 337] width 543 height 13
type input "1"
drag, startPoint x: 511, startPoint y: 324, endPoint x: 489, endPoint y: 323, distance: 21.8
click at [489, 323] on input "07-16-7-B" at bounding box center [505, 323] width 36 height 9
click at [514, 340] on input "text" at bounding box center [505, 337] width 36 height 9
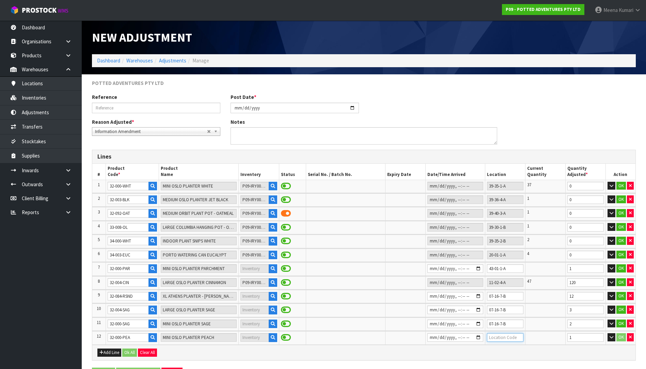
paste input "07-16-7-B"
type input "07-16-7-B"
click at [621, 337] on button "OK" at bounding box center [622, 337] width 10 height 8
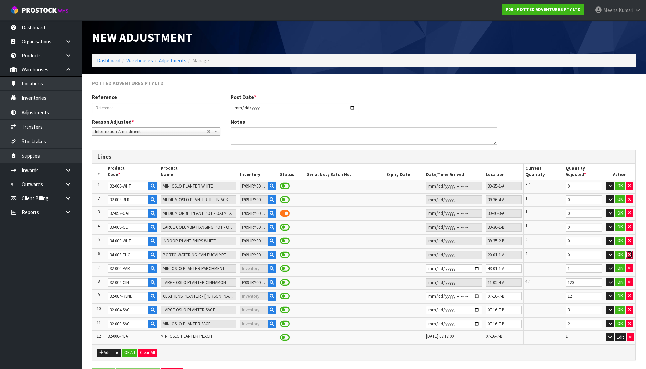
click at [632, 254] on button "button" at bounding box center [629, 254] width 7 height 8
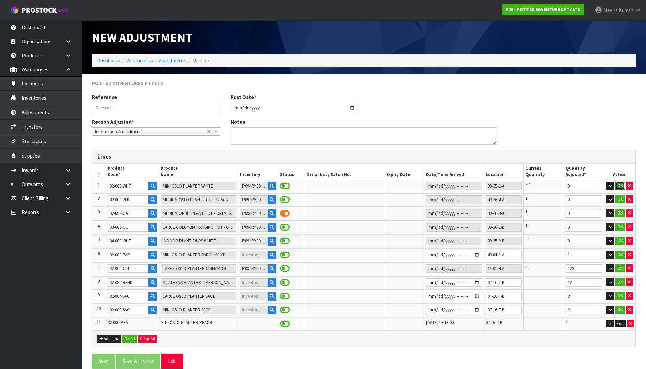
click at [618, 186] on button "OK" at bounding box center [621, 186] width 10 height 8
click at [116, 337] on button "Add Line" at bounding box center [109, 339] width 24 height 8
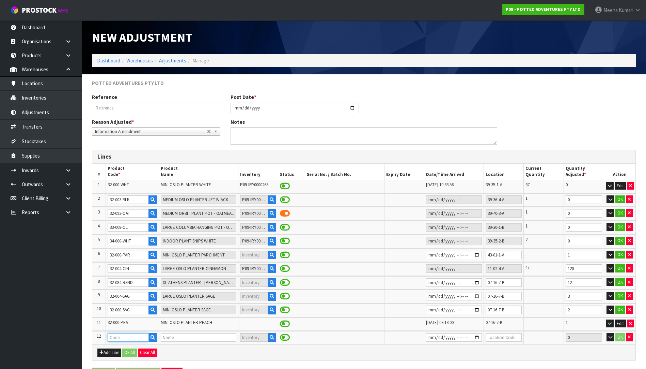
click at [138, 340] on input "text" at bounding box center [128, 337] width 41 height 9
paste input "32-001-WHT"
type input "32-001-WHT"
type input "SMALL OSLO PLANTER ICE WHITE"
type input "32-001-WHT"
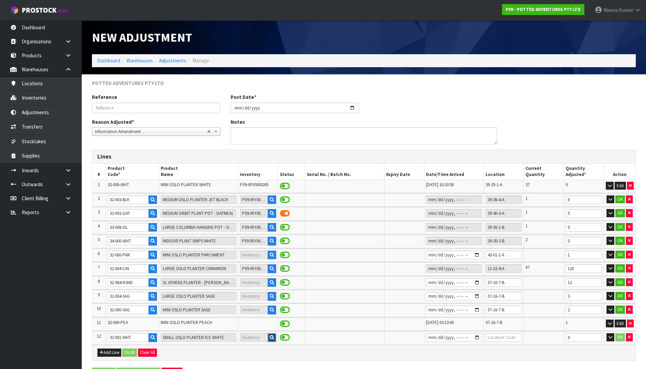
click at [268, 340] on button "button" at bounding box center [272, 337] width 9 height 9
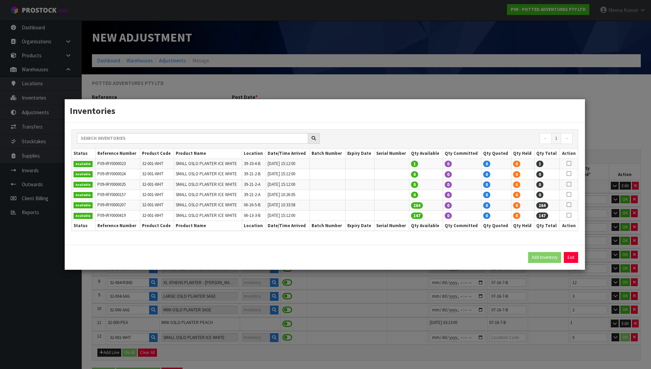
click at [571, 164] on icon at bounding box center [569, 163] width 5 height 0
click at [546, 259] on button "Add Inventory" at bounding box center [544, 257] width 33 height 11
type input "P09-IRY0000023"
type input "2024-04-01T15:12"
type input "39-33-4-B"
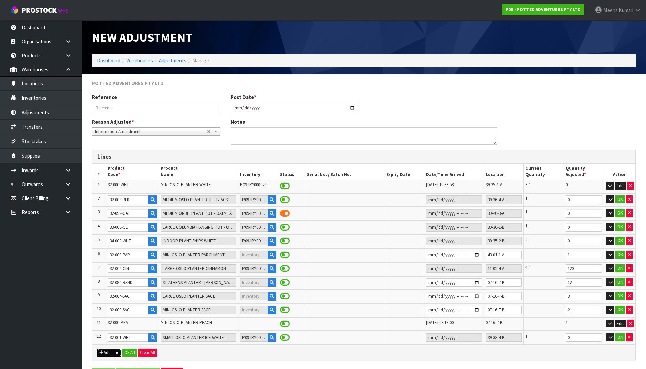
click at [108, 350] on button "Add Line" at bounding box center [109, 352] width 24 height 8
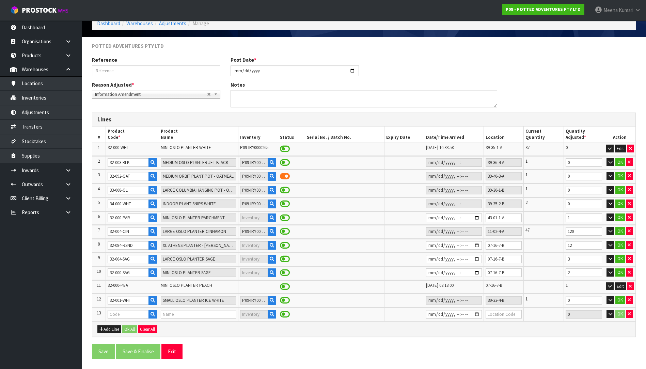
scroll to position [37, 0]
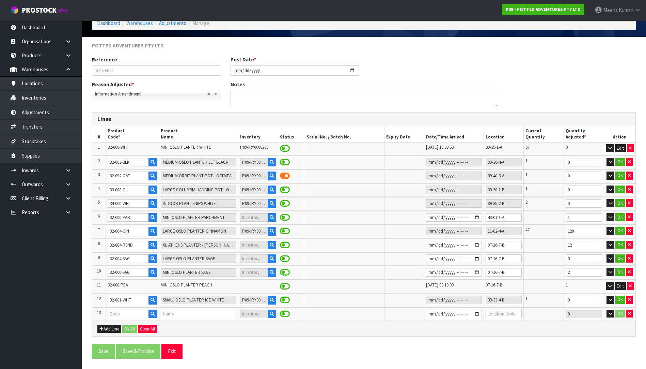
click at [135, 318] on td at bounding box center [132, 313] width 53 height 13
click at [134, 315] on input "text" at bounding box center [128, 313] width 41 height 9
paste input "32-002-WHT"
type input "32-002-WHT"
type input "WIDE OSLO PLANTER WHITE"
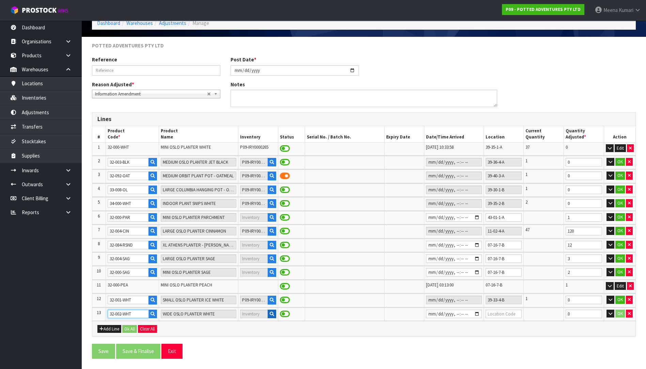
type input "32-002-WHT"
click at [270, 311] on icon "button" at bounding box center [272, 313] width 4 height 4
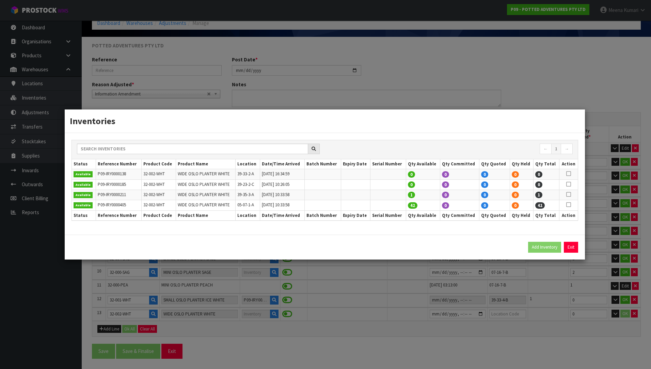
click at [569, 194] on icon at bounding box center [569, 194] width 5 height 0
click at [547, 245] on button "Add Inventory" at bounding box center [544, 247] width 33 height 11
type input "P09-IRY0000211"
type input "2024-11-01T10:33:58"
type input "39-35-3-A"
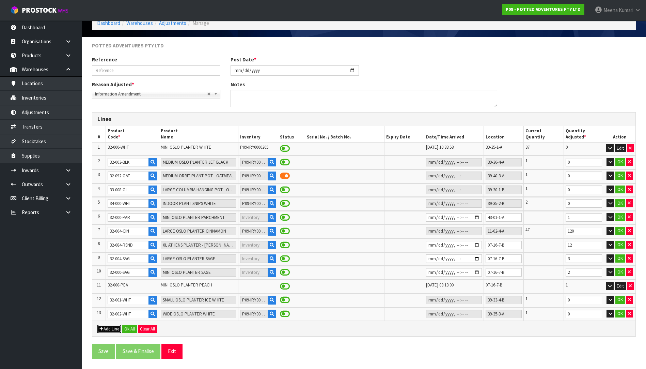
click at [111, 326] on button "Add Line" at bounding box center [109, 329] width 24 height 8
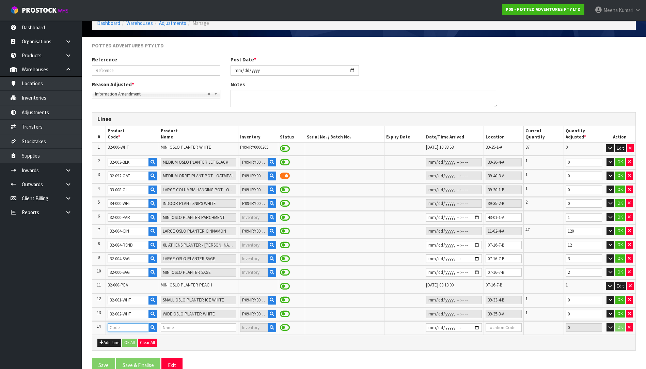
click at [131, 327] on input "text" at bounding box center [128, 327] width 41 height 9
paste input "32-003-BLK"
type input "32-003-BLK"
type input "MEDIUM OSLO PLANTER JET BLACK"
click at [270, 327] on icon "button" at bounding box center [272, 327] width 4 height 4
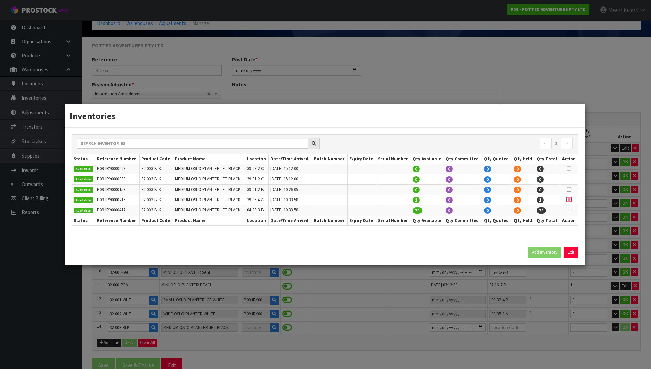
click at [387, 275] on div "Inventories ← 1 → Status Reference Number Product Code Product Name Location Da…" at bounding box center [325, 184] width 651 height 369
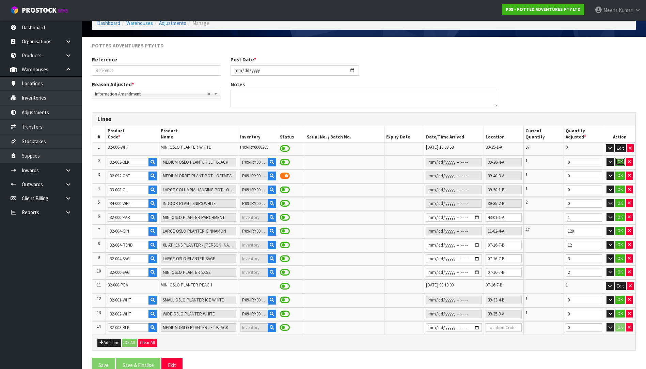
click at [618, 162] on button "OK" at bounding box center [621, 162] width 10 height 8
click at [618, 162] on button "Edit" at bounding box center [620, 162] width 11 height 8
click at [135, 327] on input "32-003-BLK" at bounding box center [128, 327] width 41 height 9
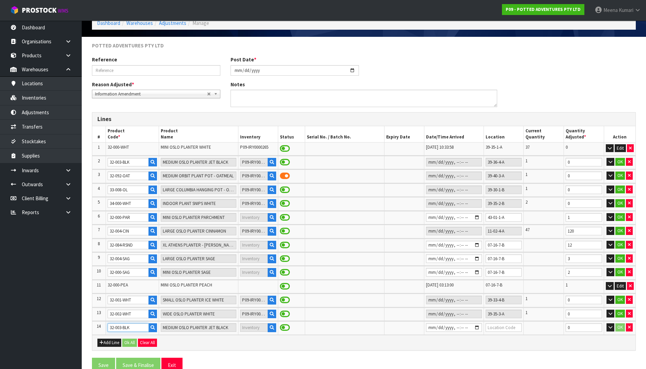
click at [135, 327] on input "32-003-BLK" at bounding box center [128, 327] width 41 height 9
paste input "8"
type input "32-083-BLK"
type input "LARGE ATHENS PLANTER - BLACK"
type input "32-083-BLK"
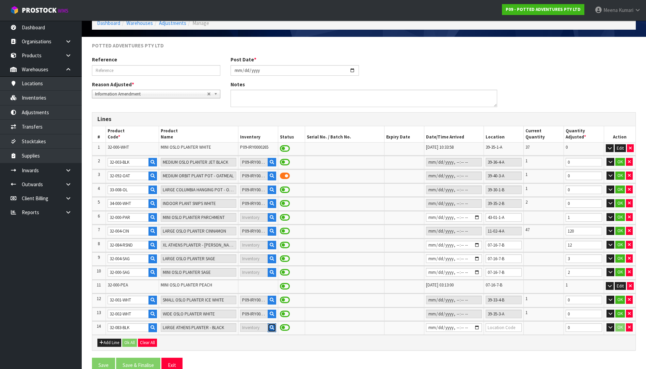
click at [270, 329] on icon "button" at bounding box center [272, 327] width 4 height 4
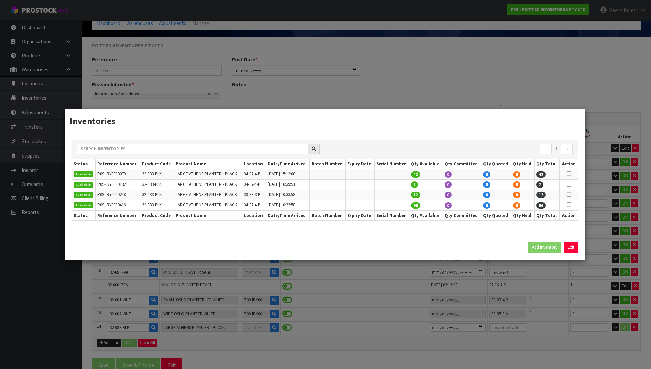
click at [568, 194] on icon at bounding box center [569, 194] width 5 height 0
click at [536, 250] on button "Add Inventory" at bounding box center [544, 247] width 33 height 11
type input "P09-IRY0000248"
type input "2024-11-01T10:33:58"
type input "39-33-3-B"
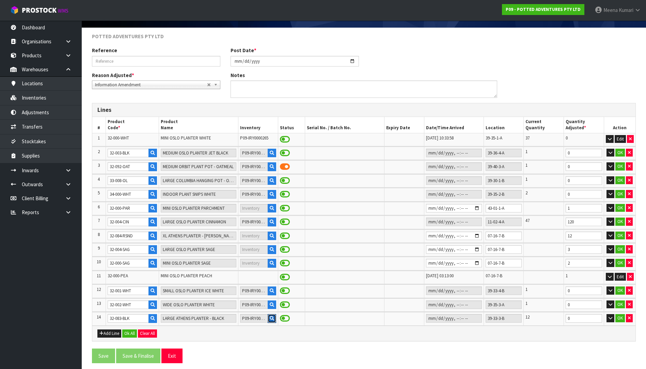
scroll to position [51, 0]
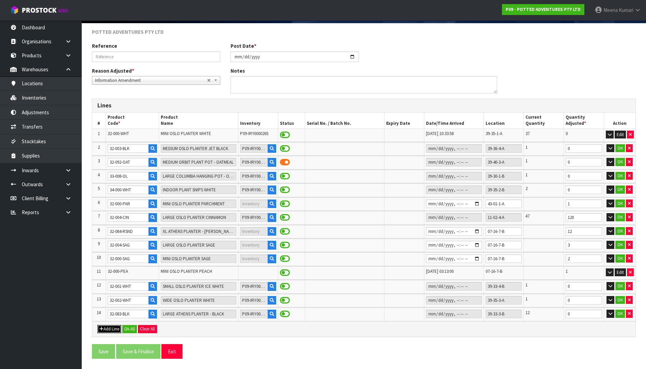
click at [108, 327] on button "Add Line" at bounding box center [109, 329] width 24 height 8
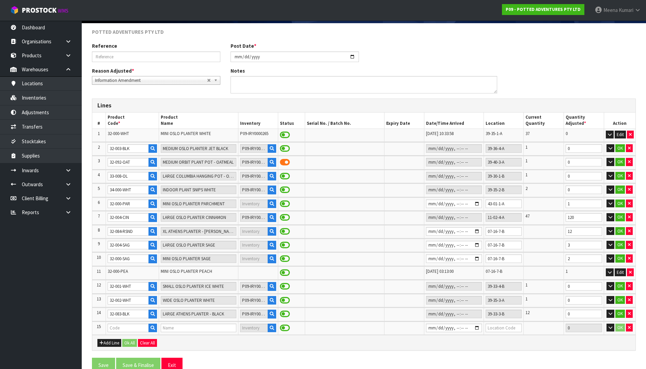
click at [128, 322] on td at bounding box center [132, 327] width 53 height 13
click at [128, 327] on input "text" at bounding box center [128, 327] width 41 height 9
paste input "32-092-OAT"
type input "32-092-OAT"
type input "MEDIUM ORBIT PLANT POT - OATMEAL"
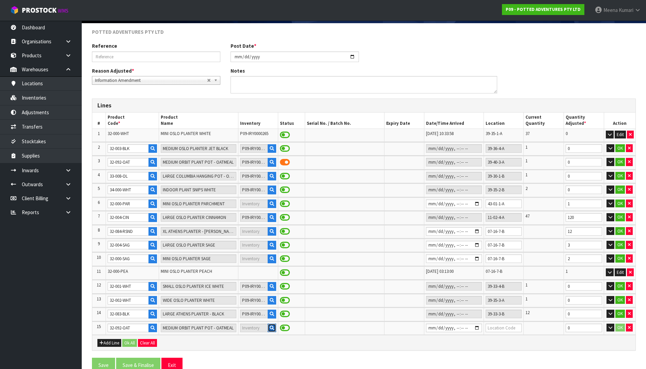
click at [269, 331] on button "button" at bounding box center [272, 327] width 9 height 9
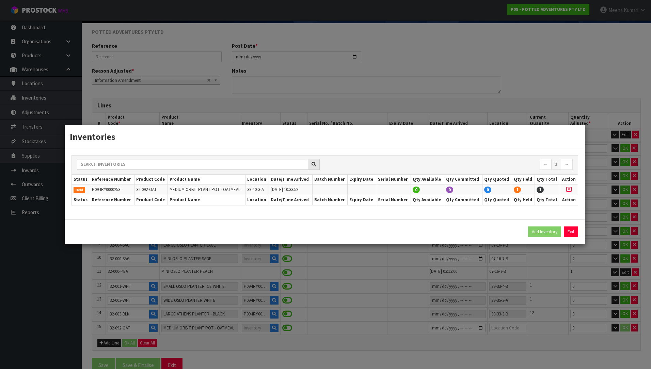
click at [632, 329] on div "Inventories ← 1 → Status Reference Number Product Code Product Name Location Da…" at bounding box center [325, 184] width 651 height 369
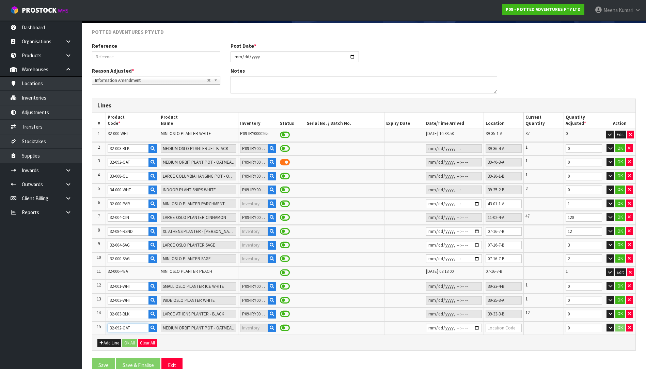
click at [131, 329] on input "32-092-OAT" at bounding box center [128, 327] width 41 height 9
paste input "3-008-OL"
type input "33-008-OL"
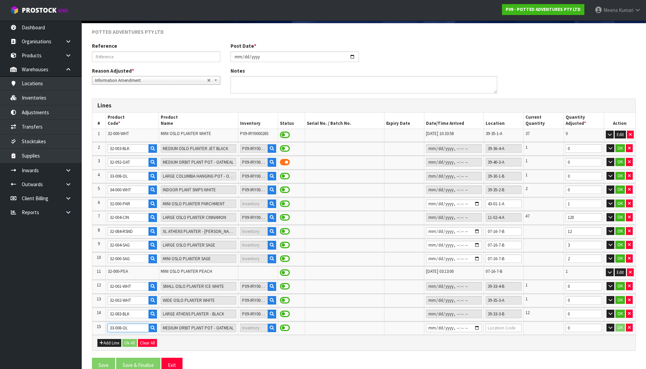
type input "LARGE COLUMBIA HANGING POT - OLIVE"
click at [270, 328] on icon "button" at bounding box center [272, 327] width 4 height 4
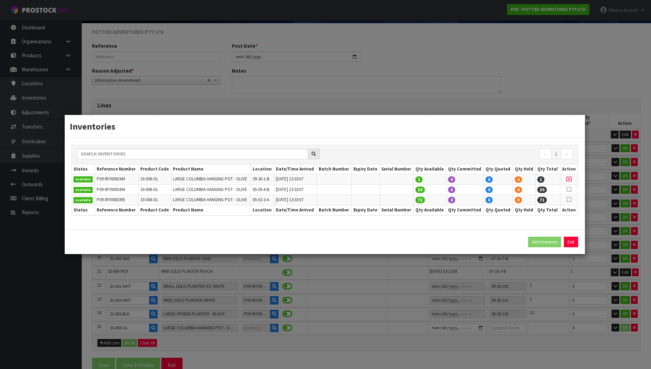
click at [189, 273] on div "Inventories ← 1 → Status Reference Number Product Code Product Name Location Da…" at bounding box center [325, 184] width 651 height 369
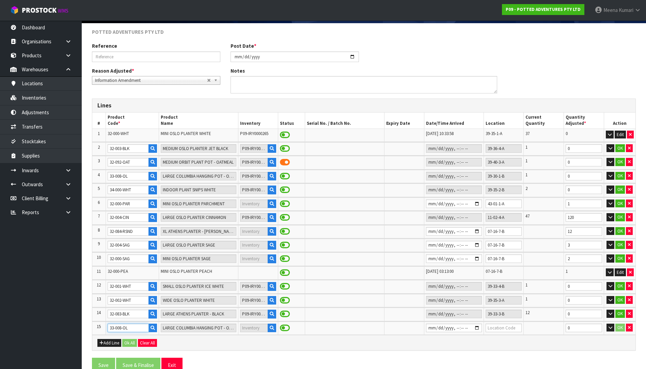
click at [135, 327] on input "33-008-OL" at bounding box center [128, 327] width 41 height 9
click at [135, 326] on input "33-008-OL" at bounding box center [128, 327] width 41 height 9
paste input "4-000-WHT"
type input "34-000-WHT"
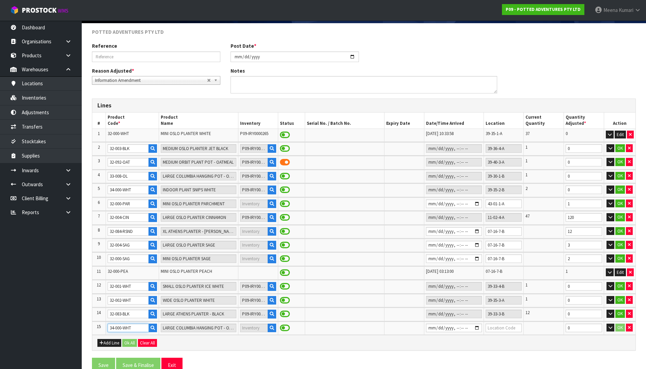
type input "INDOOR PLANT SNIPS WHITE"
type input "34-000-WHT"
click at [271, 328] on icon "button" at bounding box center [272, 327] width 4 height 4
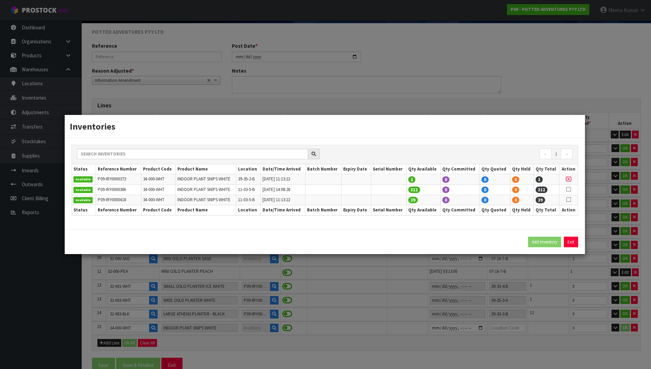
click at [381, 348] on div "Inventories ← 1 → Status Reference Number Product Code Product Name Location Da…" at bounding box center [325, 184] width 651 height 369
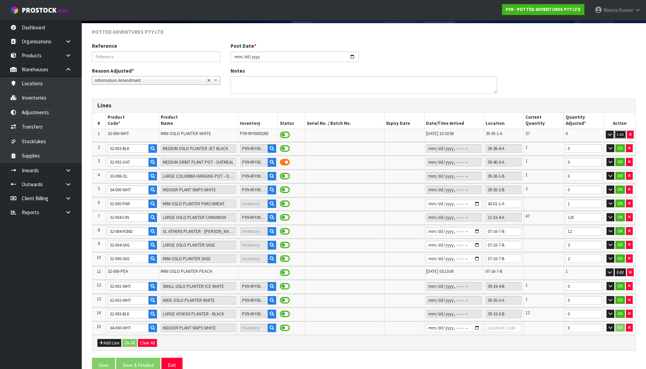
click at [621, 134] on button "Edit" at bounding box center [620, 134] width 11 height 8
drag, startPoint x: 588, startPoint y: 135, endPoint x: 544, endPoint y: 139, distance: 43.5
click at [544, 139] on tr "1 32-000-WHT MINI OSLO PLANTER WHITE P09-IRY0000265 39-35-1-A 37 0 OK" at bounding box center [363, 134] width 543 height 13
type input "-37"
drag, startPoint x: 582, startPoint y: 151, endPoint x: 539, endPoint y: 156, distance: 43.6
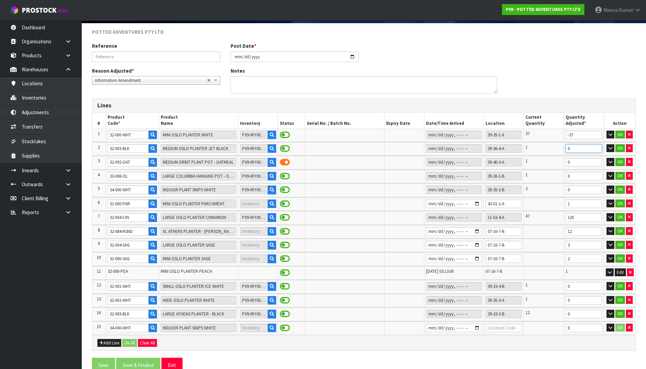
click at [539, 156] on table "# Product Code * Product Name Inventory Status Serial No. / Batch No. Expiry Da…" at bounding box center [363, 223] width 543 height 222
type input "-1"
drag, startPoint x: 571, startPoint y: 162, endPoint x: 564, endPoint y: 163, distance: 6.6
click at [564, 163] on td "0" at bounding box center [584, 162] width 40 height 13
type input "-1"
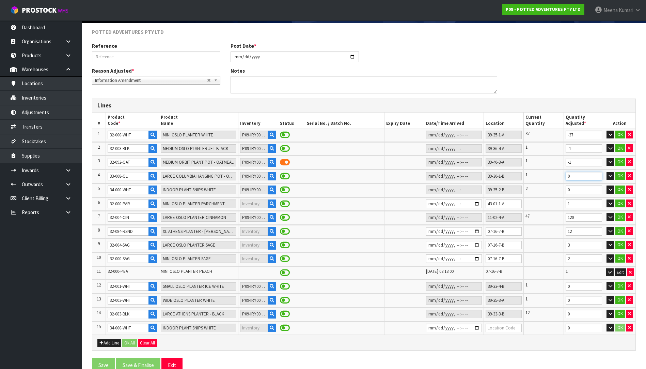
drag, startPoint x: 576, startPoint y: 177, endPoint x: 557, endPoint y: 181, distance: 19.8
click at [557, 181] on tr "4 33-008-OL LARGE COLUMBIA HANGING POT - OLIVE P09-IRY0000349 39-30-1-B 1 0 OK" at bounding box center [363, 176] width 543 height 13
type input "-1"
drag, startPoint x: 571, startPoint y: 191, endPoint x: 532, endPoint y: 191, distance: 38.8
click at [532, 191] on tr "5 34-000-WHT INDOOR PLANT SNIPS WHITE P09-IRY0000373 39-35-2-B 2 0 OK" at bounding box center [363, 189] width 543 height 13
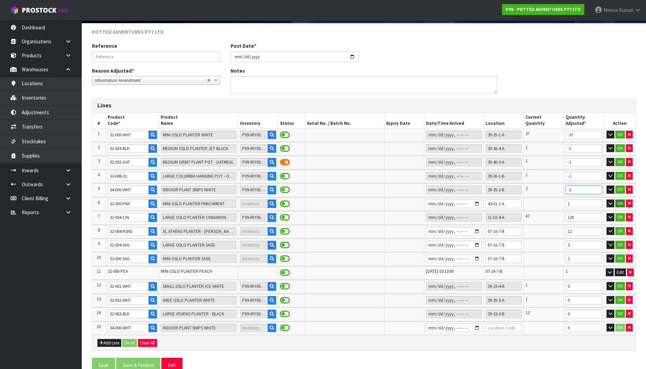
type input "-2"
click at [622, 203] on button "OK" at bounding box center [621, 203] width 10 height 8
click at [622, 215] on button "OK" at bounding box center [621, 217] width 10 height 8
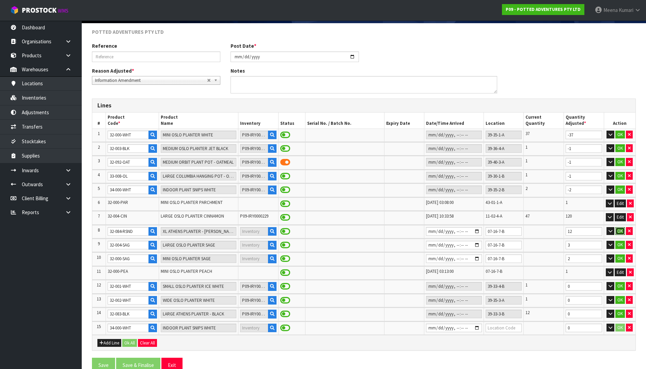
click at [619, 231] on button "OK" at bounding box center [621, 231] width 10 height 8
click at [619, 241] on button "OK" at bounding box center [621, 245] width 10 height 8
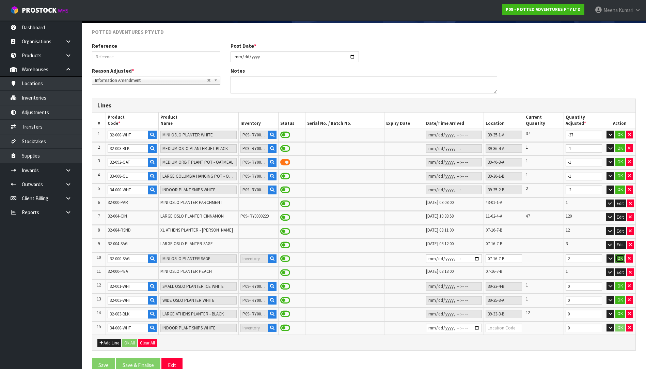
click at [618, 257] on button "OK" at bounding box center [621, 258] width 10 height 8
drag, startPoint x: 573, startPoint y: 287, endPoint x: 560, endPoint y: 289, distance: 13.1
click at [560, 289] on tr "12 32-001-WHT SMALL OSLO PLANTER ICE WHITE P09-IRY0000023 39-33-4-B 1 0 OK" at bounding box center [363, 286] width 543 height 13
type input "-1"
drag, startPoint x: 579, startPoint y: 299, endPoint x: 559, endPoint y: 305, distance: 21.4
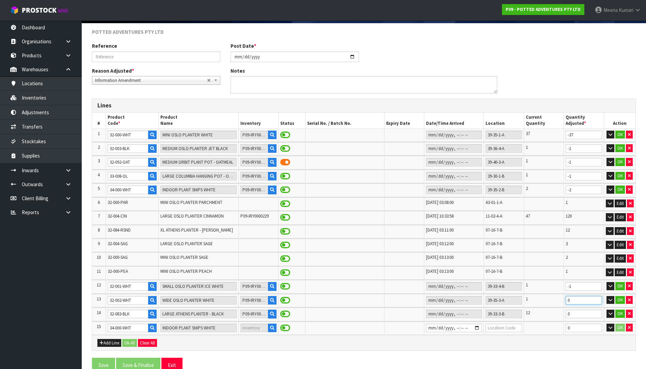
click at [559, 305] on tr "13 32-002-WHT WIDE OSLO PLANTER WHITE P09-IRY0000211 39-35-3-A 1 0 OK" at bounding box center [363, 300] width 543 height 13
type input "-1"
click at [556, 319] on tr "14 32-083-BLK LARGE ATHENS PLANTER - BLACK P09-IRY0000248 39-33-3-B 12 0 OK" at bounding box center [363, 313] width 543 height 13
type input "-12"
click at [630, 327] on icon "button" at bounding box center [629, 327] width 3 height 4
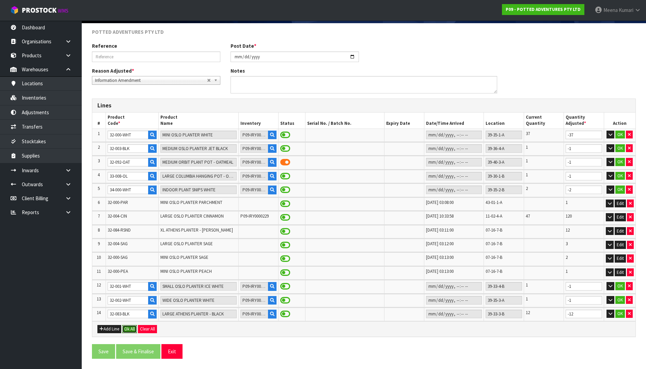
click at [131, 326] on button "Ok All" at bounding box center [129, 329] width 15 height 8
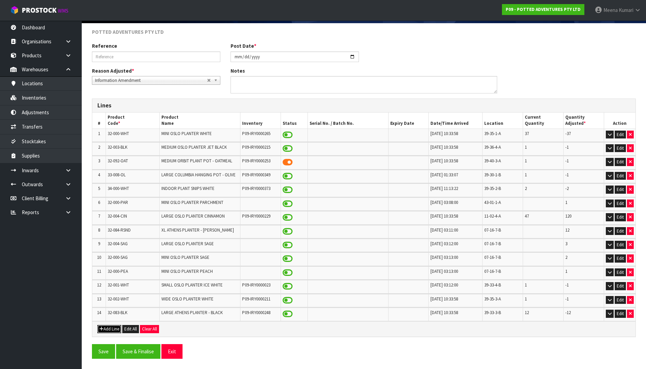
click at [113, 328] on button "Add Line" at bounding box center [109, 329] width 24 height 8
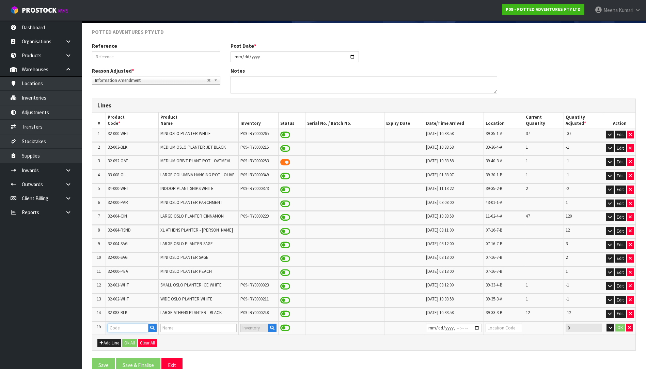
click at [122, 326] on input "text" at bounding box center [128, 327] width 41 height 9
type input "32-0001-NAVY"
click at [274, 331] on button "button" at bounding box center [272, 327] width 9 height 9
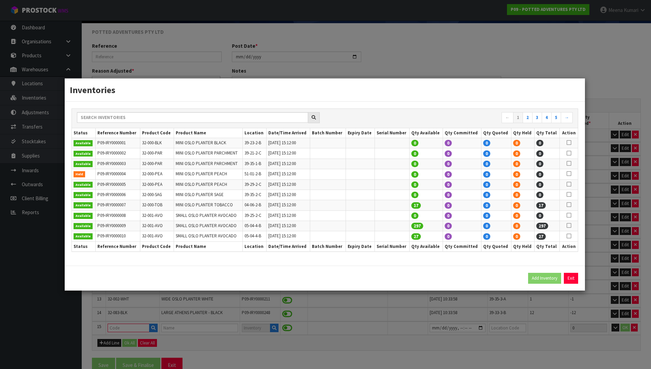
click at [135, 326] on div "Inventories ← 1 2 3 4 5 → Status Reference Number Product Code Product Name Loc…" at bounding box center [325, 184] width 651 height 369
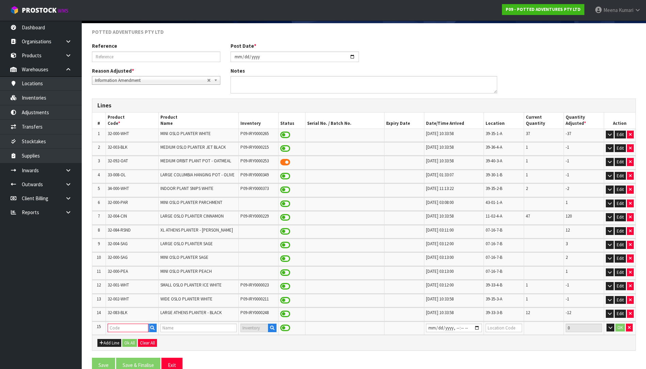
click at [135, 326] on input "text" at bounding box center [128, 327] width 41 height 9
type input "32-001-NAV"
type input "SMALL OSLO PLANTER NAVY"
type input "32-001-NAV"
click at [271, 329] on icon "button" at bounding box center [272, 327] width 4 height 4
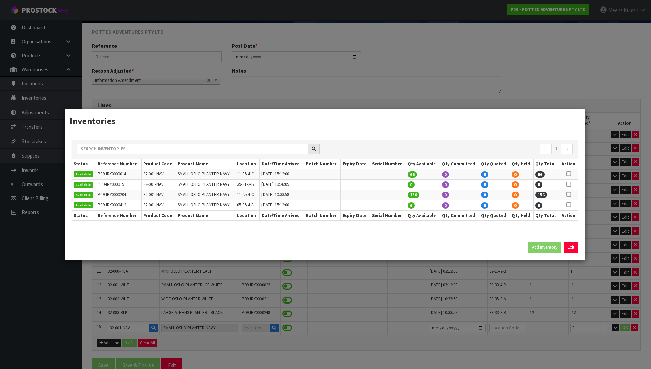
click at [635, 327] on div "Inventories ← 1 → Status Reference Number Product Code Product Name Location Da…" at bounding box center [325, 184] width 651 height 369
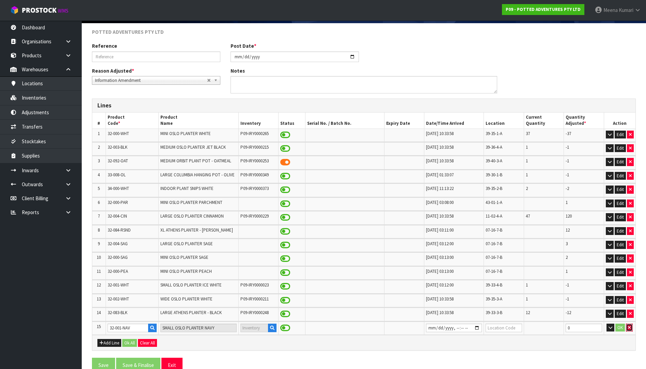
click at [630, 328] on icon "button" at bounding box center [629, 327] width 3 height 4
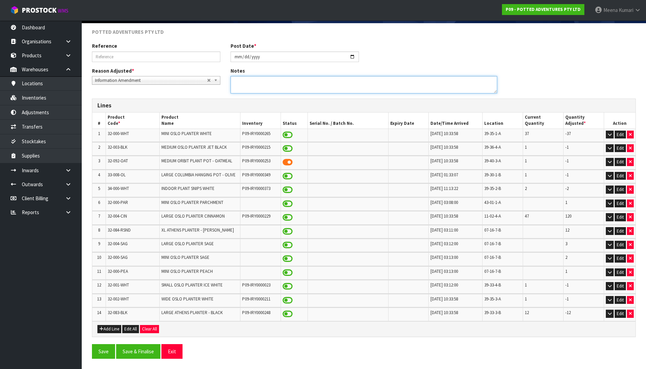
click at [274, 83] on textarea at bounding box center [364, 84] width 267 height 17
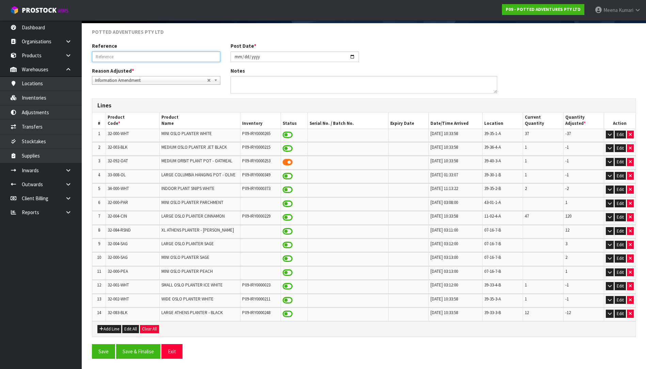
click at [203, 59] on input "text" at bounding box center [156, 56] width 128 height 11
click at [203, 59] on input "FOUND VARIANCE IN STOCK ON INVENTORY CHECK" at bounding box center [156, 56] width 128 height 11
type input "FOUND VARIANCE IN STOCK ON INVENTORY CHECK"
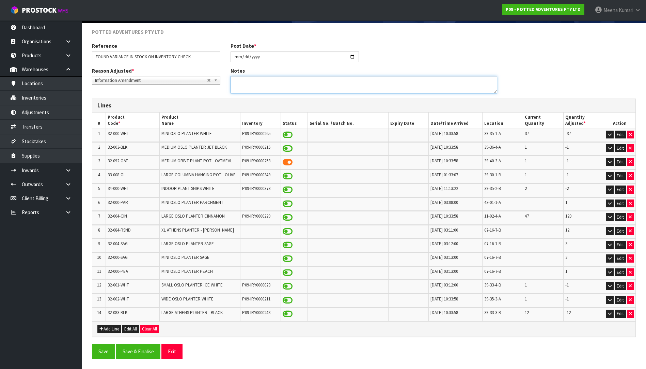
click at [337, 79] on textarea at bounding box center [364, 84] width 267 height 17
paste textarea "FOUND VARIANCE IN STOCK ON INVENTORY CHECK"
type textarea "FOUND VARIANCE IN STOCK ON INVENTORY CHECK"
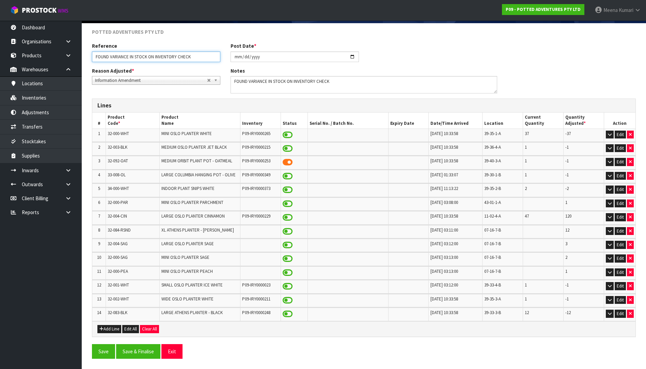
click at [191, 58] on input "FOUND VARIANCE IN STOCK ON INVENTORY CHECK" at bounding box center [156, 56] width 128 height 11
drag, startPoint x: 147, startPoint y: 58, endPoint x: 188, endPoint y: 58, distance: 40.9
click at [188, 58] on input "FOUND VARIANCE IN STOCK DURING TRANSFER" at bounding box center [156, 56] width 128 height 11
type input "FOUND VARIANCE IN STOCK DURING TRANSFER"
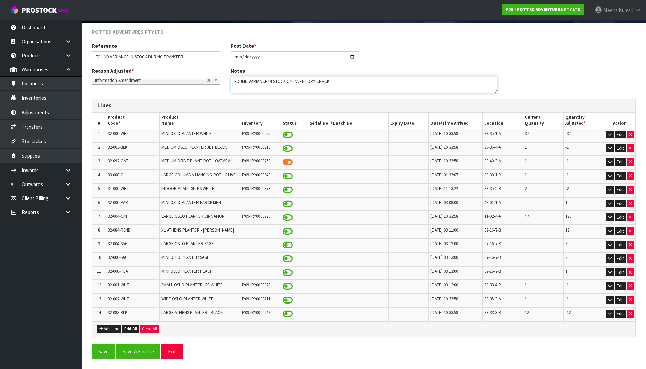
drag, startPoint x: 287, startPoint y: 81, endPoint x: 329, endPoint y: 84, distance: 42.4
click at [329, 84] on textarea at bounding box center [364, 84] width 267 height 17
paste textarea "DURING TRANSFER"
type textarea "FOUND VARIANCE IN STOCK DURING TRANSFER"
click at [149, 352] on button "Save & Finalise" at bounding box center [138, 351] width 44 height 15
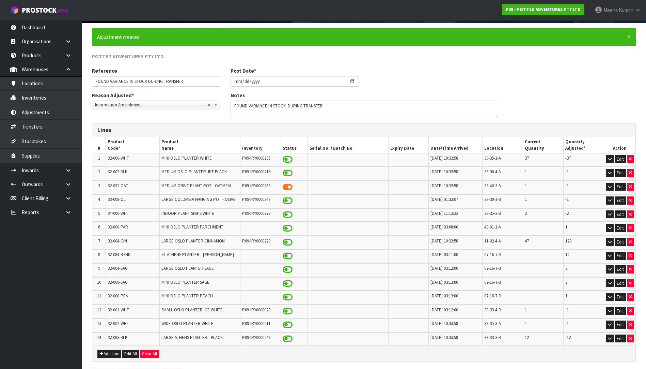
scroll to position [0, 0]
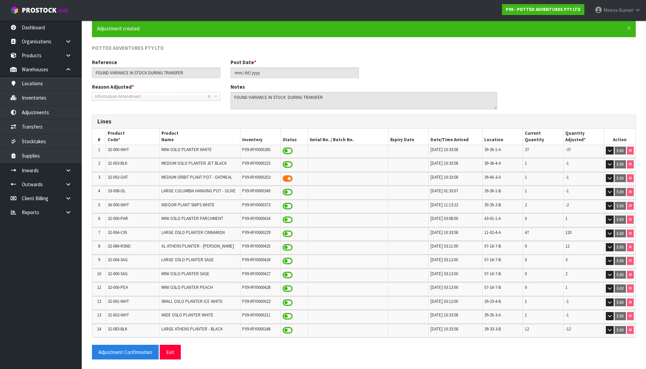
scroll to position [60, 0]
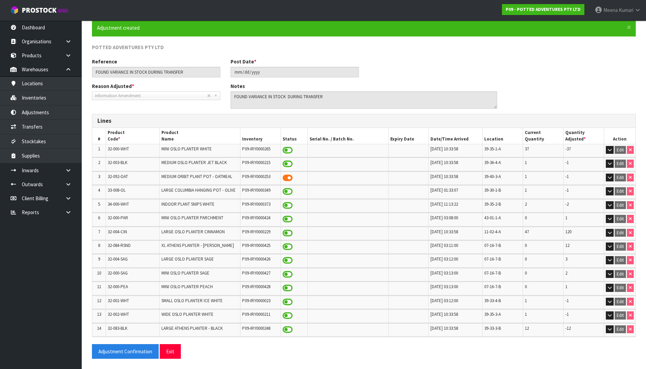
click at [114, 219] on span "32-000-PAR" at bounding box center [118, 218] width 20 height 6
copy tr "32-000-PAR"
click at [60, 124] on link "Transfers" at bounding box center [41, 127] width 82 height 14
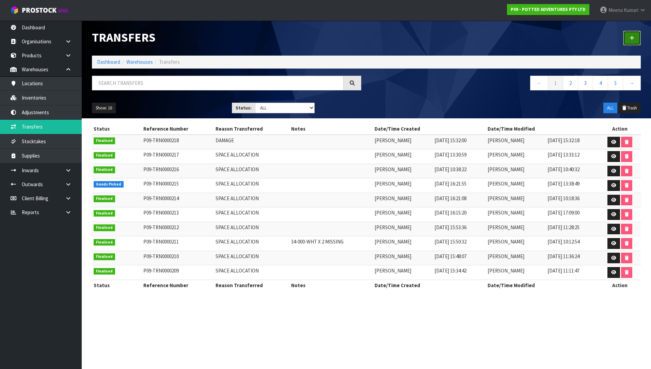
click at [633, 36] on icon at bounding box center [632, 37] width 5 height 5
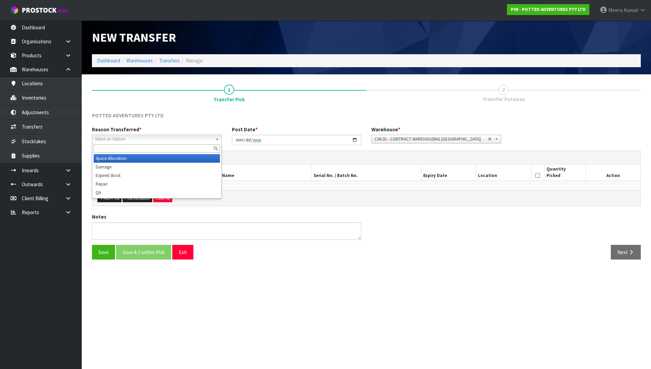
click at [199, 141] on span "Select an Option" at bounding box center [154, 139] width 118 height 8
click at [197, 155] on li "Space Allocation" at bounding box center [157, 158] width 126 height 9
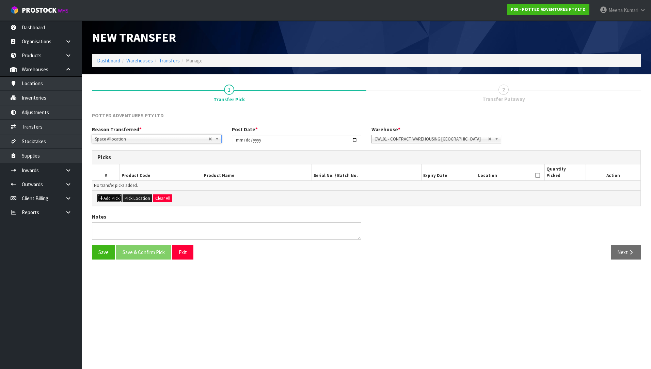
click at [111, 194] on button "Add Pick" at bounding box center [109, 198] width 24 height 8
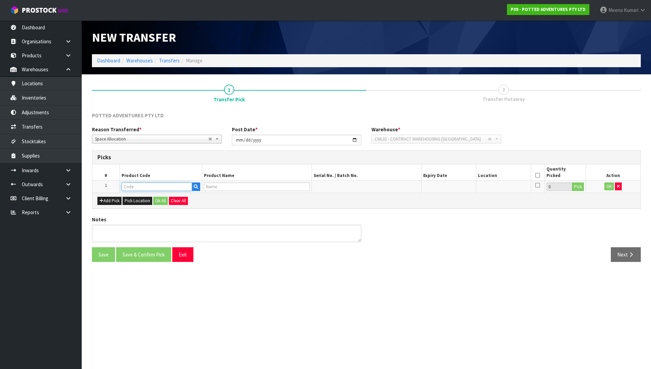
click at [139, 188] on input "text" at bounding box center [157, 186] width 71 height 9
paste input "32-000-PAR"
type input "32-000-PAR"
type input "MINI OSLO PLANTER PARCHMENT"
type input "32-000-PAR"
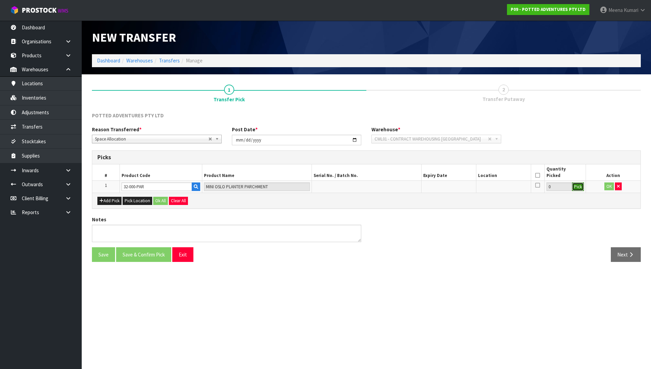
click at [577, 186] on button "Pick" at bounding box center [578, 186] width 12 height 9
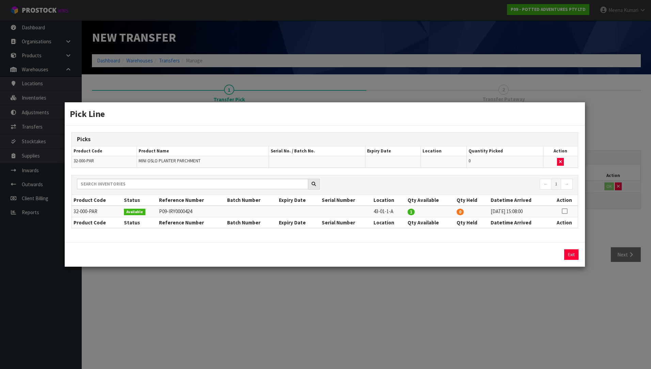
click at [566, 211] on icon at bounding box center [564, 211] width 5 height 0
click at [552, 255] on button "Assign Pick" at bounding box center [548, 254] width 28 height 11
type input "1"
click at [547, 302] on div "Pick Line Picks Product Code Product Name Serial No. / Batch No. Expiry Date Lo…" at bounding box center [325, 184] width 651 height 369
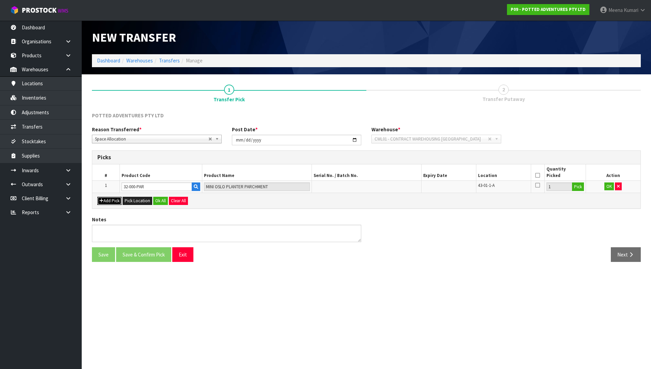
click at [120, 199] on button "Add Pick" at bounding box center [109, 201] width 24 height 8
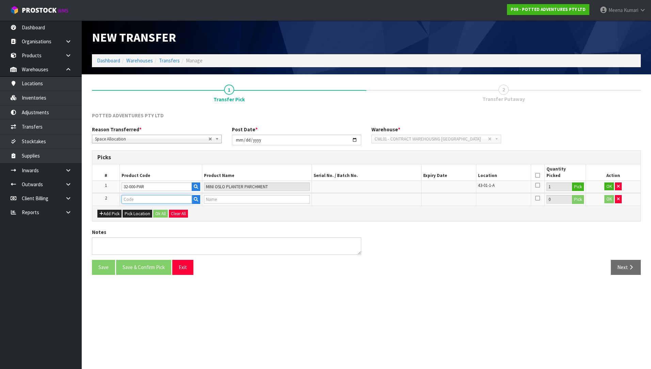
click at [148, 200] on input "text" at bounding box center [157, 199] width 71 height 9
type input "34-003-EUC"
type input "PORTO WATERING CAN EUCALYPT"
type input "34-003-EUC"
click at [574, 201] on button "Pick" at bounding box center [578, 199] width 12 height 9
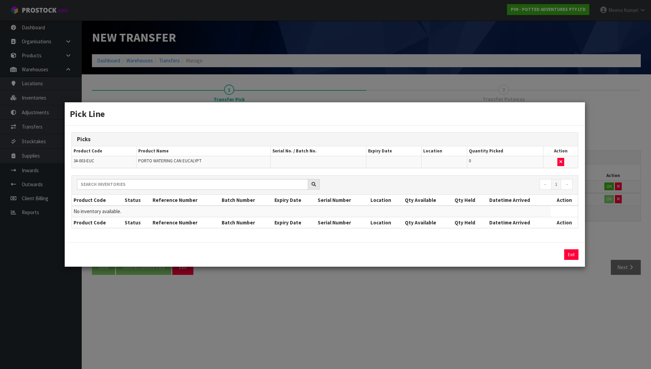
click at [480, 330] on div "Pick Line Picks Product Code Product Name Serial No. / Batch No. Expiry Date Lo…" at bounding box center [325, 184] width 651 height 369
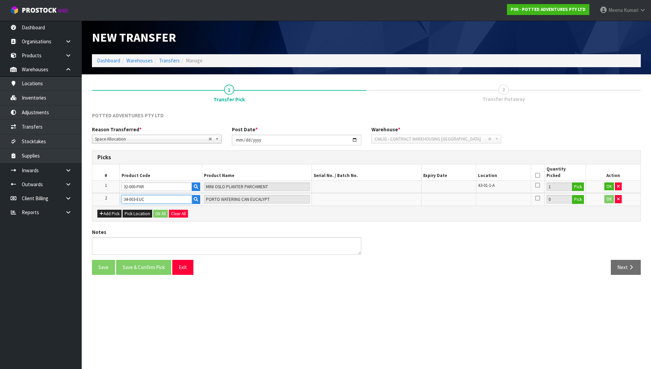
click at [167, 198] on input "34-003-EUC" at bounding box center [157, 199] width 71 height 9
click at [431, 138] on span "CWL01 - CONTRACT WAREHOUSING ALLENS ROAD" at bounding box center [431, 139] width 113 height 8
click at [619, 200] on icon "button" at bounding box center [618, 199] width 3 height 4
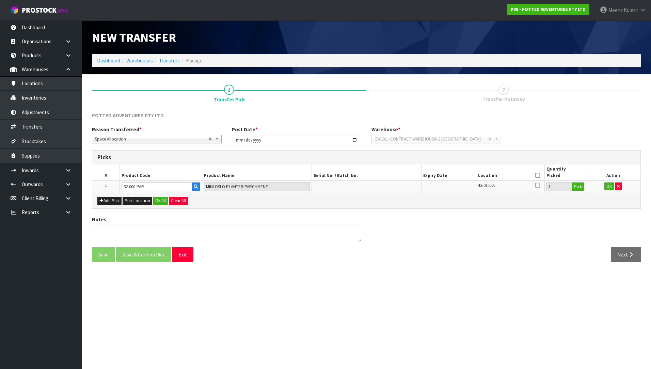
click at [456, 139] on span "CWL01 - CONTRACT WAREHOUSING ALLENS ROAD" at bounding box center [431, 139] width 113 height 8
click at [163, 199] on button "Ok All" at bounding box center [160, 201] width 15 height 8
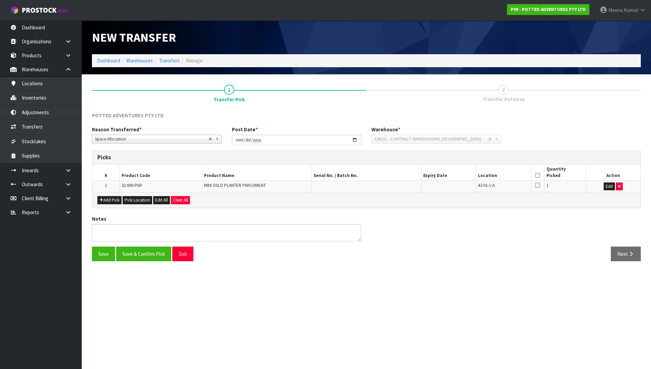
click at [537, 180] on th at bounding box center [538, 172] width 14 height 16
click at [536, 175] on icon at bounding box center [538, 175] width 5 height 0
click at [131, 250] on button "Save & Confirm Pick" at bounding box center [143, 253] width 55 height 15
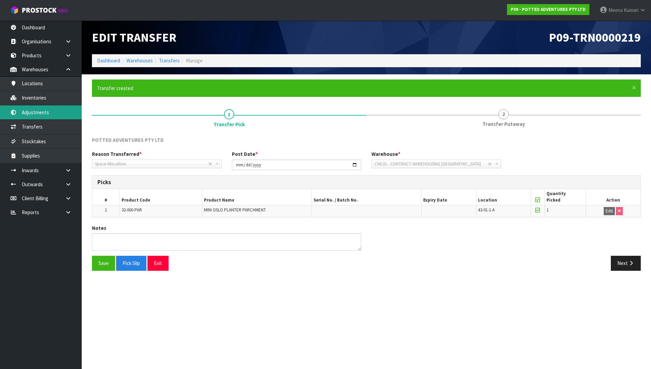
click at [78, 106] on link "Adjustments" at bounding box center [41, 112] width 82 height 14
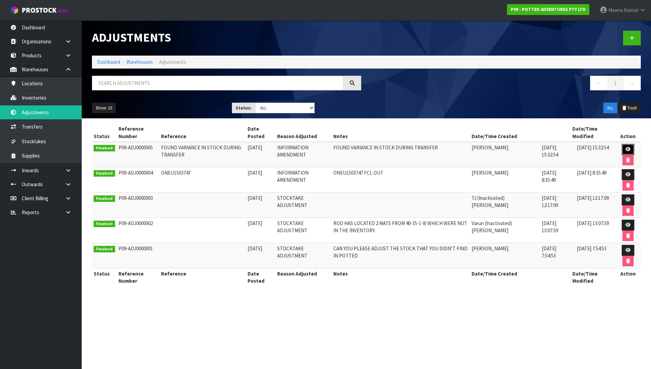
click at [627, 146] on link at bounding box center [628, 149] width 13 height 11
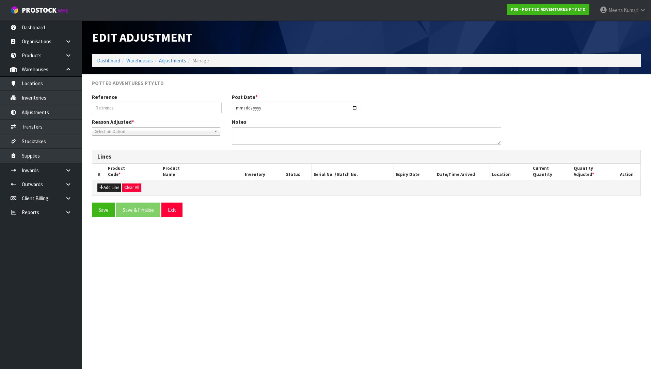
type input "FOUND VARIANCE IN STOCK DURING TRANSFER"
type input "[DATE]"
type textarea "FOUND VARIANCE IN STOCK DURING TRANSFER"
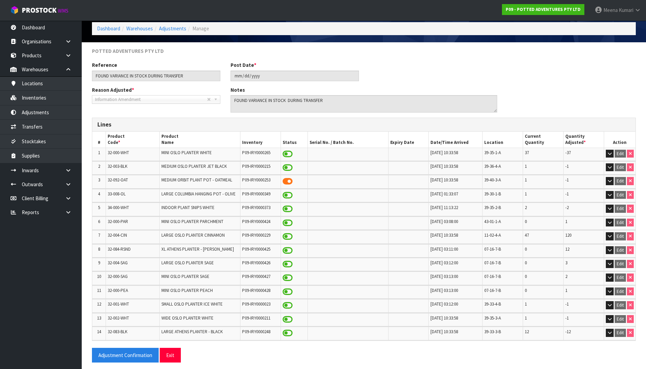
scroll to position [36, 0]
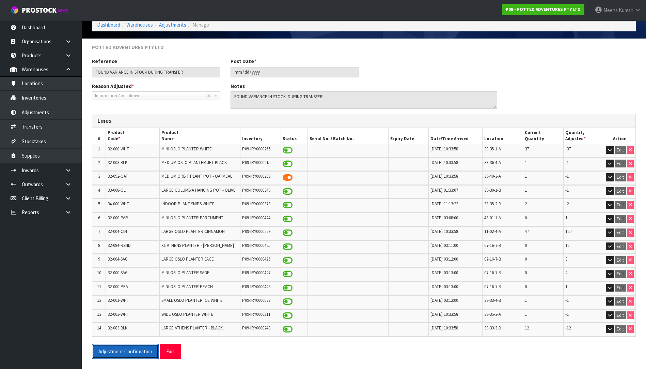
click at [130, 356] on button "Adjustment Confirmation" at bounding box center [125, 351] width 67 height 15
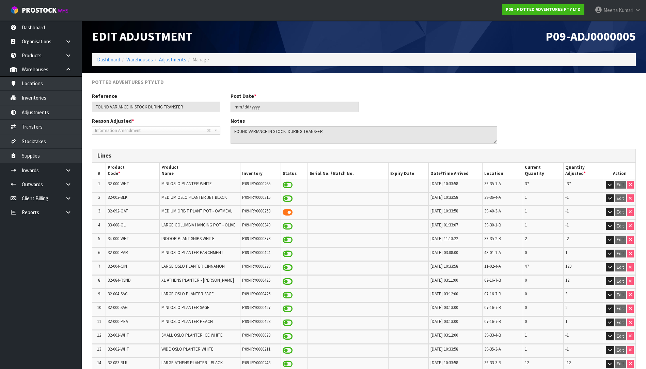
scroll to position [0, 0]
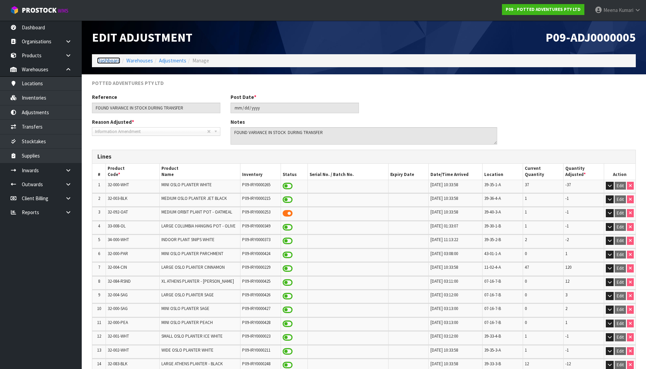
click at [110, 60] on link "Dashboard" at bounding box center [108, 60] width 23 height 6
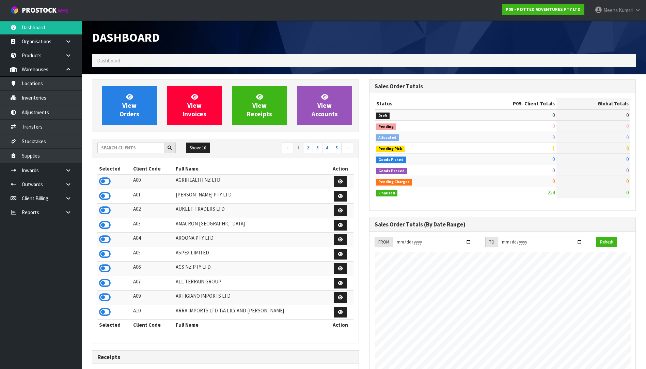
scroll to position [516, 277]
click at [125, 151] on input "text" at bounding box center [130, 147] width 67 height 11
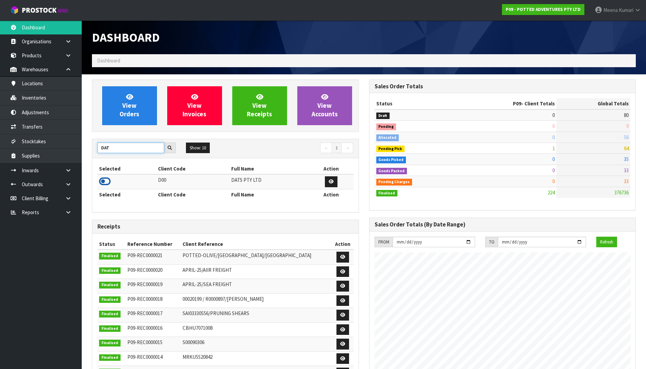
type input "DAT"
click at [105, 178] on icon at bounding box center [105, 181] width 12 height 10
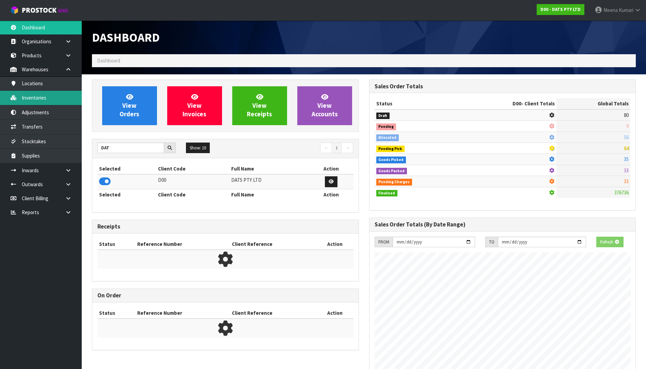
click at [46, 100] on link "Inventories" at bounding box center [41, 98] width 82 height 14
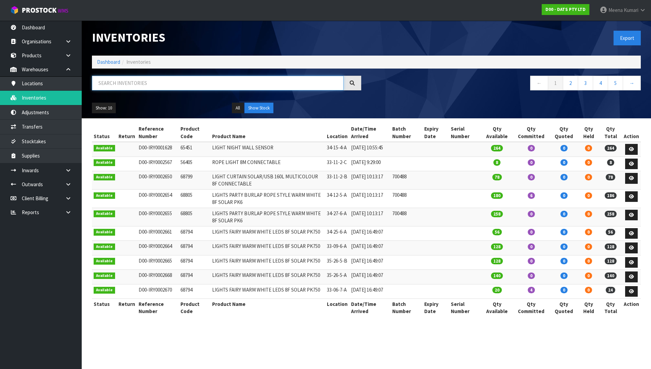
click at [150, 80] on input "text" at bounding box center [218, 83] width 252 height 15
paste input "60995"
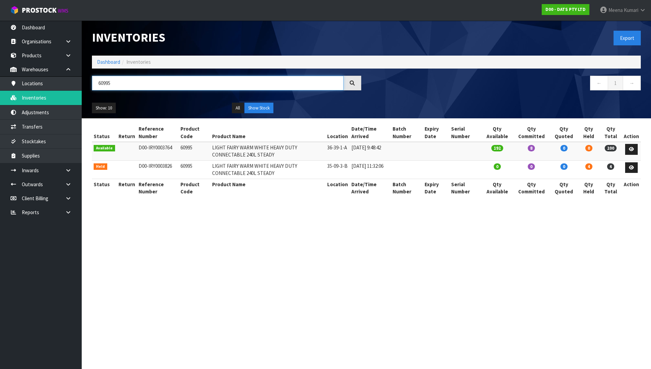
type input "60995"
click at [633, 165] on icon at bounding box center [631, 167] width 5 height 4
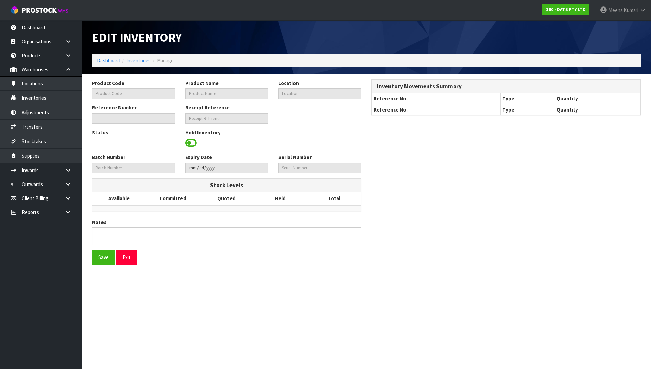
type input "60995"
type input "LIGHT FAIRY WARM WHITE HEAVY DUTY CONNECTABLE 240L STEADY"
type input "35-09-3-B"
type input "D00-IRY0003826"
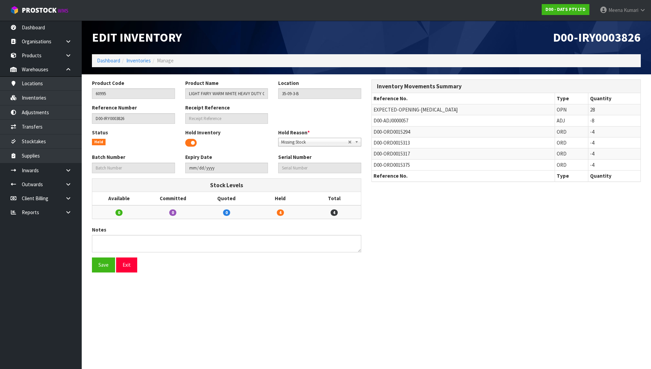
click at [400, 120] on span "D00-ADJ0000057" at bounding box center [391, 120] width 35 height 6
copy tr "D00-ADJ0000057"
click at [42, 100] on link "Inventories" at bounding box center [41, 98] width 82 height 14
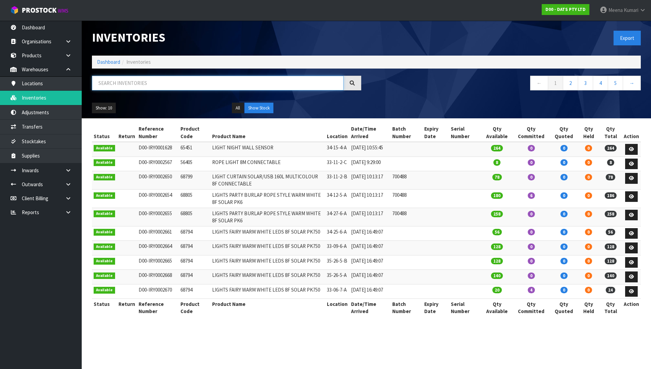
click at [183, 84] on input "text" at bounding box center [218, 83] width 252 height 15
paste input "D00-ADJ0000057"
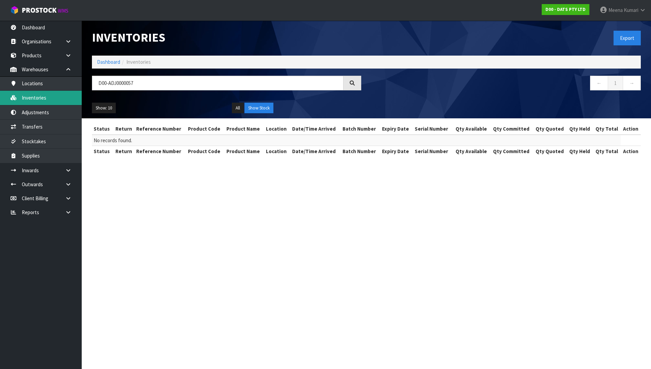
click at [57, 99] on link "Inventories" at bounding box center [41, 98] width 82 height 14
click at [175, 79] on input "D00-ADJ0000057" at bounding box center [218, 83] width 252 height 15
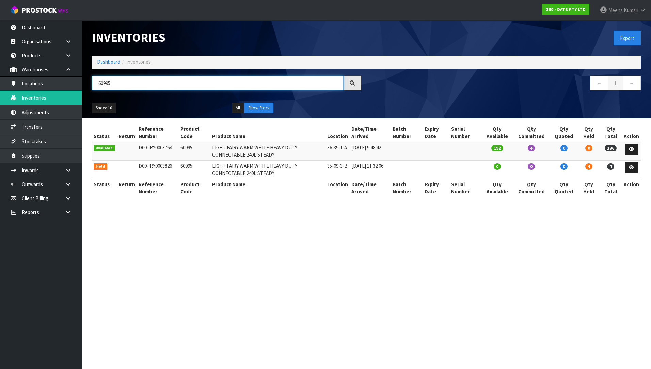
type input "60995"
click at [188, 144] on td "60995" at bounding box center [195, 151] width 32 height 18
drag, startPoint x: 188, startPoint y: 144, endPoint x: 177, endPoint y: 150, distance: 12.8
click at [179, 150] on td "60995" at bounding box center [195, 151] width 32 height 18
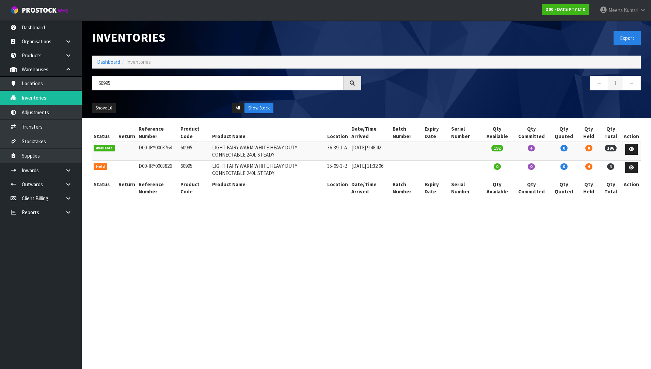
click at [179, 150] on td "60995" at bounding box center [195, 151] width 32 height 18
copy td "60995"
click at [65, 110] on link "Adjustments" at bounding box center [41, 112] width 82 height 14
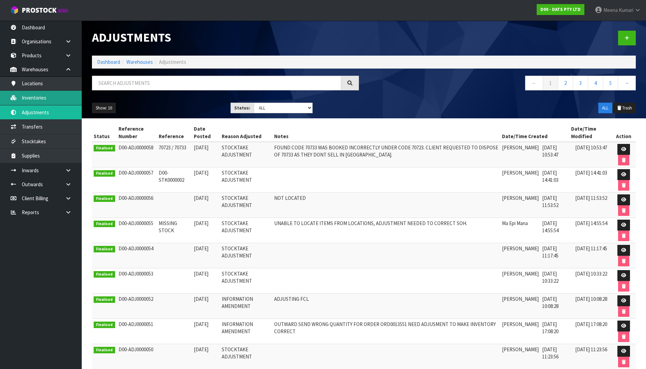
click at [62, 103] on link "Inventories" at bounding box center [41, 98] width 82 height 14
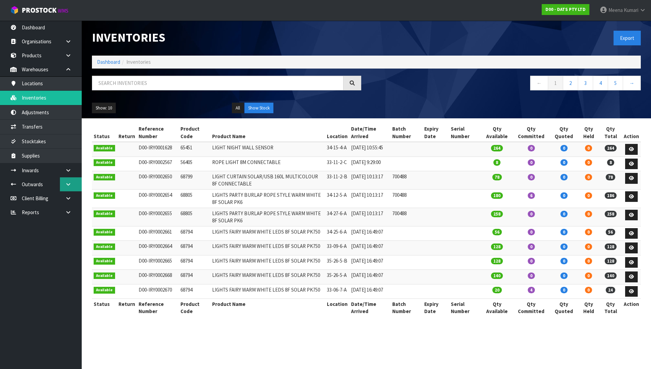
click at [70, 184] on icon at bounding box center [68, 184] width 6 height 5
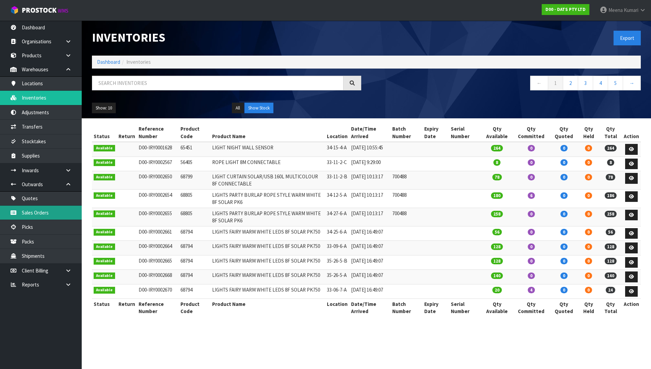
click at [66, 218] on link "Sales Orders" at bounding box center [41, 212] width 82 height 14
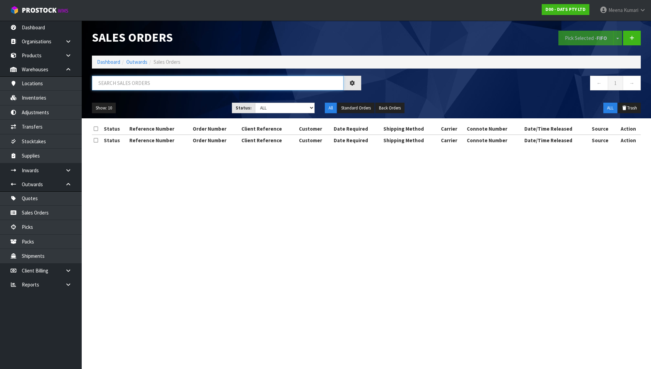
click at [178, 82] on input "text" at bounding box center [218, 83] width 252 height 15
paste input "60995"
type input "60995"
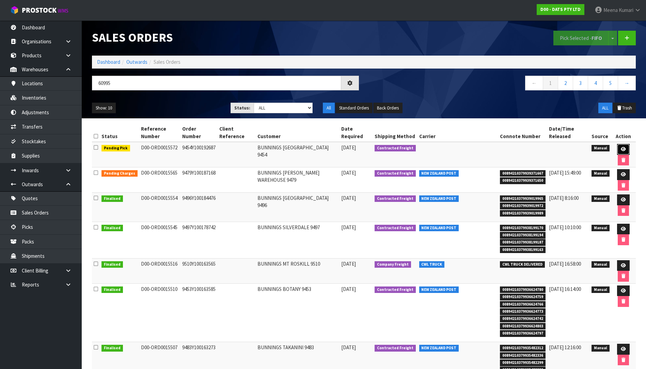
click at [621, 148] on icon at bounding box center [623, 149] width 5 height 4
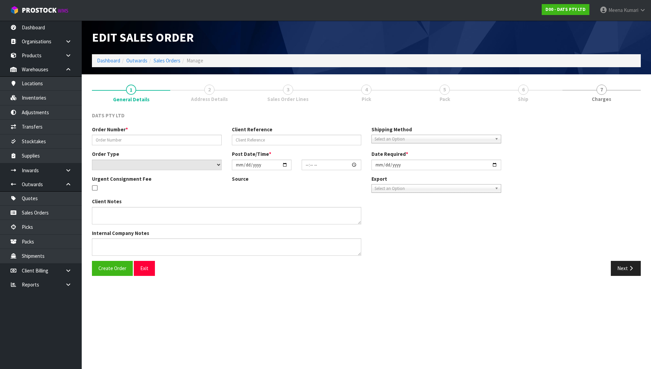
type input "9454Y100192687"
select select "number:0"
type input "[DATE]"
type input "09:28:00.000"
type input "[DATE]"
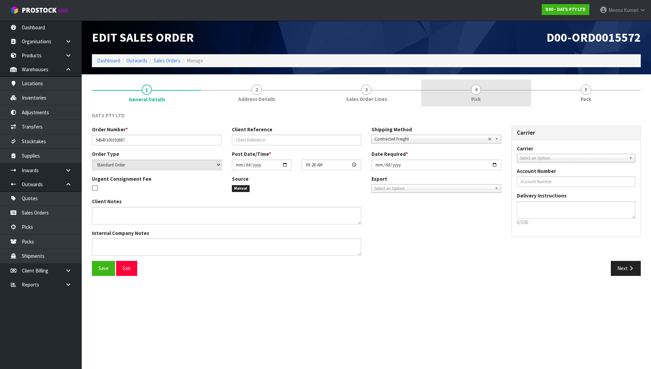
click at [452, 93] on link "4 Pick" at bounding box center [476, 92] width 110 height 27
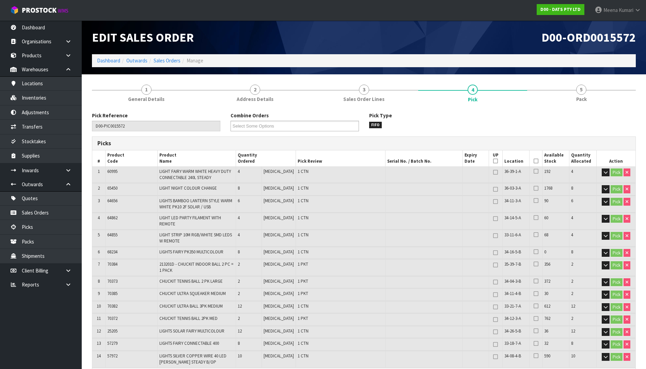
click at [109, 171] on span "60995" at bounding box center [112, 171] width 10 height 6
copy span "60995"
click at [49, 129] on link "Transfers" at bounding box center [41, 127] width 82 height 14
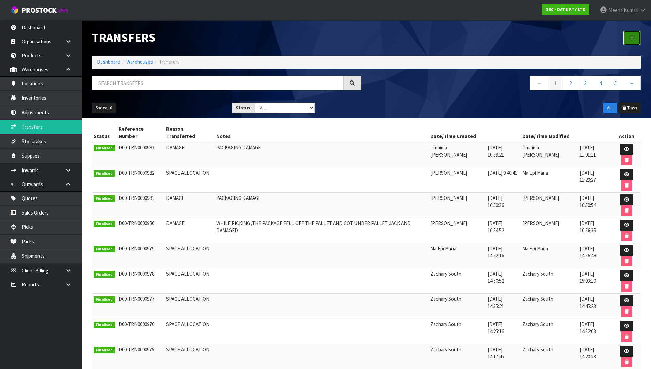
click at [633, 31] on link at bounding box center [632, 38] width 18 height 15
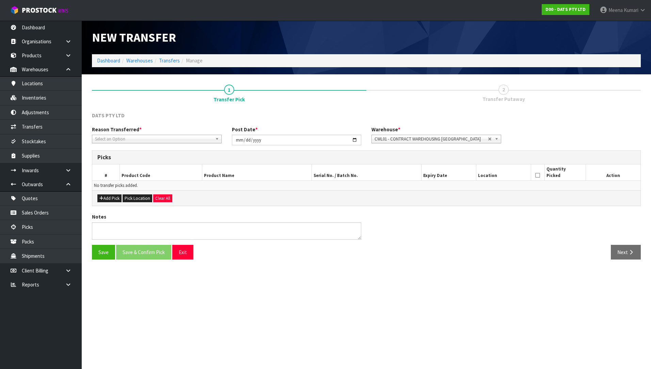
click at [180, 139] on span "Select an Option" at bounding box center [154, 139] width 118 height 8
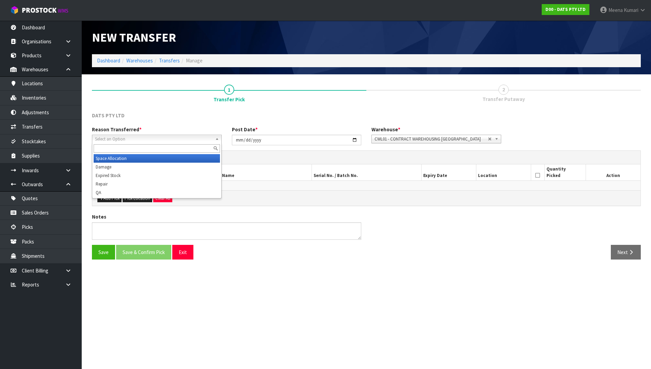
click at [146, 160] on li "Space Allocation" at bounding box center [157, 158] width 126 height 9
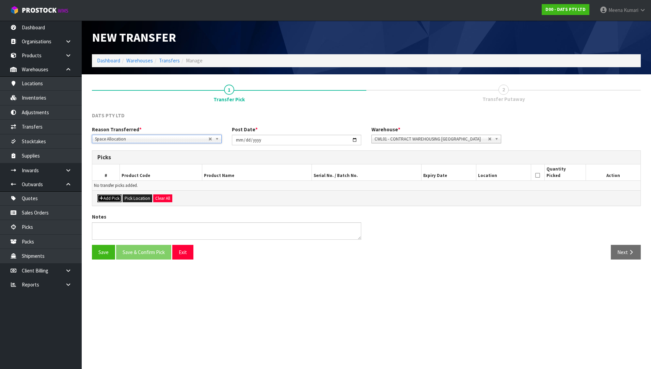
click at [114, 201] on button "Add Pick" at bounding box center [109, 198] width 24 height 8
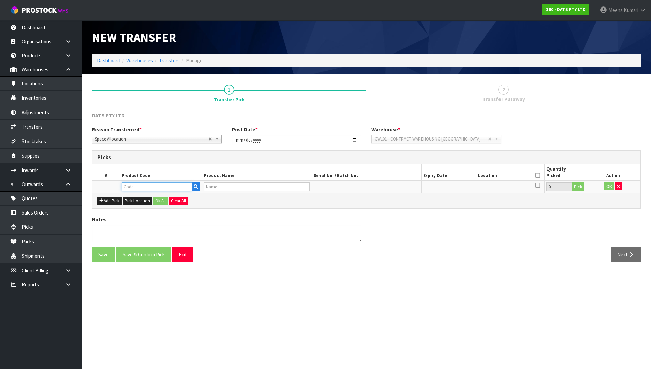
click at [139, 189] on input "text" at bounding box center [157, 186] width 71 height 9
paste input "60995"
type input "60995"
type input "LIGHT FAIRY WARM WHITE HEAVY DUTY CONNECTABLE 240L STEADY"
type input "60995"
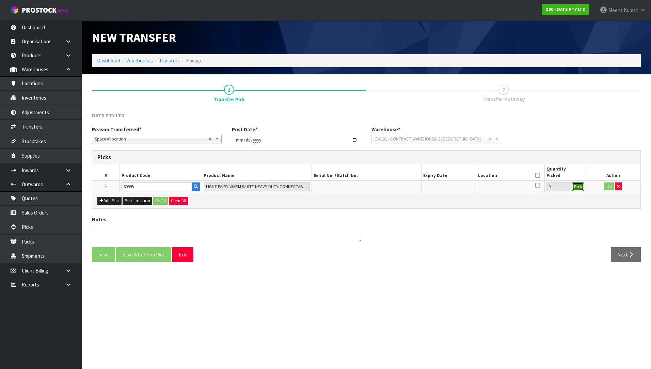
click at [579, 190] on button "Pick" at bounding box center [578, 186] width 12 height 9
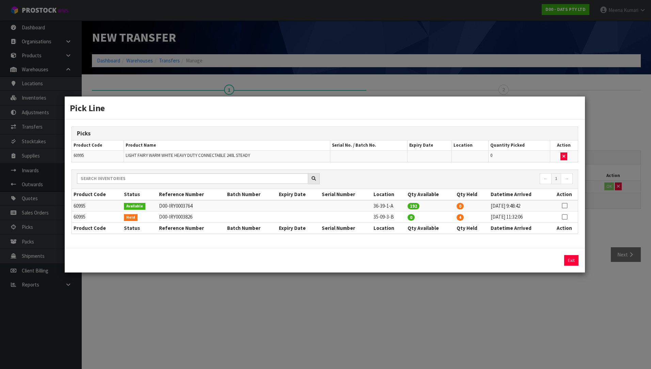
click at [564, 217] on icon at bounding box center [564, 217] width 5 height 0
click at [550, 261] on button "Assign Pick" at bounding box center [548, 260] width 28 height 11
type input "4"
click at [373, 206] on td "36-39-1-A" at bounding box center [389, 205] width 34 height 11
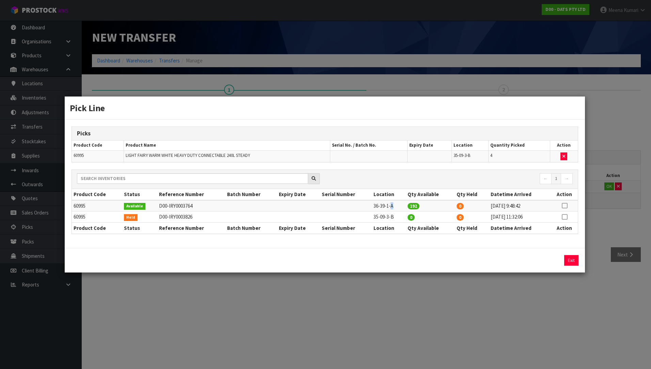
click at [373, 206] on td "36-39-1-A" at bounding box center [389, 205] width 34 height 11
copy tr "36-39-1-A"
click at [577, 316] on div "Pick Line Picks Product Code Product Name Serial No. / Batch No. Expiry Date Lo…" at bounding box center [325, 184] width 651 height 369
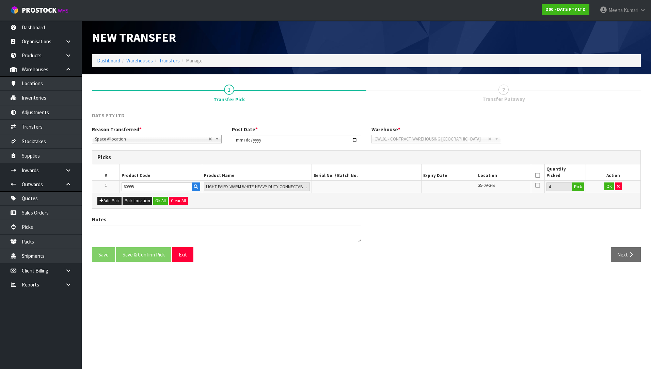
click at [537, 175] on icon at bounding box center [538, 175] width 5 height 0
click at [606, 186] on button "OK" at bounding box center [610, 186] width 10 height 8
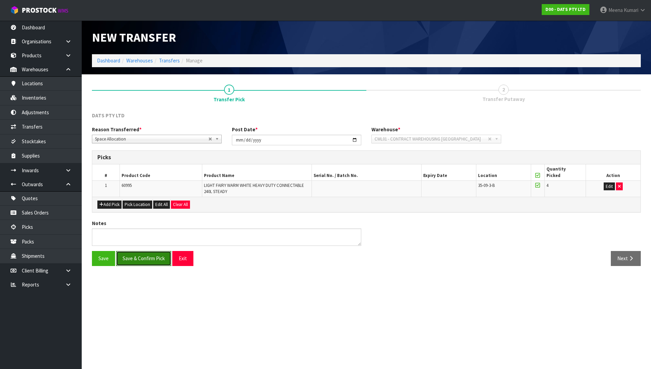
click at [148, 255] on button "Save & Confirm Pick" at bounding box center [143, 258] width 55 height 15
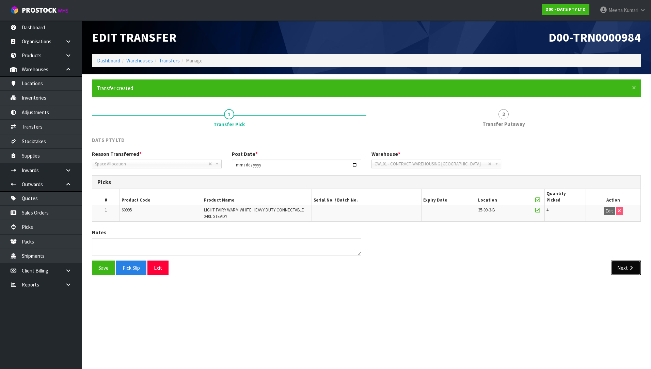
click at [623, 269] on button "Next" at bounding box center [626, 267] width 30 height 15
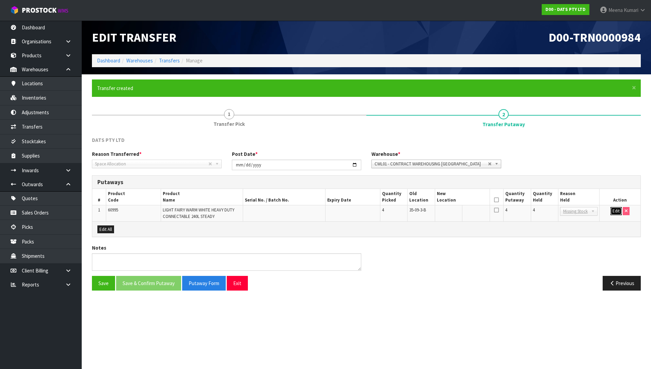
click at [615, 211] on button "Edit" at bounding box center [616, 211] width 11 height 8
click at [448, 212] on input "text" at bounding box center [458, 211] width 43 height 9
paste input "36-39-1-A"
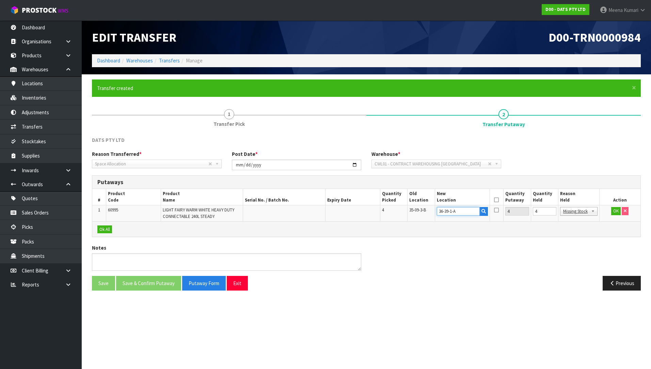
type input "36-39-1-A"
click at [552, 210] on input "5" at bounding box center [545, 211] width 24 height 9
drag, startPoint x: 541, startPoint y: 210, endPoint x: 507, endPoint y: 215, distance: 34.8
click at [507, 215] on tr "1 60995 LIGHT FAIRY WARM WHITE HEAVY DUTY CONNECTABLE 240L STEADY 4 35-09-3-B 3…" at bounding box center [366, 213] width 548 height 16
type input "0"
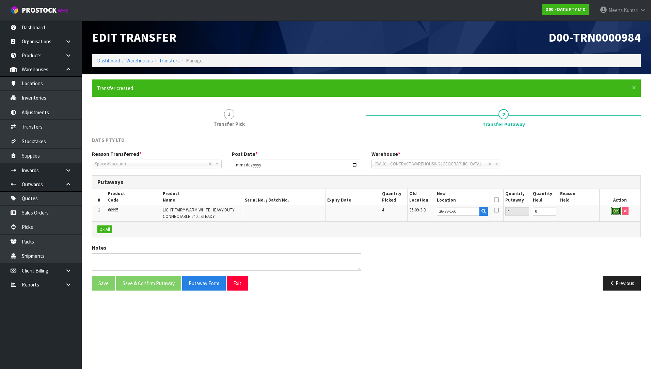
click at [617, 210] on button "OK" at bounding box center [616, 211] width 10 height 8
click at [495, 200] on icon at bounding box center [496, 200] width 5 height 0
click at [157, 281] on button "Save & Confirm Putaway" at bounding box center [148, 283] width 65 height 15
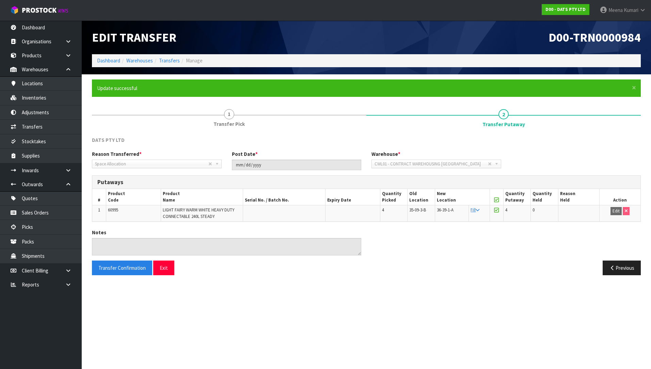
click at [124, 212] on td "60995" at bounding box center [133, 213] width 55 height 16
click at [123, 212] on td "60995" at bounding box center [133, 213] width 55 height 16
copy tr "60995"
click at [61, 103] on link "Inventories" at bounding box center [41, 98] width 82 height 14
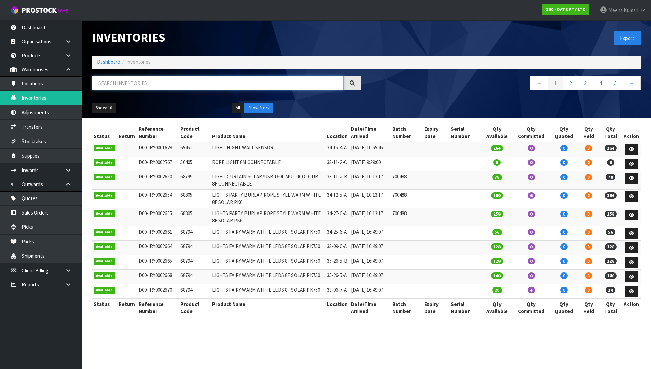
click at [154, 88] on input "text" at bounding box center [218, 83] width 252 height 15
paste input "60995"
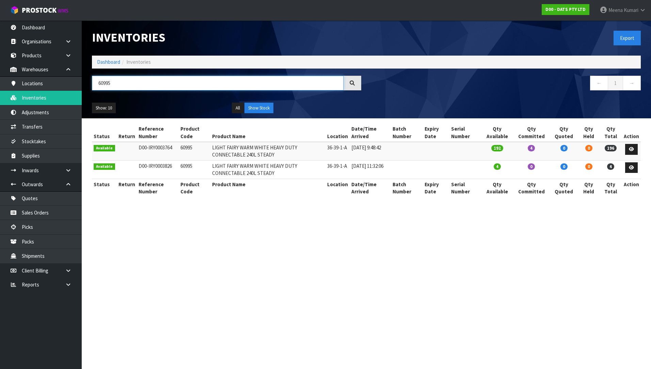
type input "60995"
click at [105, 62] on link "Dashboard" at bounding box center [108, 62] width 23 height 6
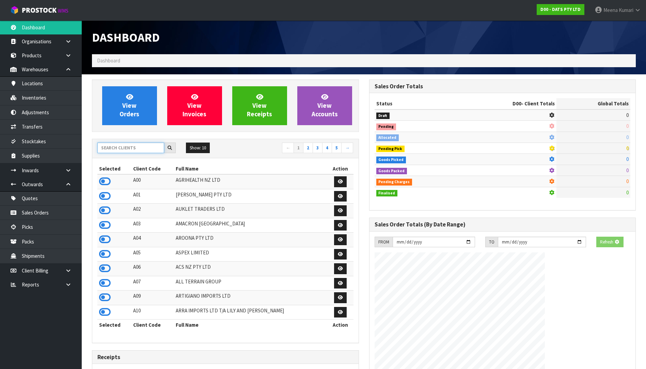
click at [124, 149] on input "text" at bounding box center [130, 147] width 67 height 11
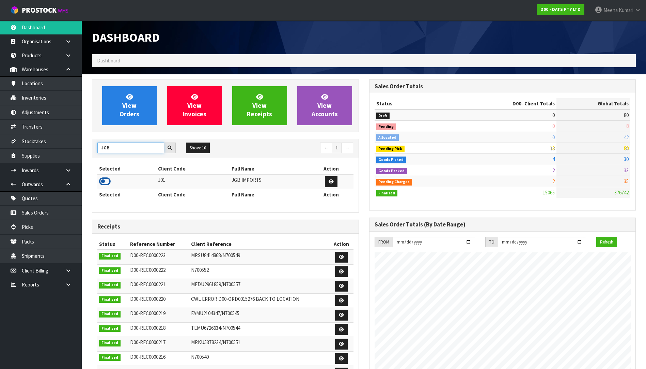
type input "JGB"
click at [106, 181] on icon at bounding box center [105, 181] width 12 height 10
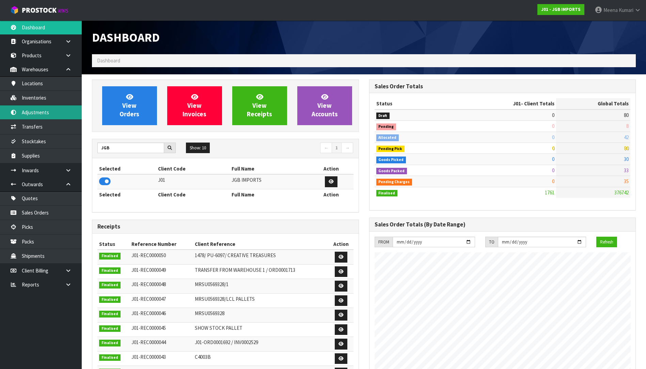
scroll to position [417, 277]
click at [66, 174] on link at bounding box center [71, 170] width 22 height 14
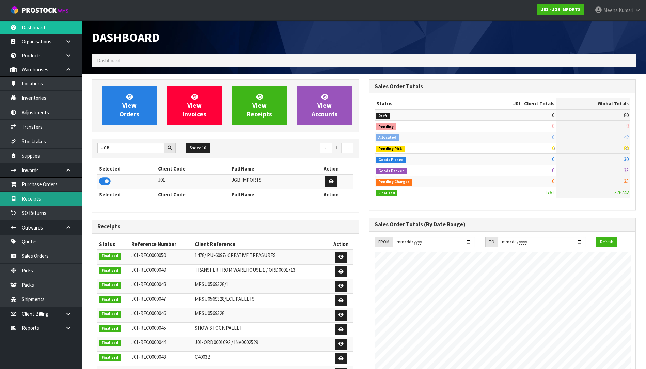
click at [64, 195] on link "Receipts" at bounding box center [41, 198] width 82 height 14
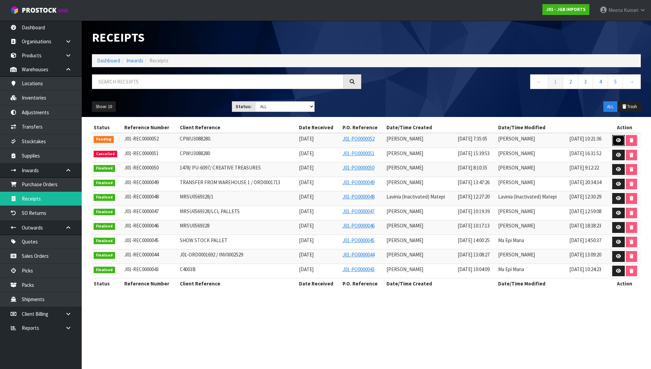
click at [621, 138] on icon at bounding box center [618, 140] width 5 height 4
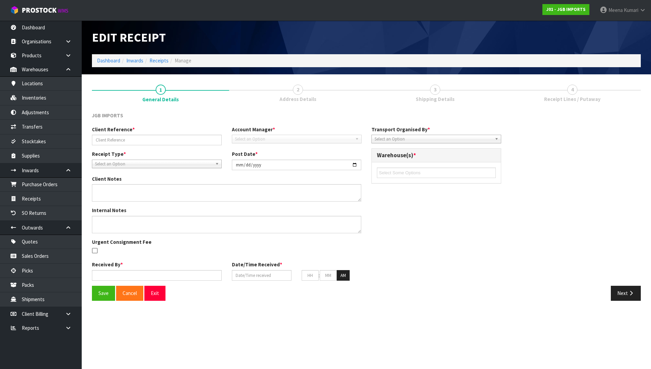
type input "CPWU3088280."
type input "2025-08-07"
type input "Lalisha Mishra"
type input "07/08/2025"
type input "07"
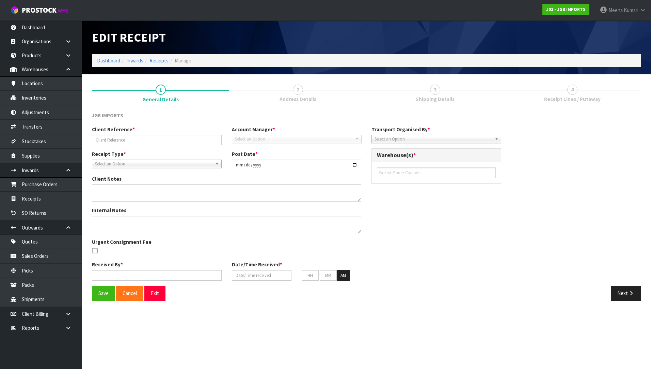
type input "35"
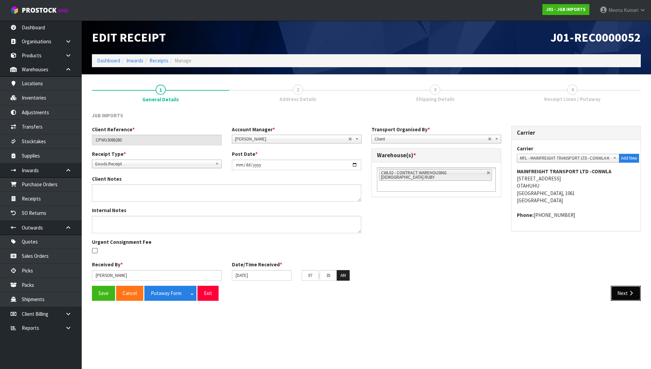
click at [625, 295] on button "Next" at bounding box center [626, 292] width 30 height 15
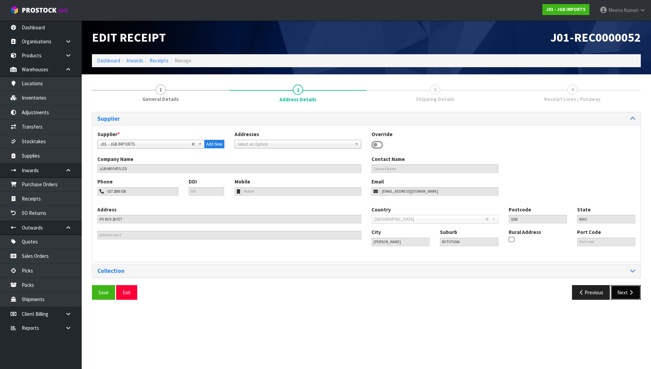
click at [626, 294] on button "Next" at bounding box center [626, 292] width 30 height 15
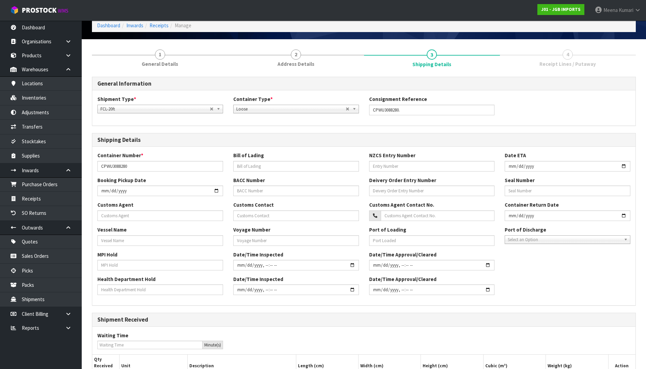
scroll to position [107, 0]
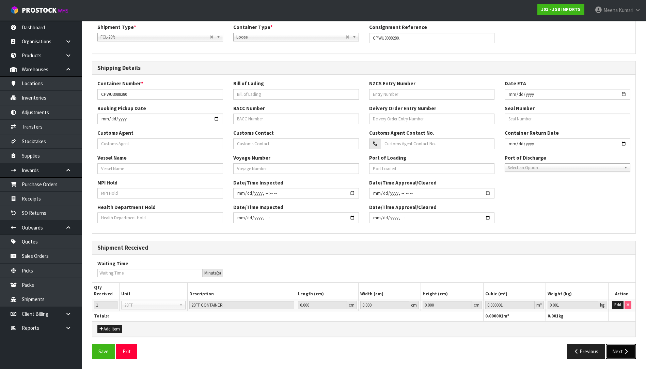
click at [627, 350] on icon "button" at bounding box center [626, 350] width 6 height 5
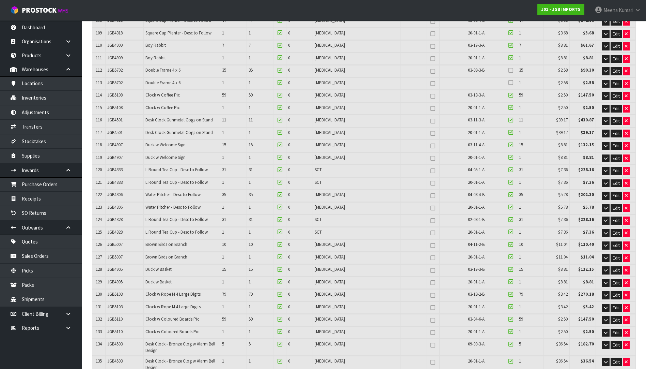
scroll to position [1397, 0]
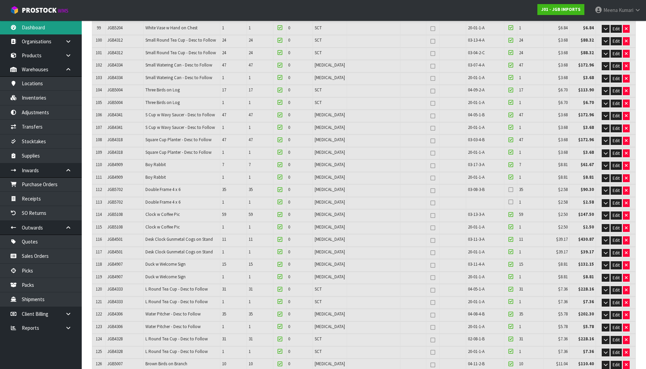
click at [30, 22] on link "Dashboard" at bounding box center [41, 27] width 82 height 14
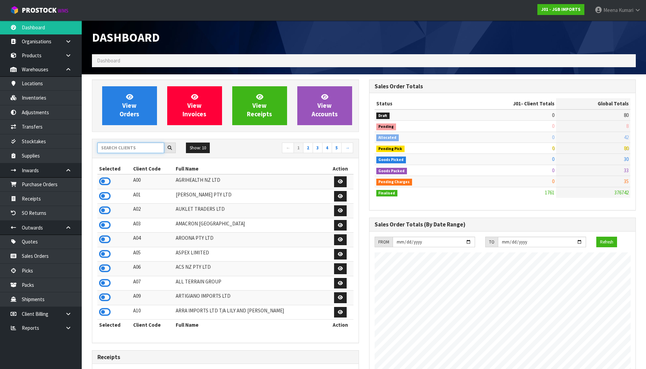
click at [133, 149] on input "text" at bounding box center [130, 147] width 67 height 11
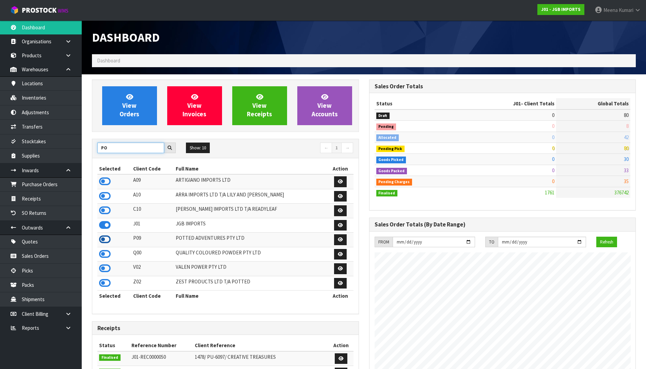
type input "PO"
click at [108, 238] on icon at bounding box center [105, 239] width 12 height 10
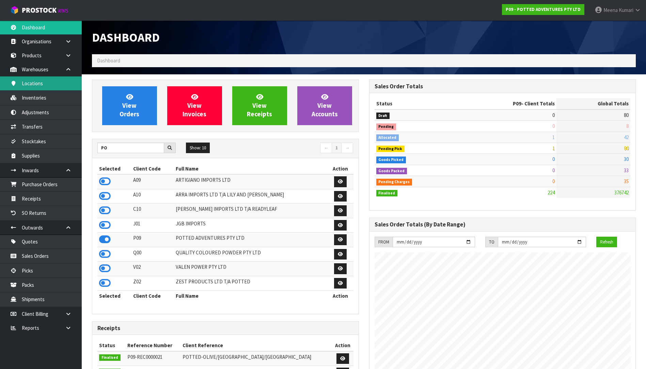
scroll to position [516, 277]
click at [37, 89] on link "Locations" at bounding box center [41, 83] width 82 height 14
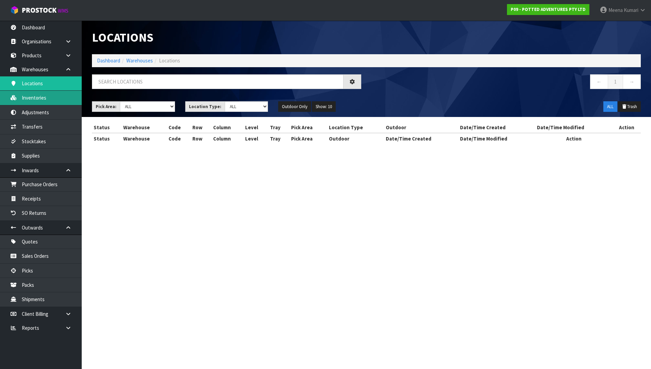
click at [41, 99] on div "Locations Dashboard Warehouses Locations ← 1 → Pick Area: Main Refurb Damaged P…" at bounding box center [325, 78] width 651 height 156
click at [41, 99] on body "Toggle navigation ProStock WMS P09 - POTTED ADVENTURES PTY LTD Meena Kumari Log…" at bounding box center [325, 184] width 651 height 369
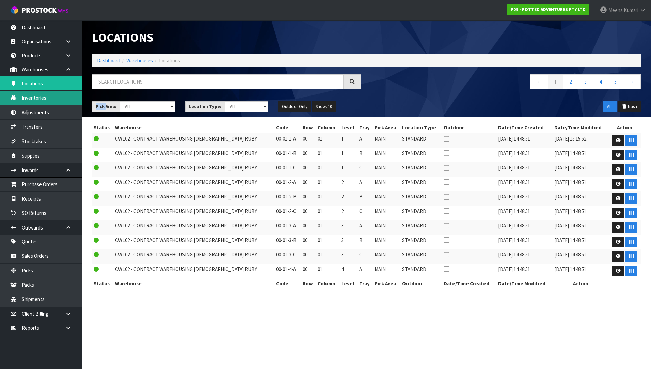
drag, startPoint x: 41, startPoint y: 99, endPoint x: 35, endPoint y: 98, distance: 5.1
click at [41, 99] on link "Inventories" at bounding box center [41, 98] width 82 height 14
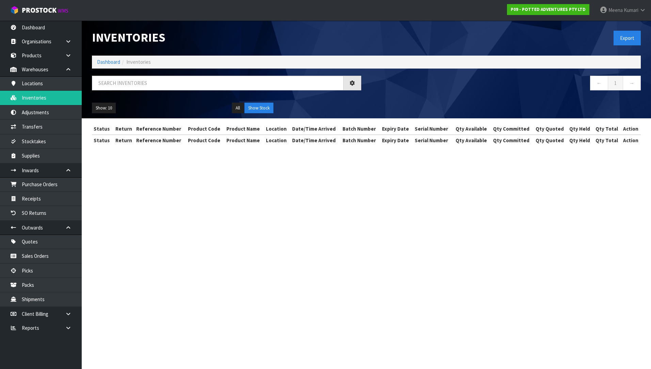
click at [21, 96] on div "Inventories Export Dashboard Inventories ← 1 → Show: 10 5 10 25 50 All Show Sto…" at bounding box center [325, 79] width 651 height 158
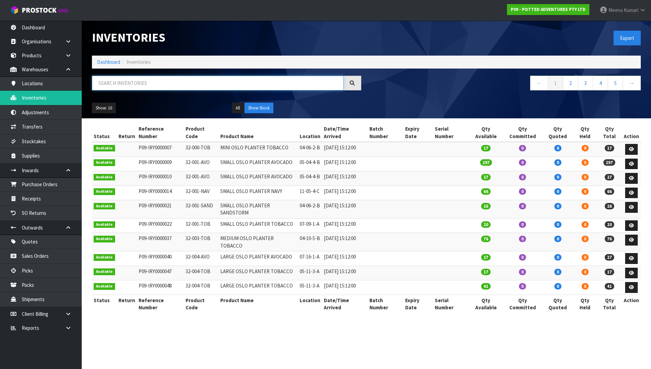
click at [140, 83] on input "text" at bounding box center [218, 83] width 252 height 15
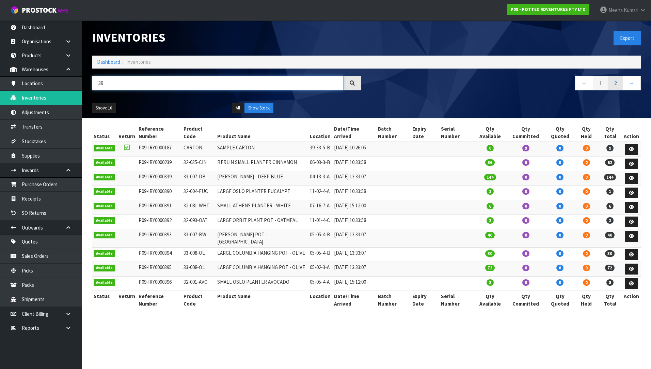
type input "39"
click at [619, 82] on link "2" at bounding box center [615, 83] width 15 height 15
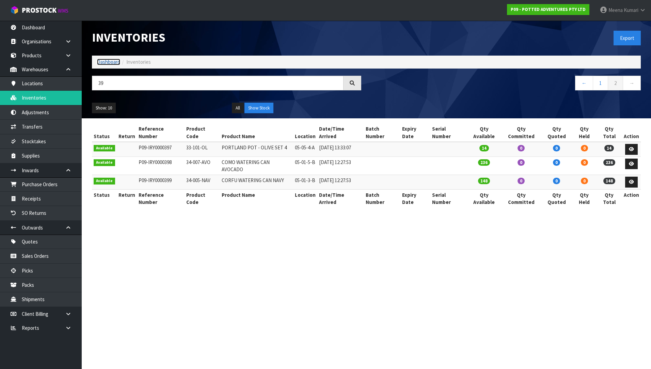
click at [108, 63] on link "Dashboard" at bounding box center [108, 62] width 23 height 6
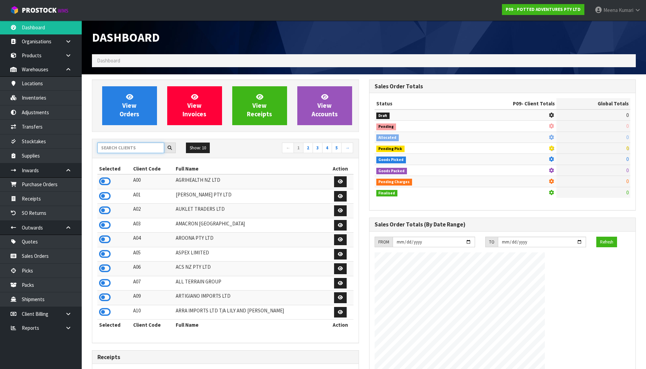
click at [126, 152] on input "text" at bounding box center [130, 147] width 67 height 11
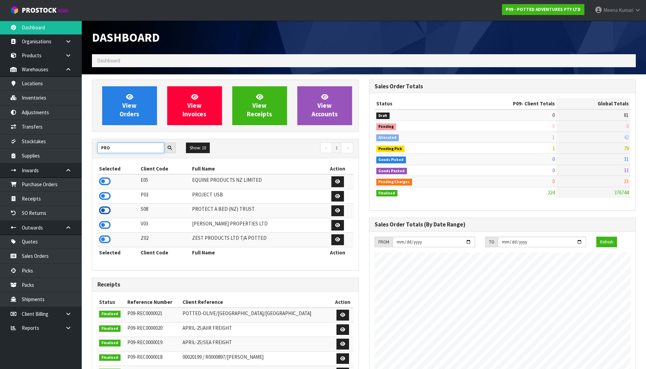
type input "PRO"
click at [106, 210] on icon at bounding box center [105, 210] width 12 height 10
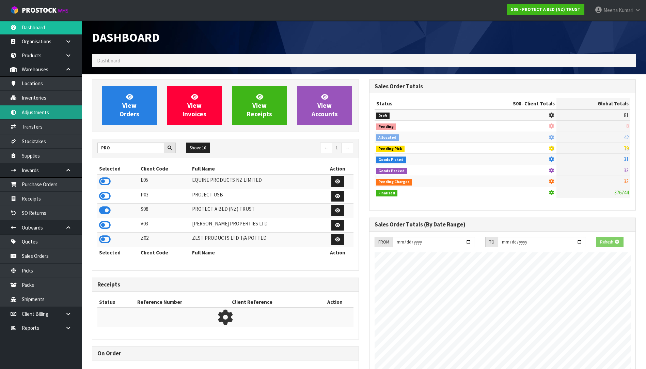
scroll to position [340231, 340379]
click at [59, 98] on link "Inventories" at bounding box center [41, 98] width 82 height 14
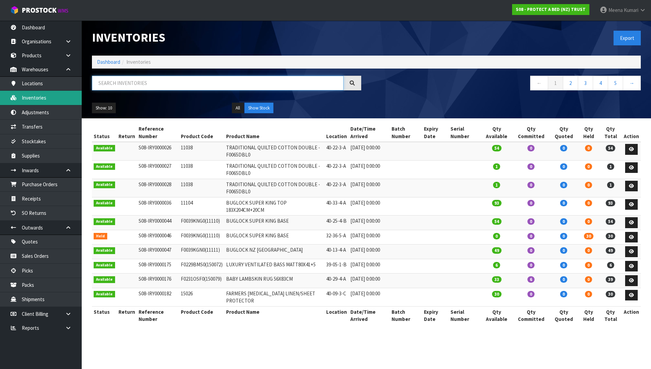
click at [151, 85] on input "text" at bounding box center [218, 83] width 252 height 15
paste input "F0325BSN0"
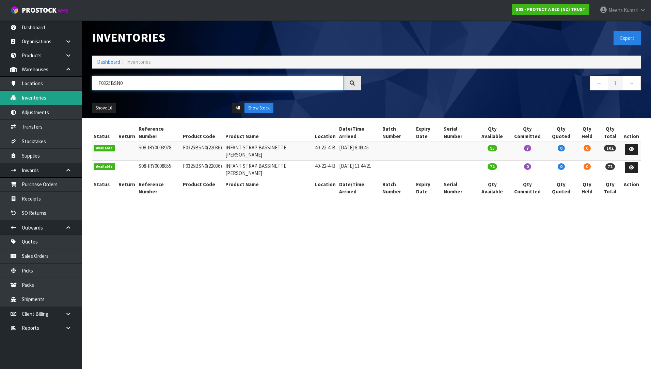
type input "F0325BSN0"
click at [198, 146] on td "F0325BSN0 (22036)" at bounding box center [202, 151] width 43 height 18
copy td "F0325BSN0"
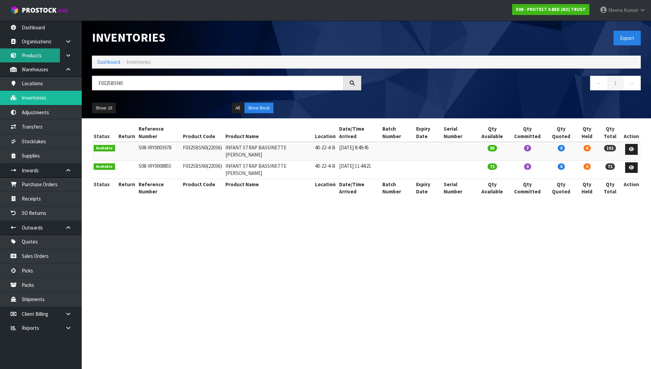
click at [26, 55] on link "Products" at bounding box center [41, 55] width 82 height 14
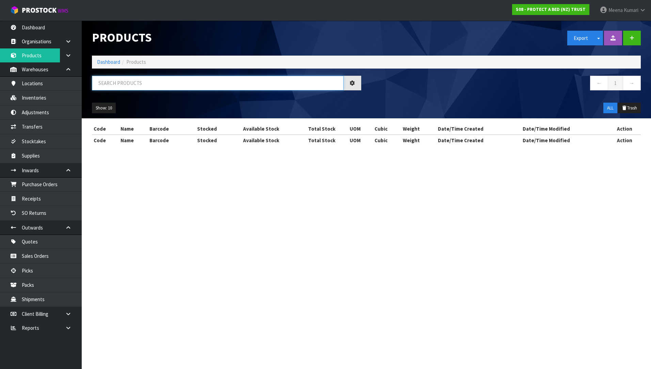
click at [162, 86] on input "text" at bounding box center [218, 83] width 252 height 15
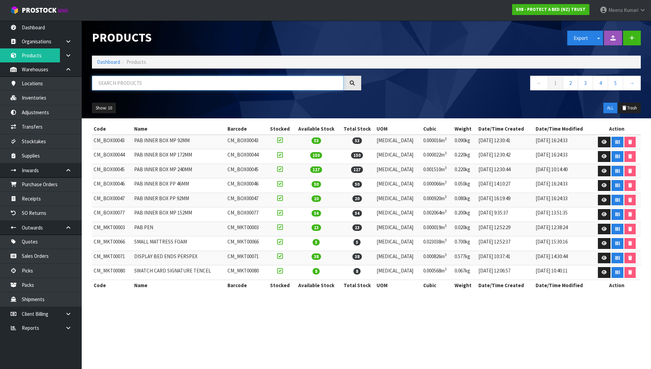
paste input "F0325BSN0"
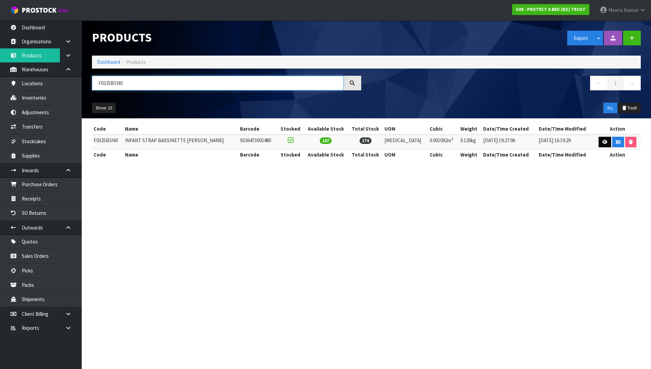
type input "F0325BSN0"
click at [603, 142] on icon at bounding box center [605, 142] width 5 height 4
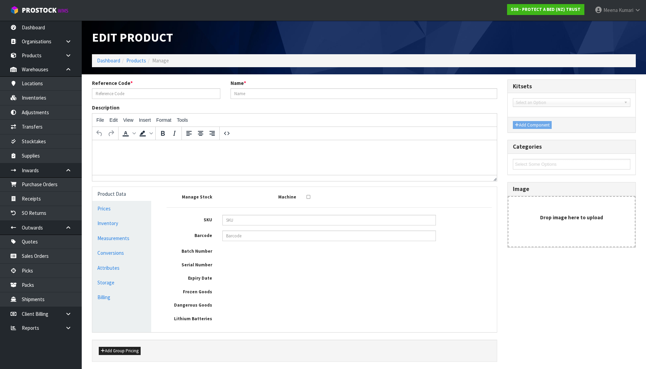
type input "F0325BSN0"
type input "INFANT STRAP BASSINETTE COTTON TERRY"
type input "9633"
type input "9336473005480"
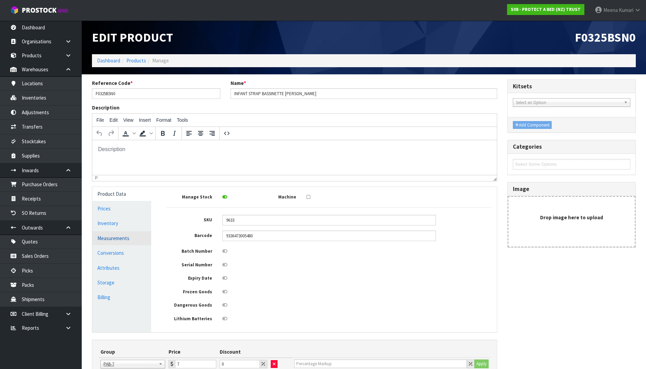
click at [134, 237] on link "Measurements" at bounding box center [121, 238] width 59 height 14
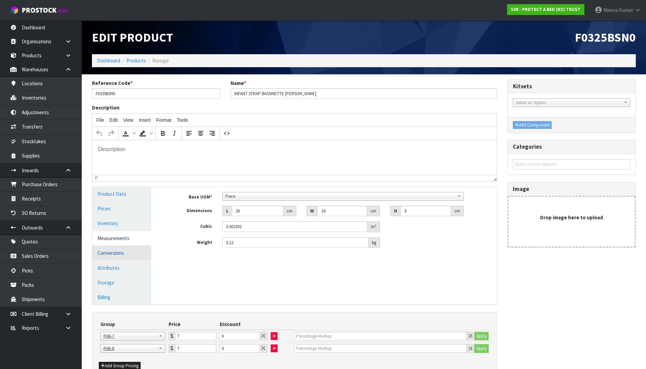
click at [130, 256] on link "Conversions" at bounding box center [121, 253] width 59 height 14
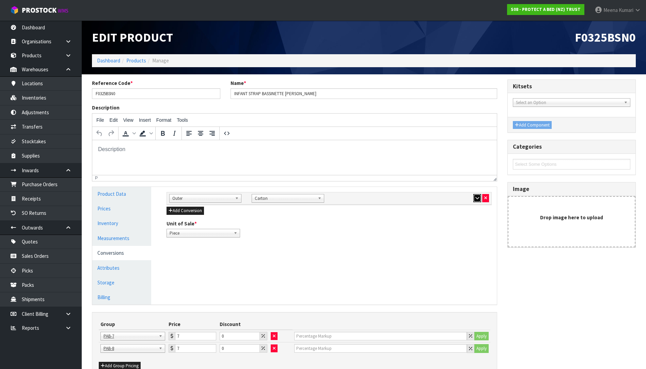
click at [477, 196] on icon "button" at bounding box center [478, 198] width 4 height 4
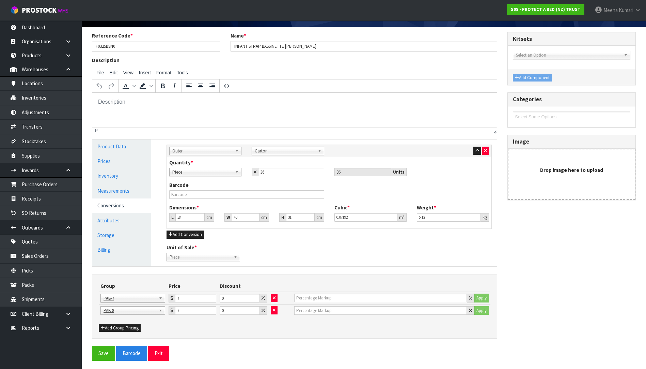
scroll to position [49, 0]
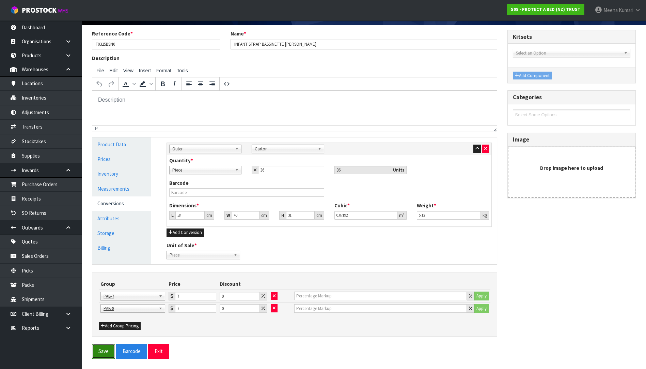
click at [103, 349] on button "Save" at bounding box center [103, 350] width 23 height 15
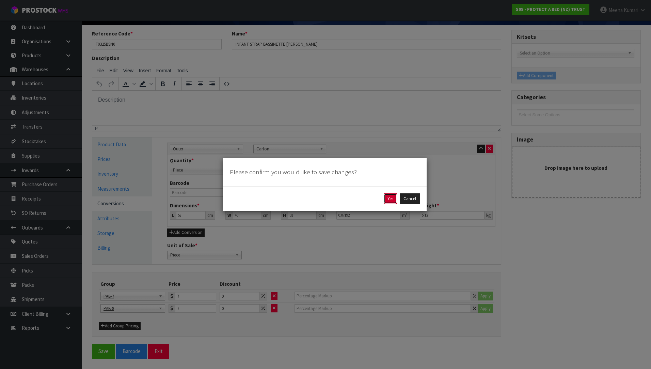
click at [386, 197] on button "Yes" at bounding box center [390, 198] width 13 height 11
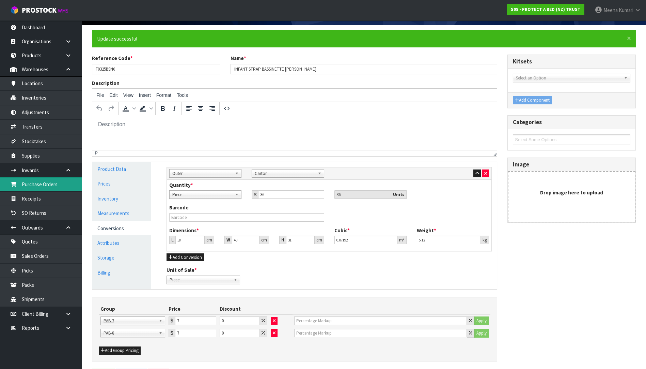
scroll to position [0, 0]
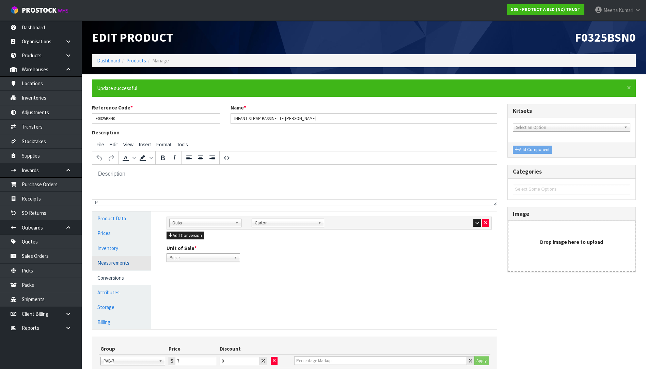
click at [108, 261] on link "Measurements" at bounding box center [121, 262] width 59 height 14
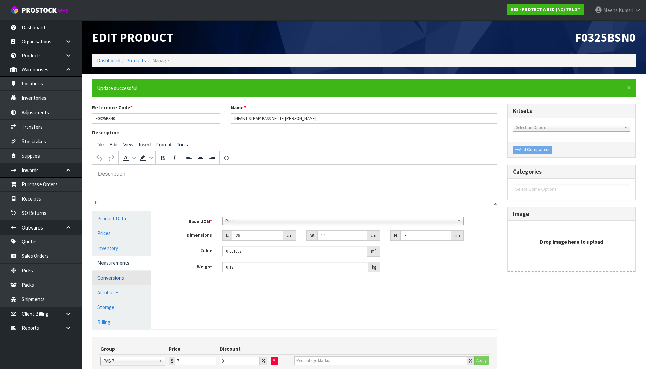
click at [128, 282] on link "Conversions" at bounding box center [121, 277] width 59 height 14
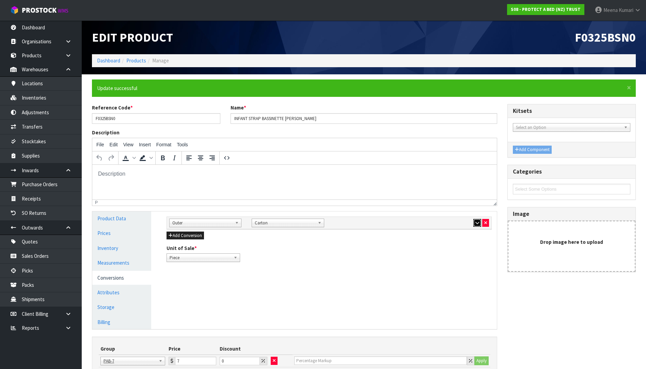
click at [478, 224] on icon "button" at bounding box center [478, 222] width 4 height 4
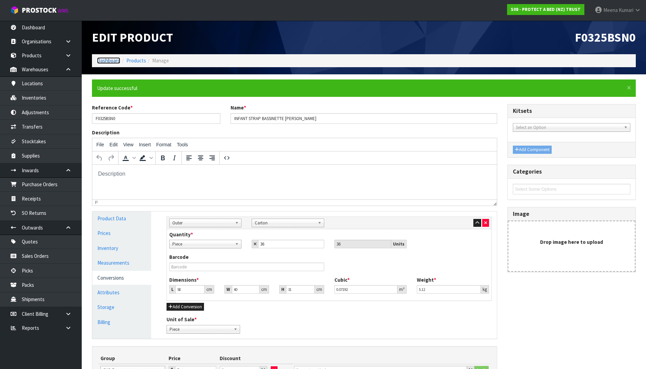
click at [97, 61] on link "Dashboard" at bounding box center [108, 60] width 23 height 6
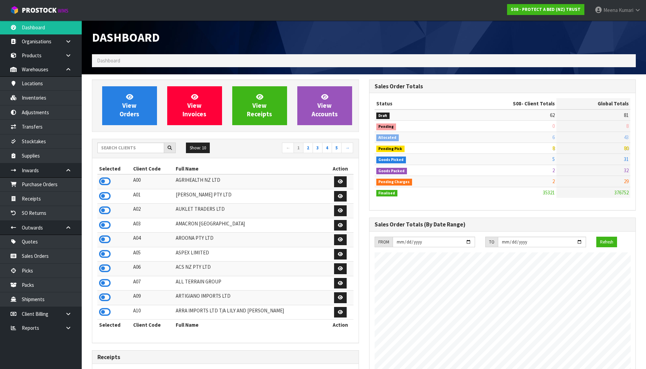
scroll to position [516, 277]
click at [131, 153] on div at bounding box center [136, 147] width 78 height 11
click at [129, 149] on input "text" at bounding box center [130, 147] width 67 height 11
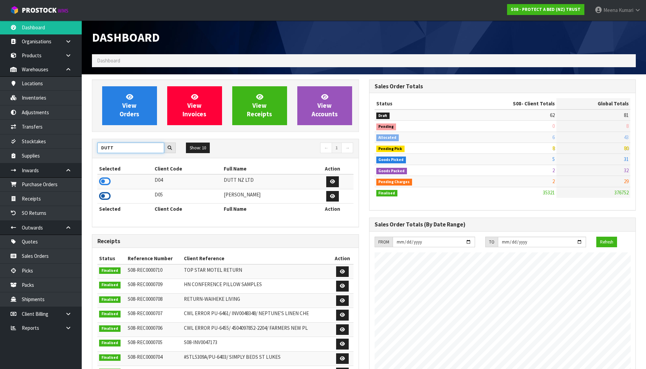
type input "DUTT"
click at [106, 192] on icon at bounding box center [105, 196] width 12 height 10
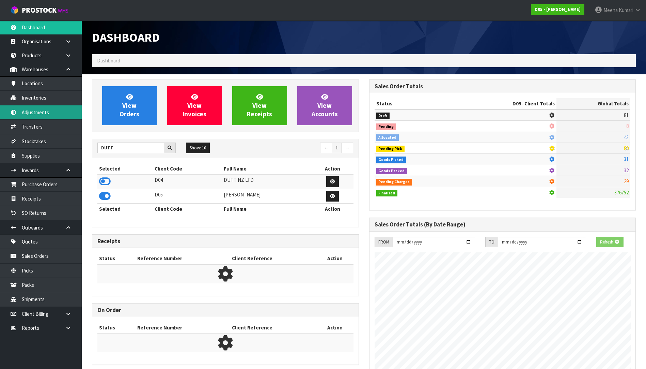
click at [43, 105] on link "Adjustments" at bounding box center [41, 112] width 82 height 14
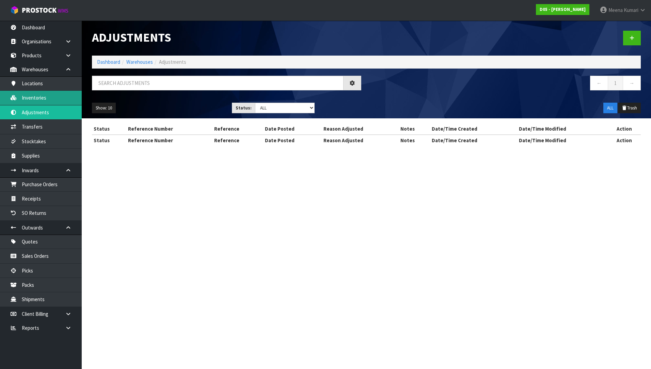
click at [43, 99] on div "Adjustments Dashboard Warehouses Adjustments ← 1 → Show: 10 5 10 25 50 Status: …" at bounding box center [325, 79] width 651 height 158
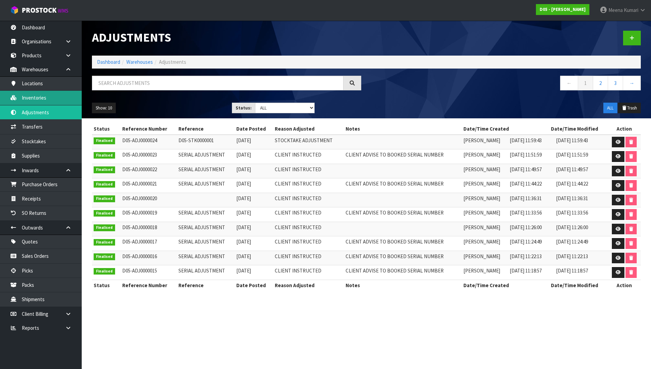
click at [43, 96] on link "Inventories" at bounding box center [41, 98] width 82 height 14
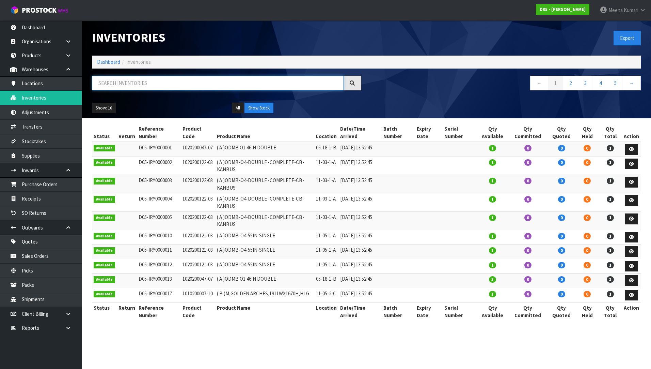
click at [184, 86] on input "text" at bounding box center [218, 83] width 252 height 15
paste input "1010810003-11"
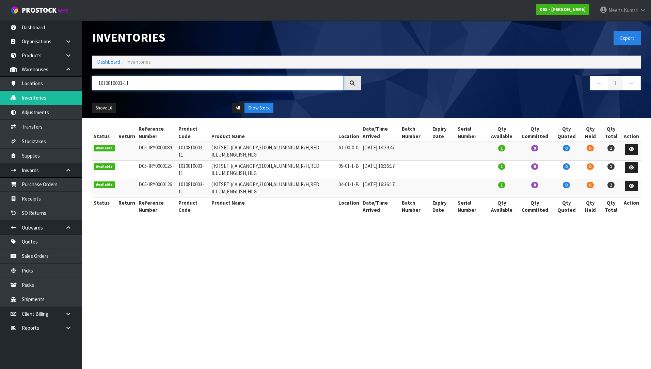
click at [179, 84] on input "1010810003-11" at bounding box center [218, 83] width 252 height 15
paste input "700047-01"
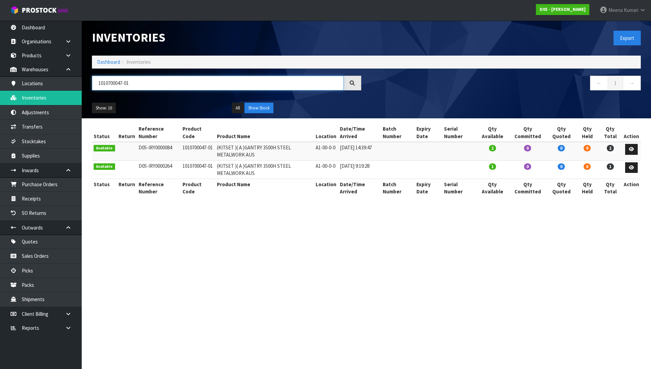
click at [148, 79] on input "1010700047-01" at bounding box center [218, 83] width 252 height 15
click at [148, 78] on input "1010700047-01" at bounding box center [218, 83] width 252 height 15
paste input "1100041-10"
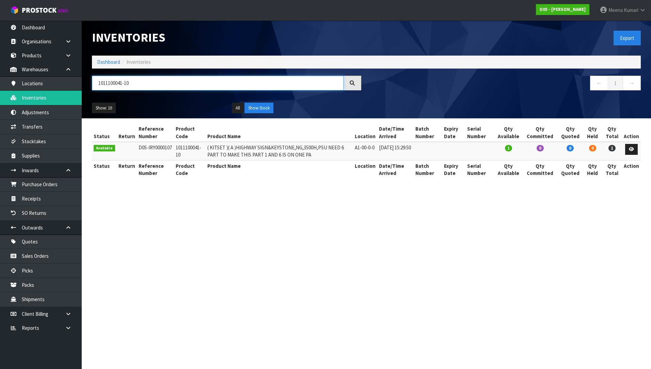
click at [177, 86] on input "1011100041-10" at bounding box center [218, 83] width 252 height 15
paste input "55-00"
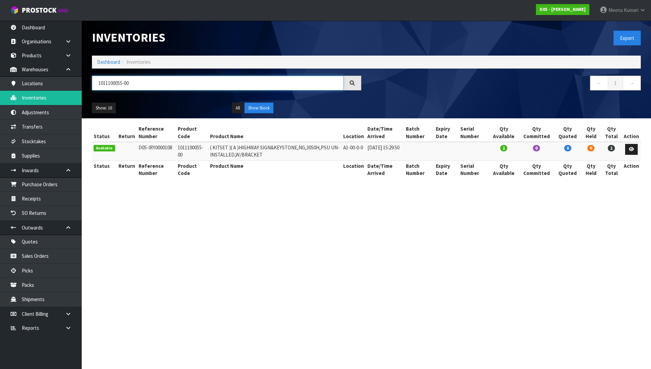
click at [140, 82] on input "1011100055-00" at bounding box center [218, 83] width 252 height 15
click at [139, 82] on input "1011100055-00" at bounding box center [218, 83] width 252 height 15
paste input "05-10"
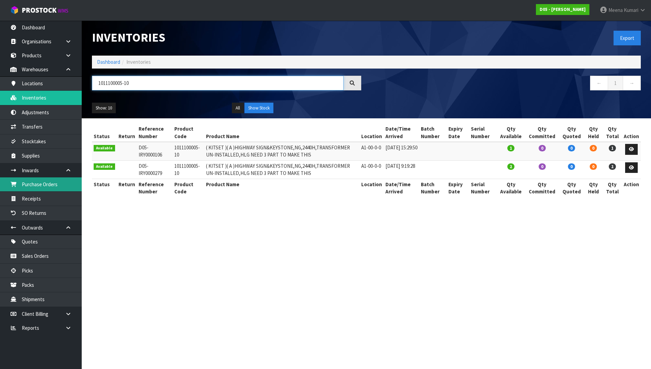
type input "1011100005-10"
click at [109, 62] on link "Dashboard" at bounding box center [108, 62] width 23 height 6
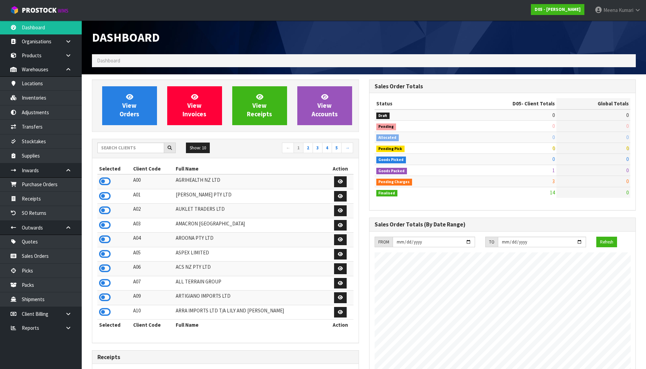
scroll to position [596, 277]
click at [124, 149] on input "text" at bounding box center [130, 147] width 67 height 11
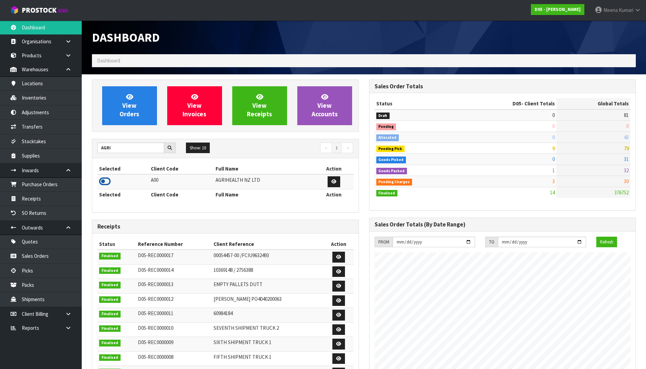
click at [106, 180] on icon at bounding box center [105, 181] width 12 height 10
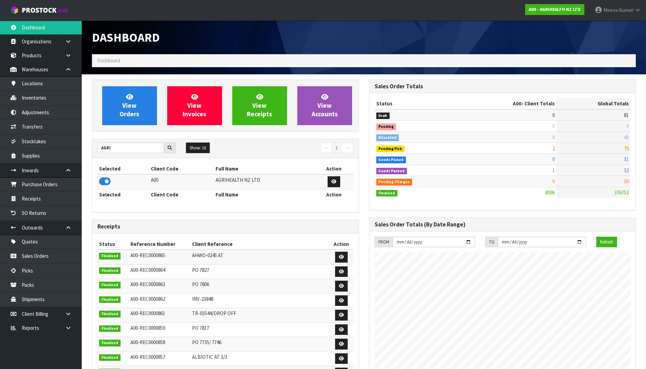
scroll to position [516, 277]
click at [143, 149] on input "AGRI" at bounding box center [130, 147] width 67 height 11
click at [139, 149] on input "AGRI" at bounding box center [130, 147] width 67 height 11
type input "NEO"
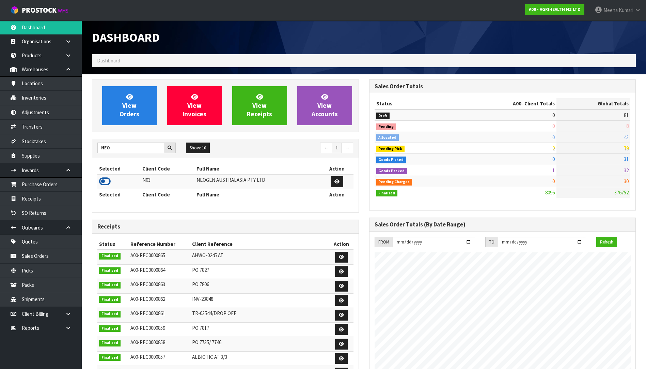
click at [105, 183] on icon at bounding box center [105, 181] width 12 height 10
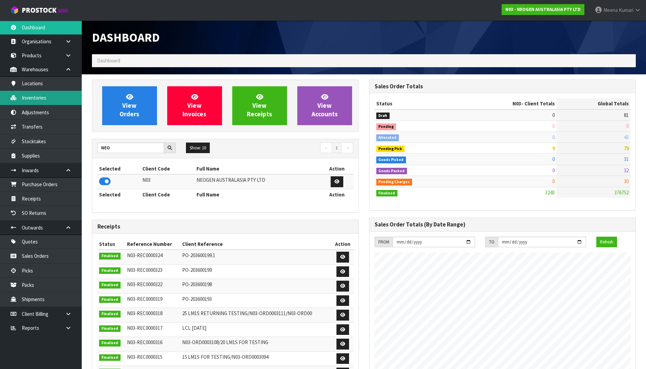
click at [46, 102] on link "Inventories" at bounding box center [41, 98] width 82 height 14
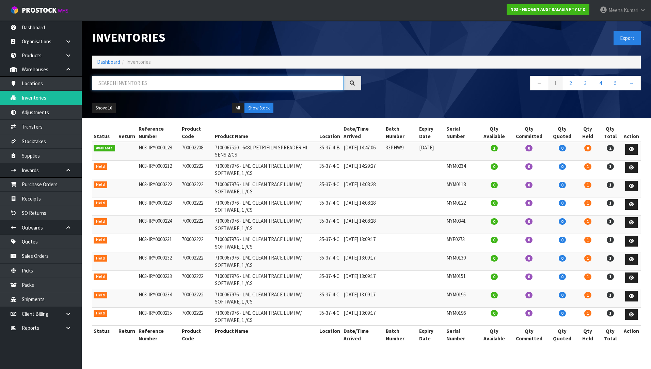
click at [154, 82] on input "text" at bounding box center [218, 83] width 252 height 15
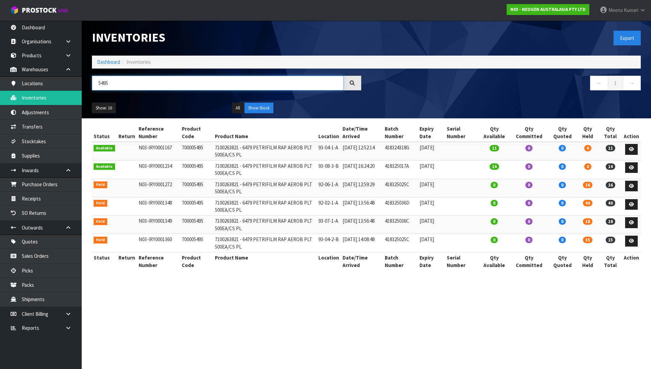
click at [112, 83] on input "5495" at bounding box center [218, 83] width 252 height 15
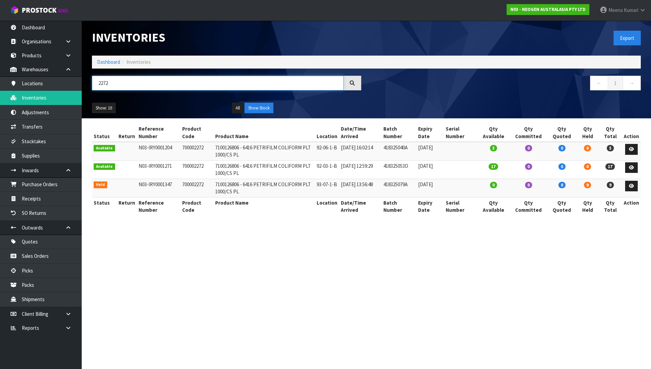
click at [158, 87] on input "2272" at bounding box center [218, 83] width 252 height 15
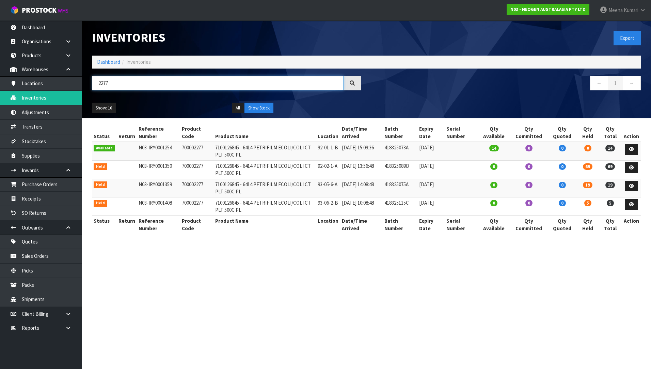
click at [176, 85] on input "2277" at bounding box center [218, 83] width 252 height 15
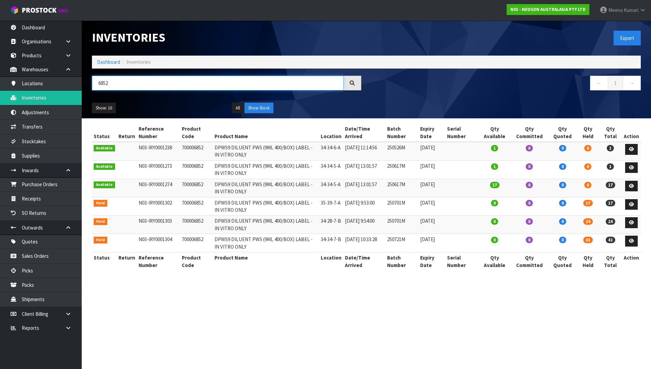
type input "6852"
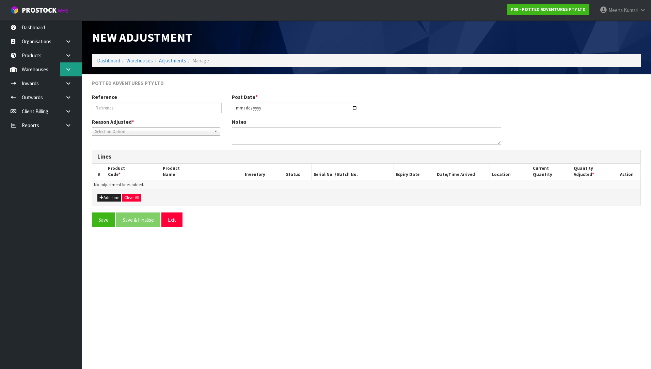
click at [76, 71] on link at bounding box center [71, 69] width 22 height 14
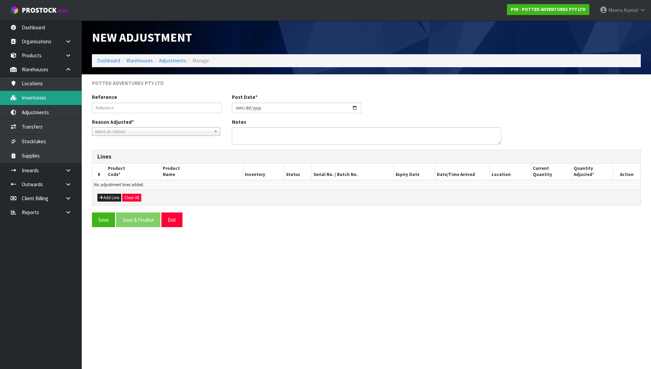
click at [57, 94] on link "Inventories" at bounding box center [41, 98] width 82 height 14
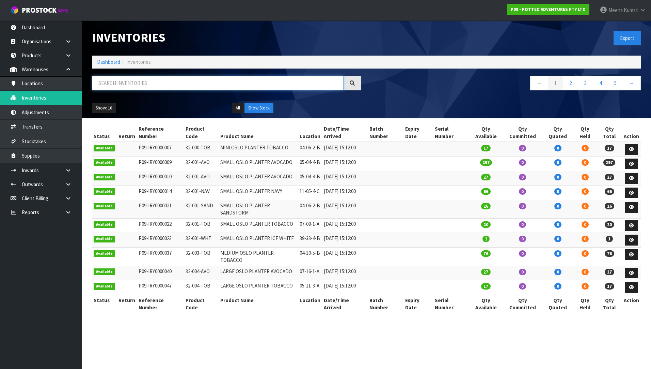
click at [173, 80] on input "text" at bounding box center [218, 83] width 252 height 15
paste input "32-004-CIN"
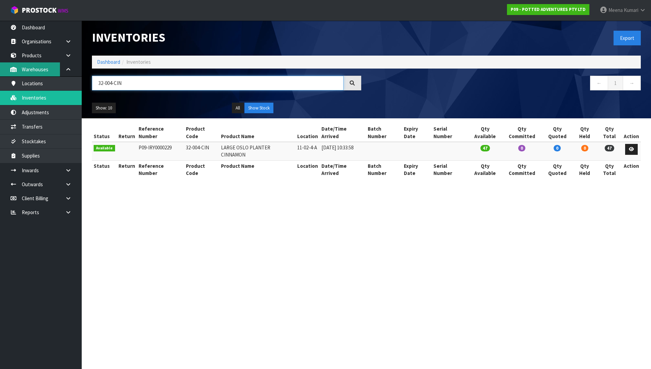
drag, startPoint x: 164, startPoint y: 88, endPoint x: 38, endPoint y: 72, distance: 126.6
click at [38, 72] on body "Toggle navigation ProStock WMS P09 - POTTED ADVENTURES PTY LTD Meena Kumari Log…" at bounding box center [325, 184] width 651 height 369
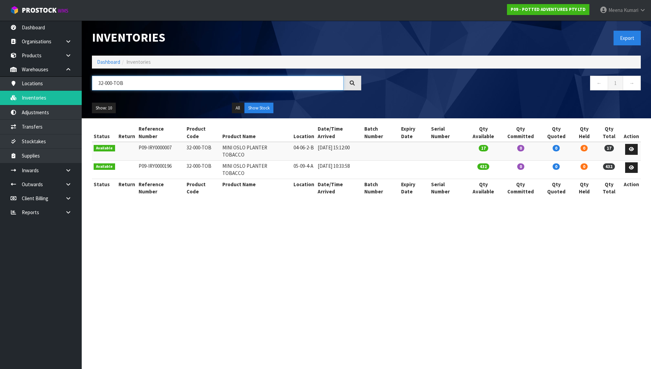
click at [134, 80] on input "32-000-TOB" at bounding box center [218, 83] width 252 height 15
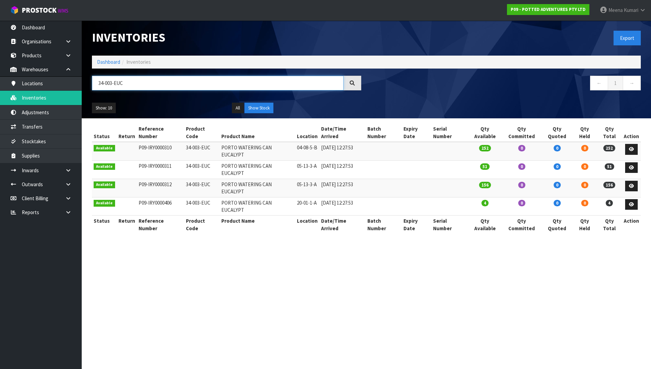
click at [185, 76] on input "34-003-EUC" at bounding box center [218, 83] width 252 height 15
click at [185, 77] on input "34-003-EUC" at bounding box center [218, 83] width 252 height 15
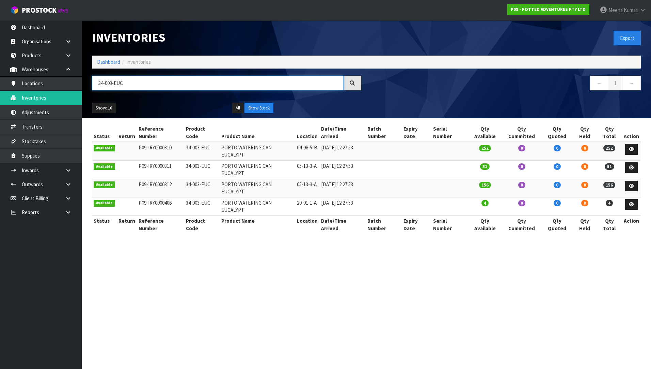
click at [185, 77] on input "34-003-EUC" at bounding box center [218, 83] width 252 height 15
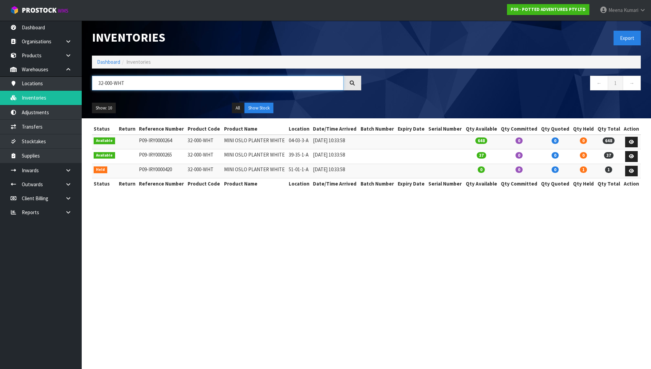
click at [125, 80] on input "32-000-WHT" at bounding box center [218, 83] width 252 height 15
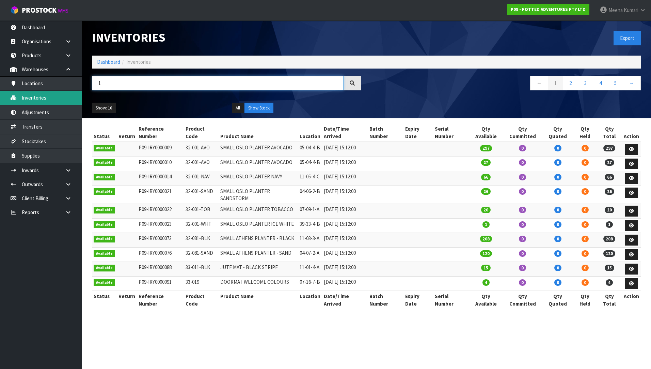
drag, startPoint x: 125, startPoint y: 80, endPoint x: 80, endPoint y: 97, distance: 47.8
click at [20, 102] on body "Toggle navigation ProStock WMS P09 - POTTED ADVENTURES PTY LTD Meena Kumari Log…" at bounding box center [325, 184] width 651 height 369
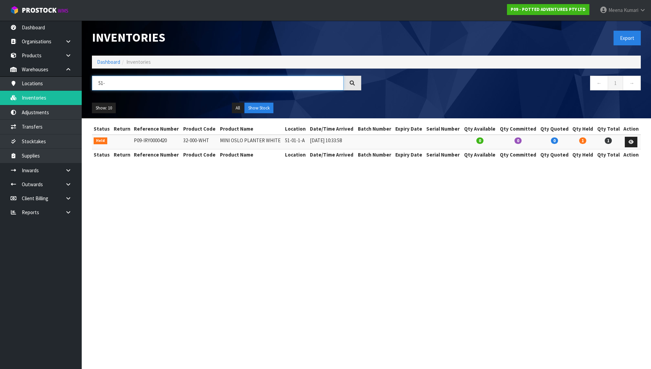
click at [229, 86] on input "51-" at bounding box center [218, 83] width 252 height 15
paste input "34-003-EUC"
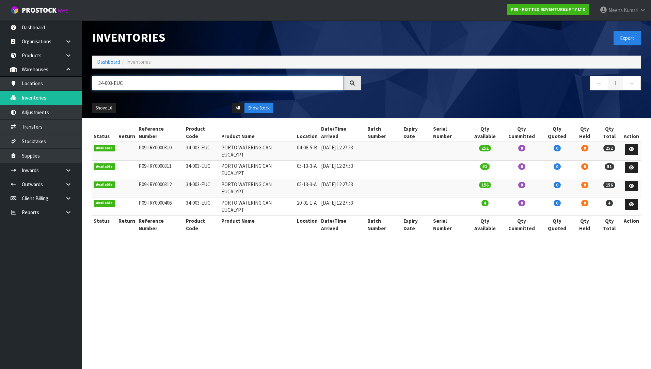
type input "34-003-EUC"
click at [404, 99] on div "Show: 10 5 10 25 50 All Show Stock" at bounding box center [366, 107] width 559 height 21
